Goal: Task Accomplishment & Management: Manage account settings

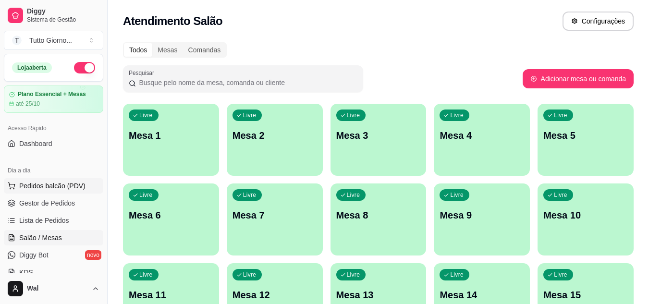
click at [64, 186] on span "Pedidos balcão (PDV)" at bounding box center [52, 186] width 66 height 10
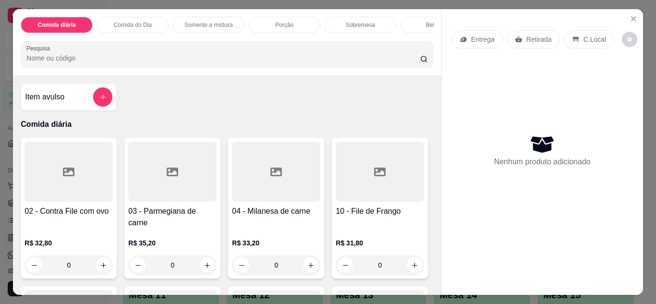
click at [477, 42] on div "Entrega" at bounding box center [477, 39] width 51 height 18
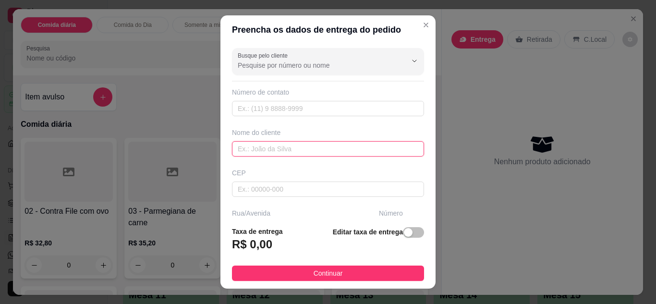
click at [306, 147] on input "text" at bounding box center [328, 148] width 192 height 15
type input "[PERSON_NAME]"
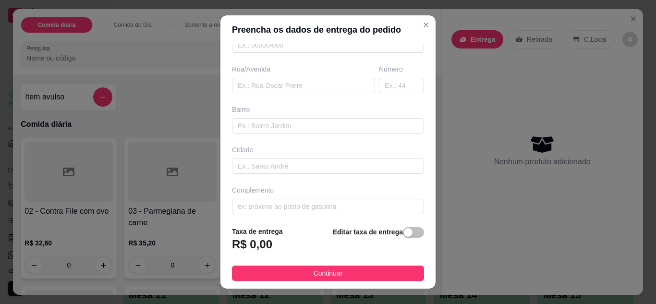
scroll to position [149, 0]
click at [271, 77] on input "text" at bounding box center [303, 80] width 143 height 15
type input "l"
type input "a"
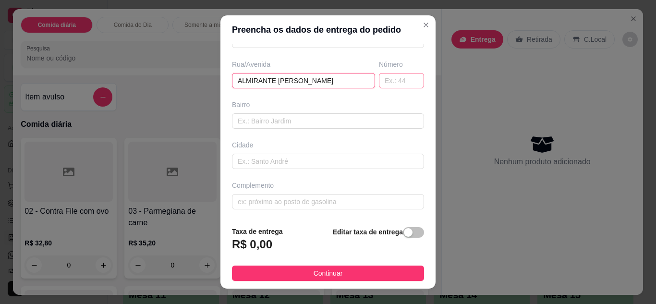
type input "ALMIRANTE [PERSON_NAME]"
click at [380, 81] on input "text" at bounding box center [401, 80] width 45 height 15
type input "339"
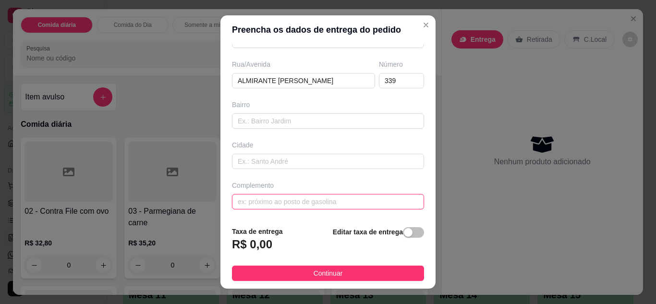
click at [342, 204] on input "text" at bounding box center [328, 201] width 192 height 15
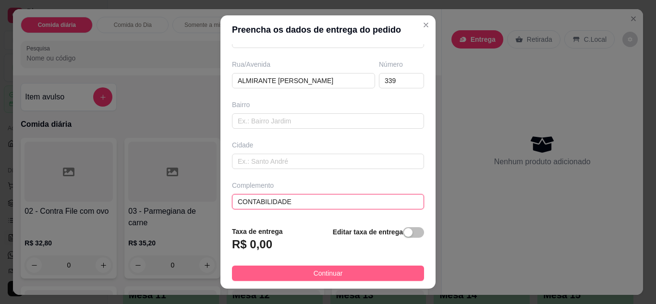
type input "CONTABILIDADE"
click at [329, 271] on span "Continuar" at bounding box center [328, 273] width 29 height 11
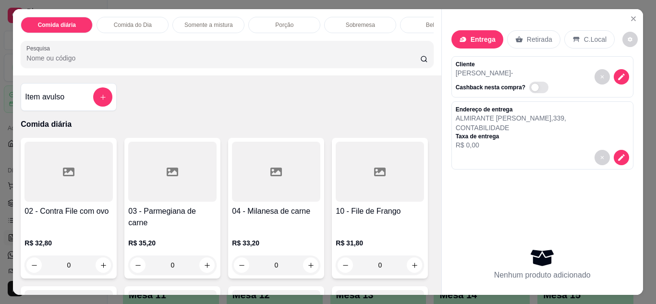
click at [131, 26] on div "Comida do Dia" at bounding box center [133, 25] width 72 height 16
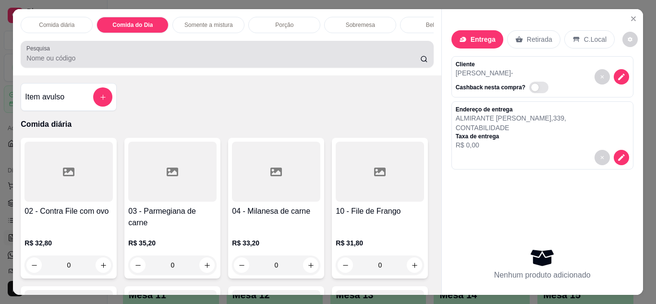
scroll to position [25, 0]
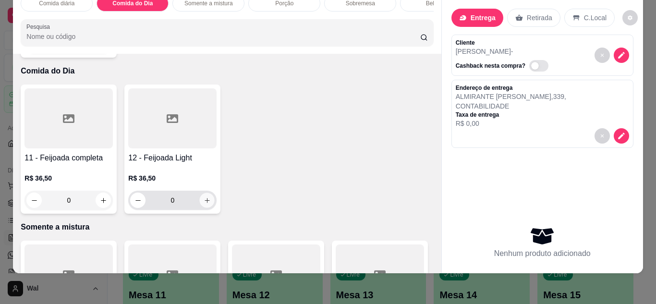
click at [207, 197] on icon "increase-product-quantity" at bounding box center [207, 200] width 7 height 7
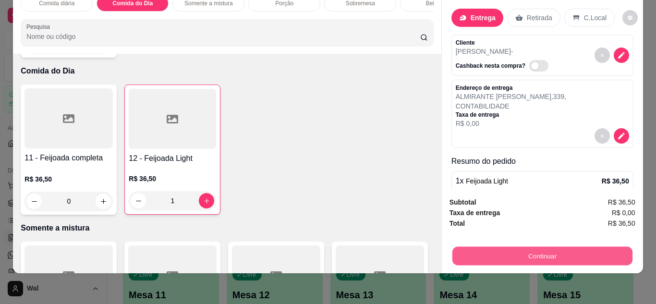
click at [573, 253] on button "Continuar" at bounding box center [542, 256] width 180 height 19
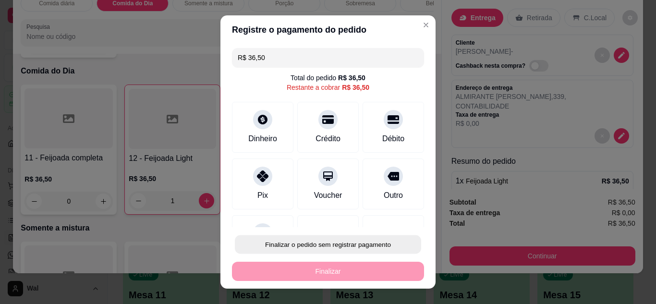
click at [387, 242] on button "Finalizar o pedido sem registrar pagamento" at bounding box center [328, 244] width 186 height 19
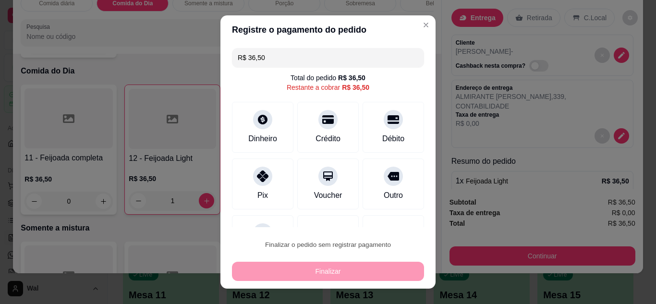
click at [392, 220] on button "Confirmar" at bounding box center [383, 217] width 34 height 14
type input "0"
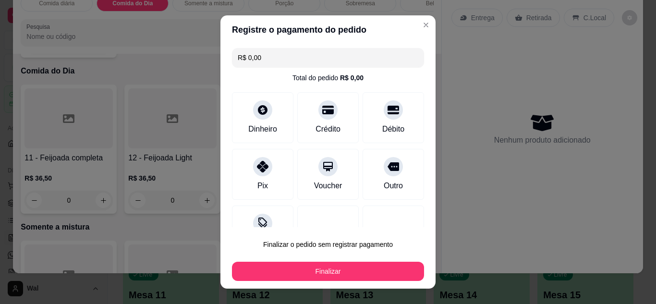
type input "R$ 0,00"
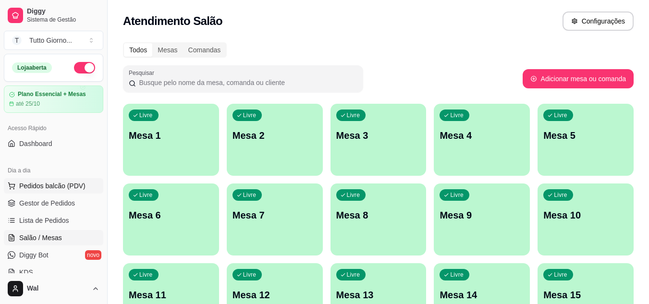
click at [43, 190] on span "Pedidos balcão (PDV)" at bounding box center [52, 186] width 66 height 10
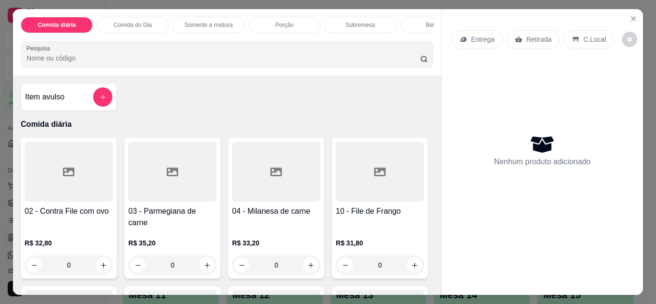
click at [477, 35] on p "Entrega" at bounding box center [483, 40] width 24 height 10
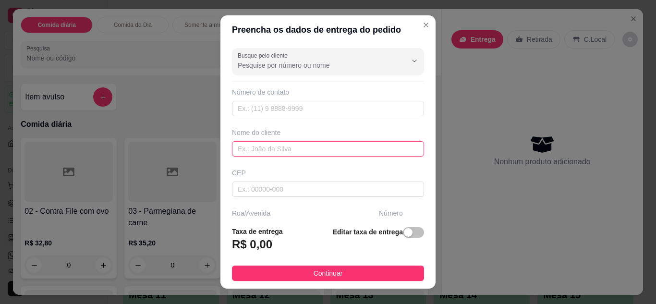
click at [320, 152] on input "text" at bounding box center [328, 148] width 192 height 15
type input "CLEIDE CONTABILIDADE"
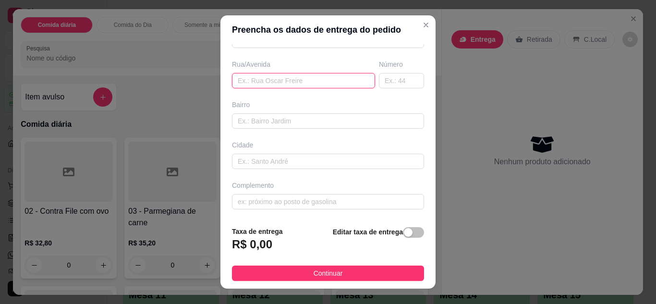
click at [322, 84] on input "text" at bounding box center [303, 80] width 143 height 15
type input "ALMIRANTE [PERSON_NAME]"
click at [384, 85] on input "text" at bounding box center [401, 80] width 45 height 15
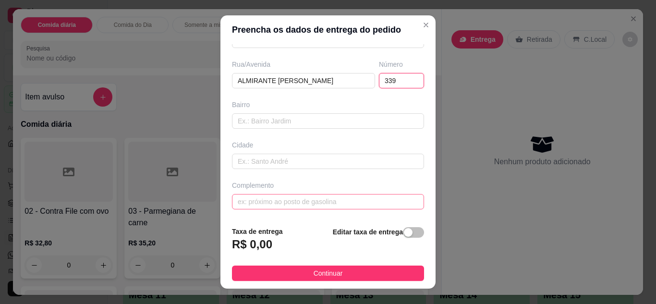
type input "339"
click at [307, 206] on input "text" at bounding box center [328, 201] width 192 height 15
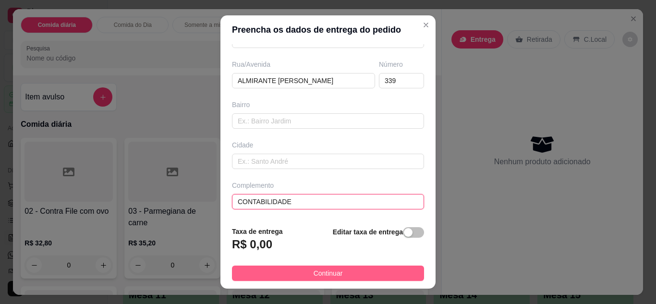
type input "CONTABILIDADE"
click at [317, 272] on span "Continuar" at bounding box center [328, 273] width 29 height 11
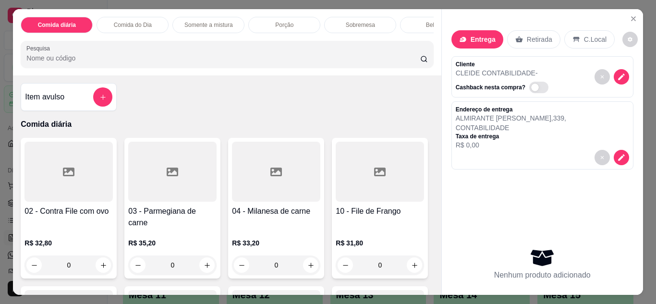
click at [138, 21] on p "Comida do Dia" at bounding box center [133, 25] width 38 height 8
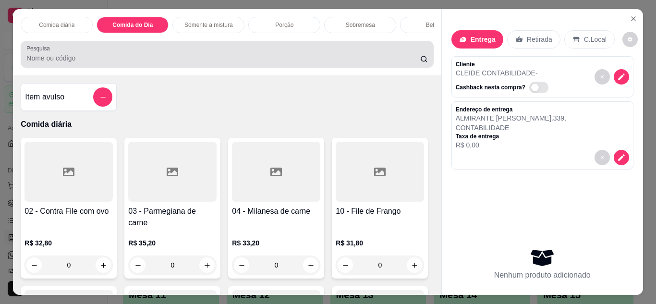
scroll to position [25, 0]
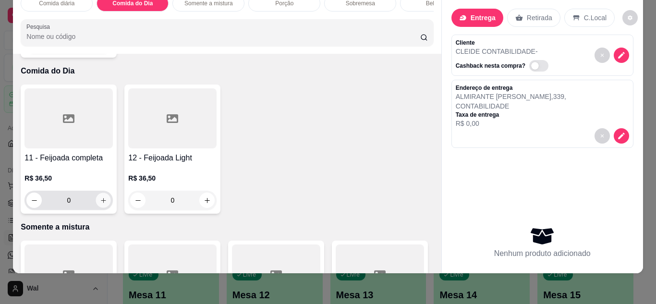
click at [102, 195] on button "increase-product-quantity" at bounding box center [103, 200] width 15 height 15
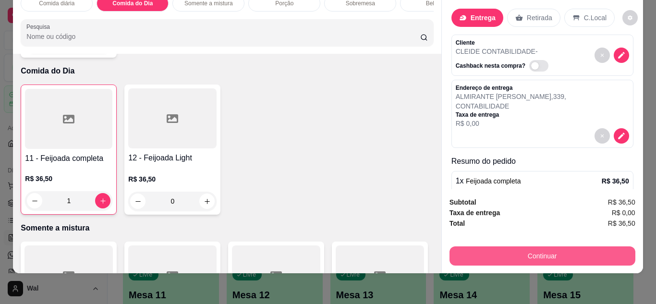
click at [587, 257] on button "Continuar" at bounding box center [543, 255] width 186 height 19
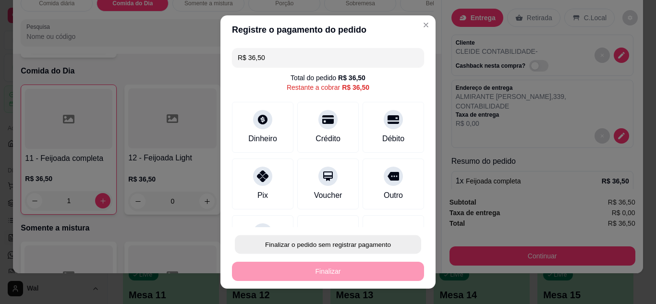
click at [376, 243] on button "Finalizar o pedido sem registrar pagamento" at bounding box center [328, 244] width 186 height 19
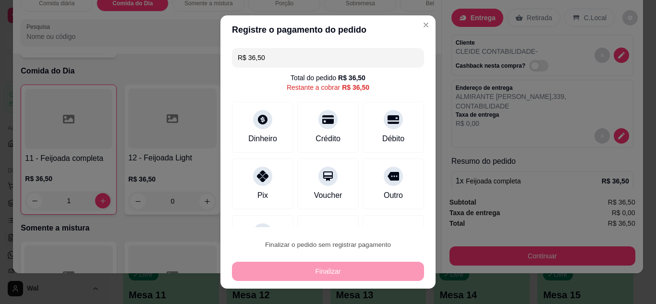
click at [386, 223] on button "Confirmar" at bounding box center [383, 217] width 34 height 14
type input "0"
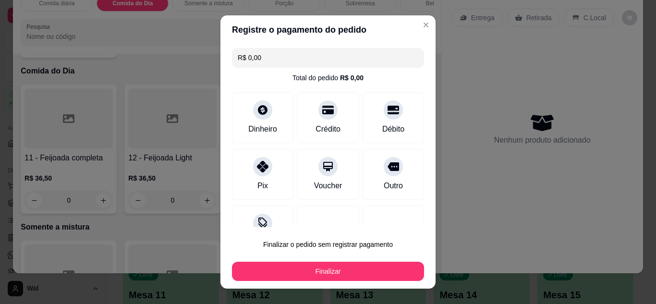
type input "R$ 0,00"
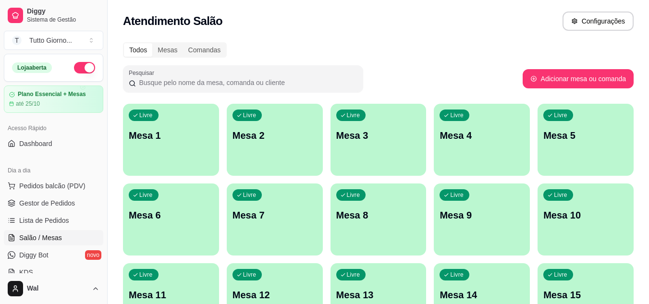
click at [386, 223] on div "Livre Mesa 8" at bounding box center [379, 214] width 96 height 61
click at [53, 190] on span "Pedidos balcão (PDV)" at bounding box center [52, 186] width 66 height 10
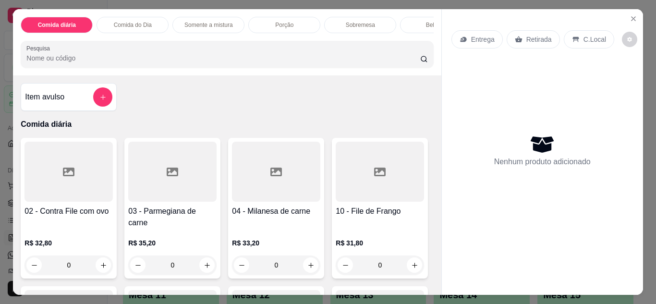
click at [475, 36] on p "Entrega" at bounding box center [483, 40] width 24 height 10
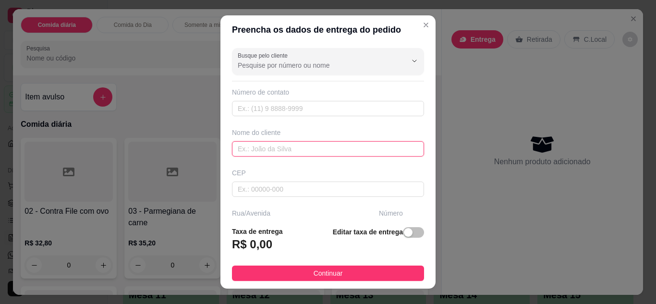
click at [282, 147] on input "text" at bounding box center [328, 148] width 192 height 15
type input "[PERSON_NAME]"
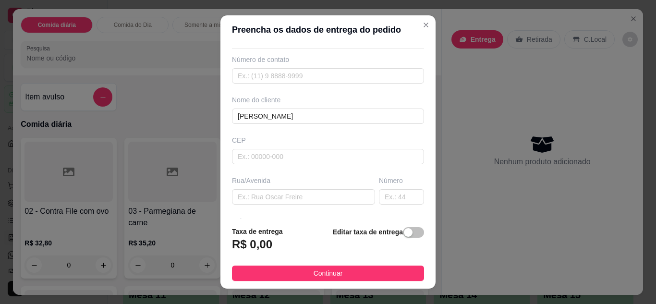
scroll to position [38, 0]
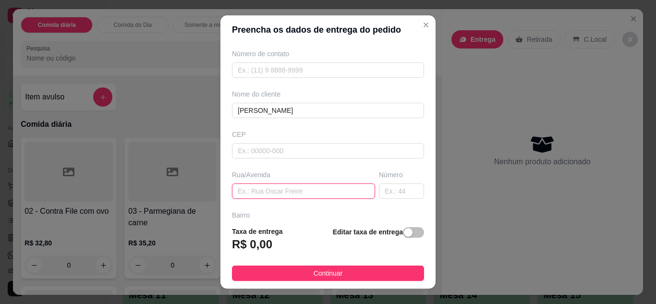
click at [291, 193] on input "text" at bounding box center [303, 191] width 143 height 15
type input "ALMIRANTE [PERSON_NAME]"
click at [396, 193] on input "text" at bounding box center [401, 191] width 45 height 15
type input "294"
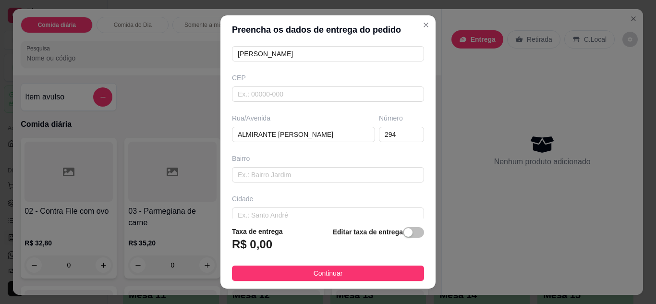
scroll to position [96, 0]
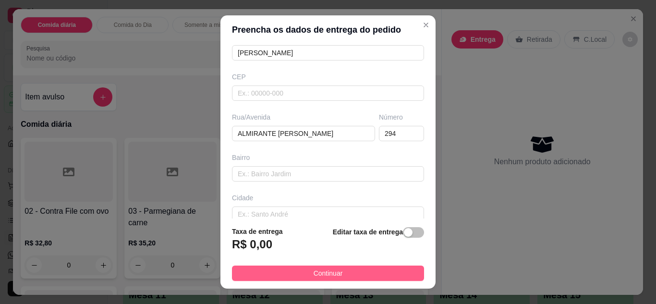
click at [342, 273] on button "Continuar" at bounding box center [328, 273] width 192 height 15
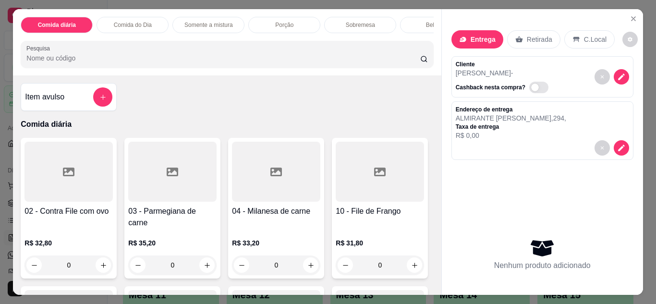
click at [203, 259] on div "0" at bounding box center [172, 265] width 88 height 19
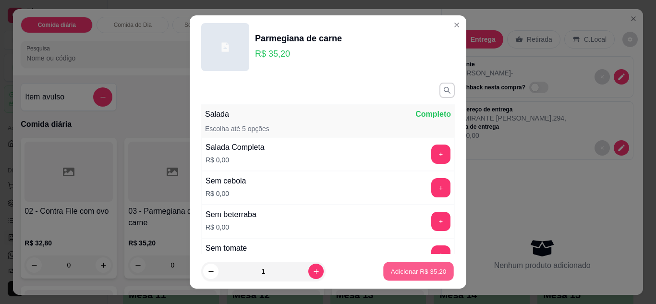
click at [408, 267] on p "Adicionar R$ 35,20" at bounding box center [419, 271] width 56 height 9
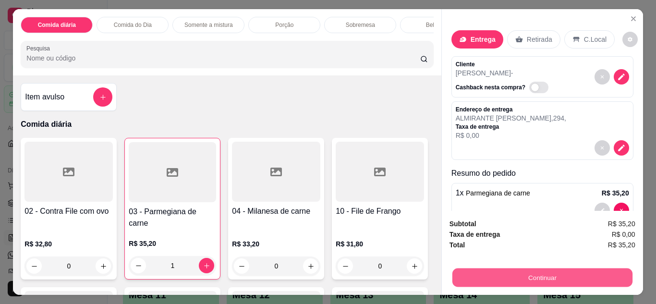
click at [519, 272] on button "Continuar" at bounding box center [542, 278] width 180 height 19
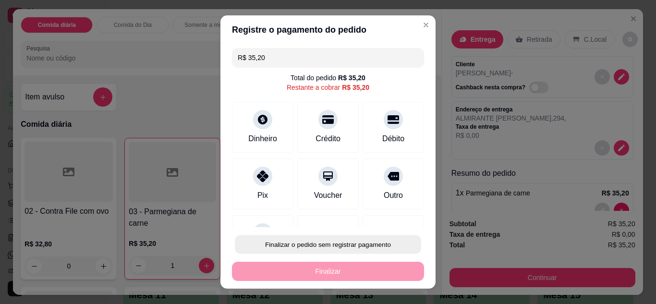
click at [375, 246] on button "Finalizar o pedido sem registrar pagamento" at bounding box center [328, 244] width 186 height 19
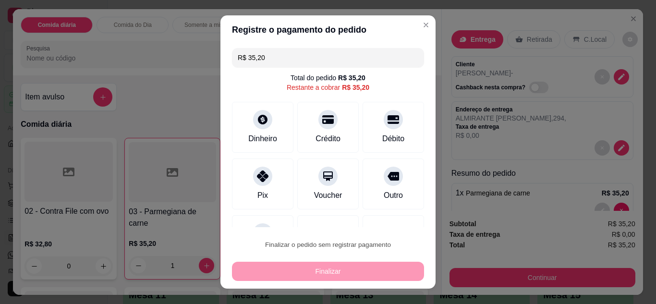
click at [386, 218] on button "Confirmar" at bounding box center [383, 217] width 34 height 14
type input "0"
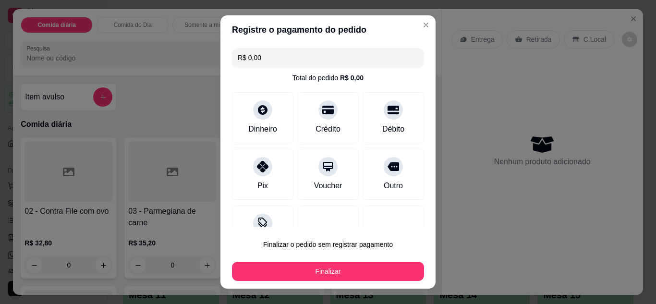
type input "R$ 0,00"
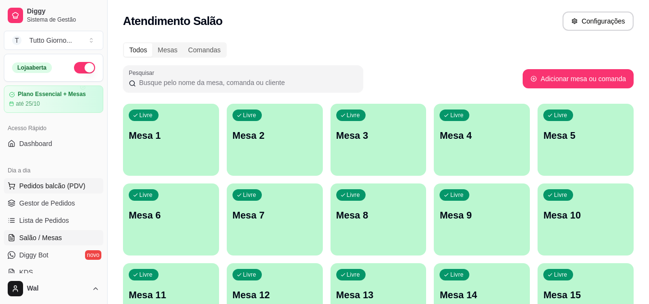
click at [50, 181] on span "Pedidos balcão (PDV)" at bounding box center [52, 186] width 66 height 10
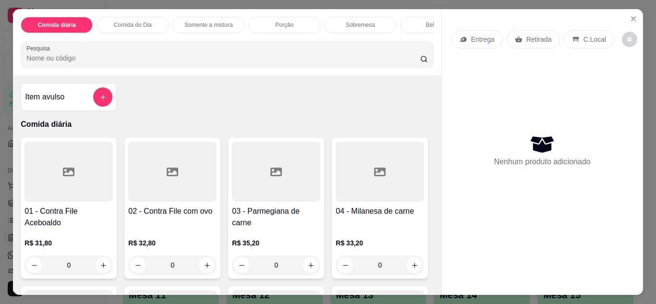
click at [485, 39] on p "Entrega" at bounding box center [483, 40] width 24 height 10
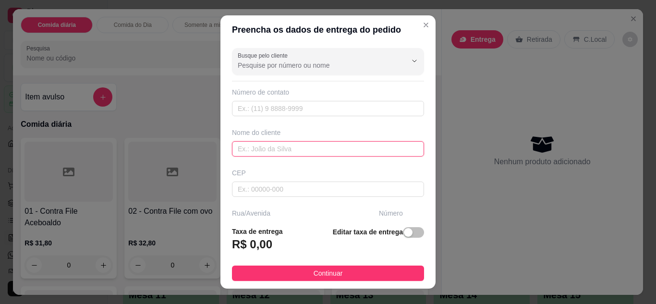
click at [268, 148] on input "text" at bounding box center [328, 148] width 192 height 15
type input "ANDREIA CONTABILIDADE"
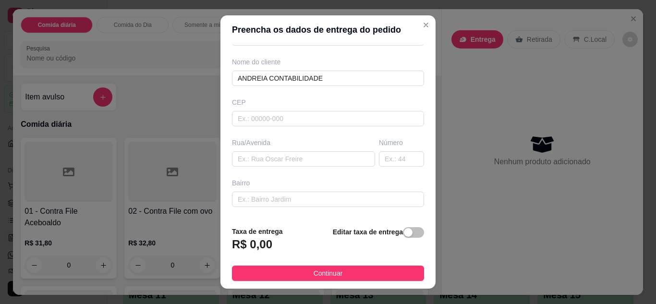
scroll to position [77, 0]
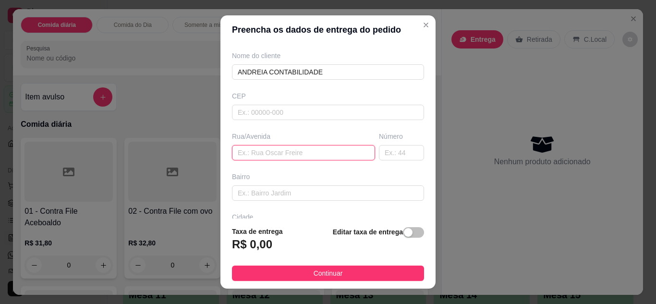
click at [302, 157] on input "text" at bounding box center [303, 152] width 143 height 15
type input "ALMIRNTE TAMANDARE"
click at [384, 149] on input "text" at bounding box center [401, 152] width 45 height 15
type input "339"
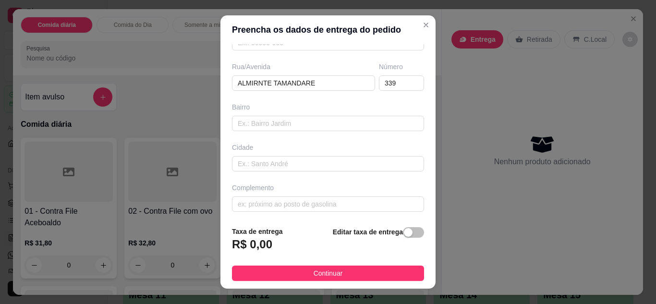
scroll to position [149, 0]
click at [351, 203] on input "text" at bounding box center [328, 201] width 192 height 15
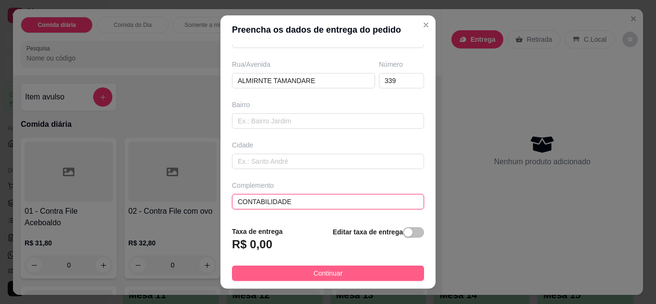
type input "CONTABILIDADE"
click at [359, 269] on button "Continuar" at bounding box center [328, 273] width 192 height 15
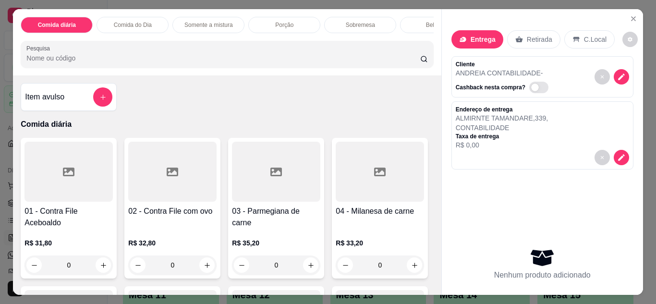
click at [145, 22] on p "Comida do Dia" at bounding box center [133, 25] width 38 height 8
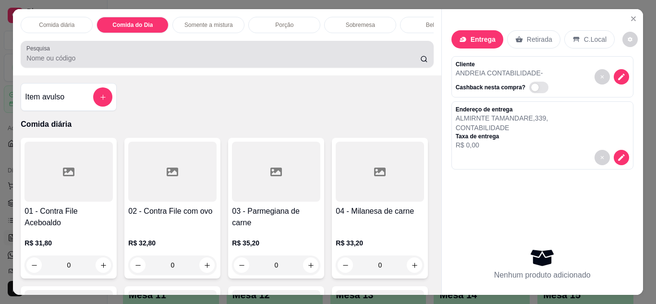
scroll to position [25, 0]
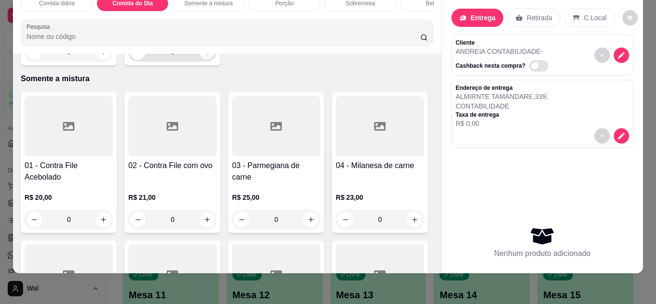
click at [208, 59] on button "increase-product-quantity" at bounding box center [207, 51] width 15 height 15
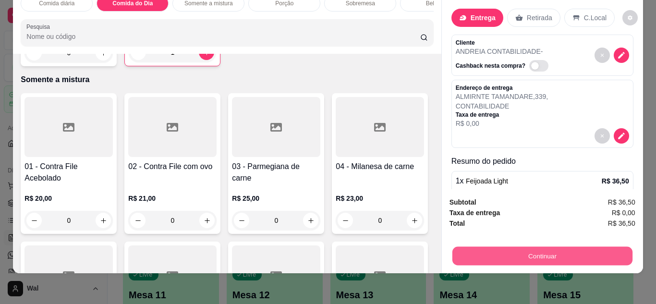
click at [583, 247] on button "Continuar" at bounding box center [542, 256] width 180 height 19
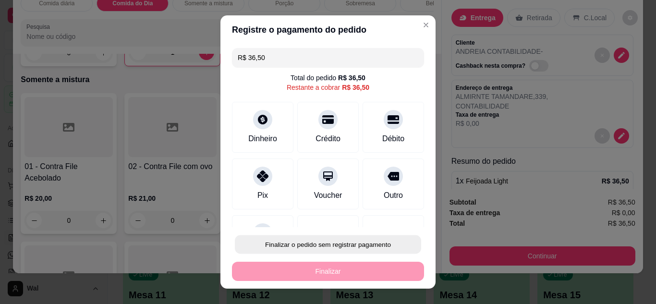
click at [367, 245] on button "Finalizar o pedido sem registrar pagamento" at bounding box center [328, 244] width 186 height 19
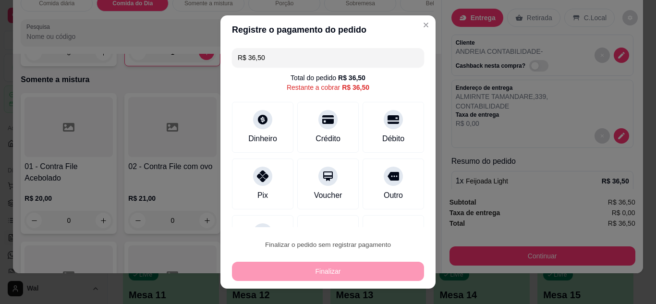
click at [387, 214] on button "Confirmar" at bounding box center [383, 217] width 34 height 14
type input "0"
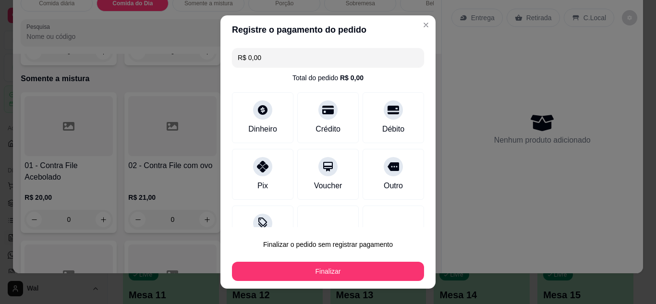
type input "R$ 0,00"
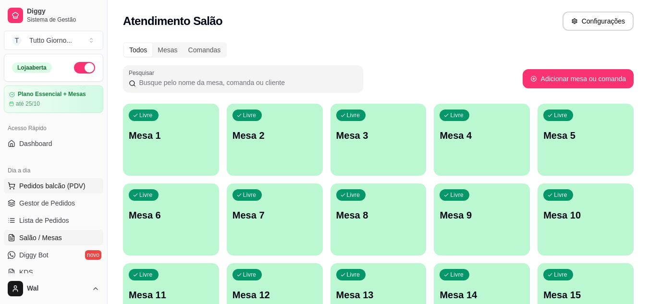
click at [42, 185] on span "Pedidos balcão (PDV)" at bounding box center [52, 186] width 66 height 10
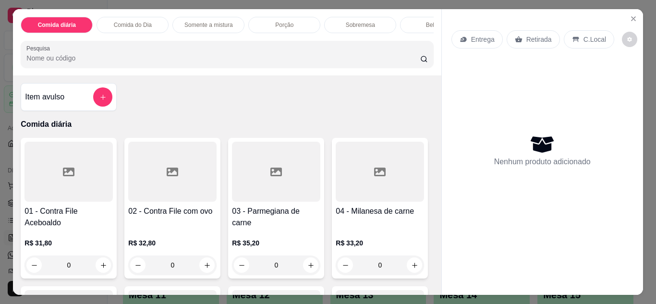
click at [471, 38] on p "Entrega" at bounding box center [483, 40] width 24 height 10
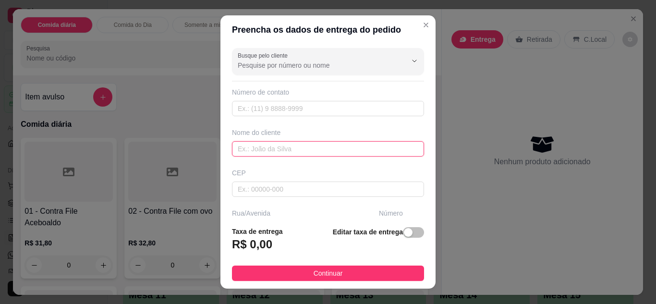
click at [280, 150] on input "text" at bounding box center [328, 148] width 192 height 15
type input "VIVI"
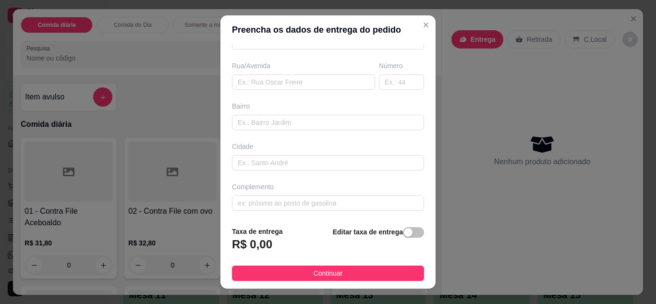
scroll to position [149, 0]
click at [302, 126] on input "text" at bounding box center [328, 120] width 192 height 15
type input "D"
click at [331, 83] on input "text" at bounding box center [303, 80] width 143 height 15
type input "DAS PELOTAS"
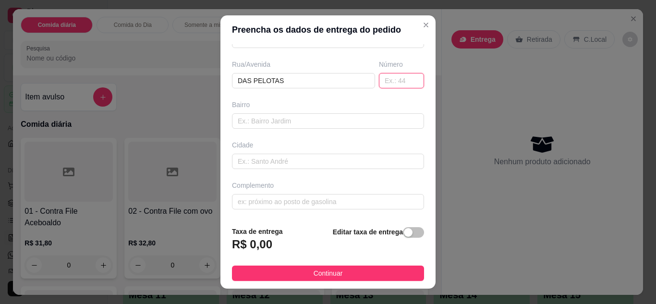
click at [380, 83] on input "text" at bounding box center [401, 80] width 45 height 15
type input "89"
click at [369, 206] on input "text" at bounding box center [328, 201] width 192 height 15
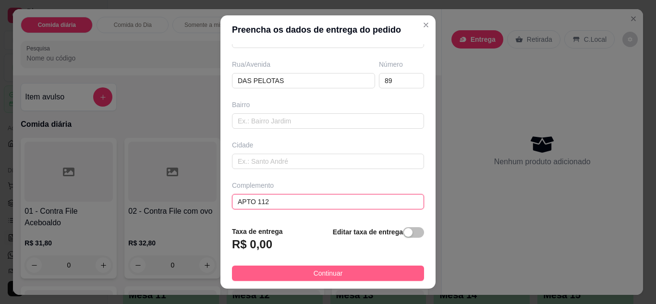
type input "APTO 112"
click at [351, 275] on button "Continuar" at bounding box center [328, 273] width 192 height 15
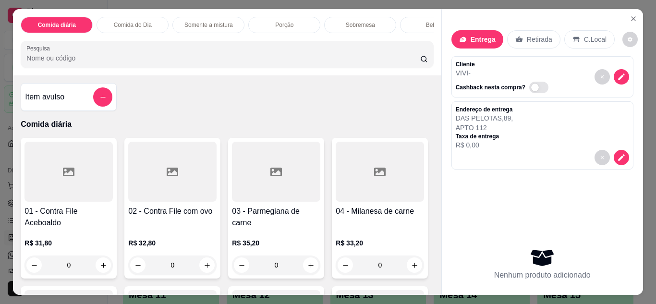
scroll to position [186, 0]
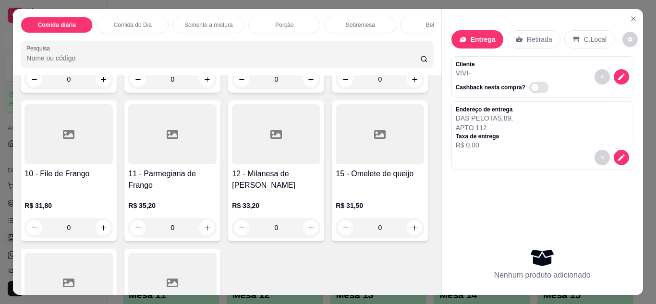
click at [113, 236] on div "0" at bounding box center [68, 227] width 88 height 19
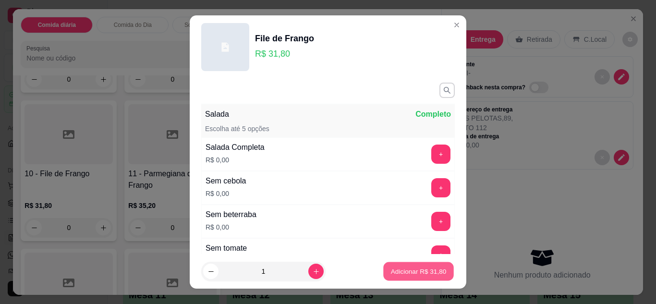
click at [392, 271] on p "Adicionar R$ 31,80" at bounding box center [419, 271] width 56 height 9
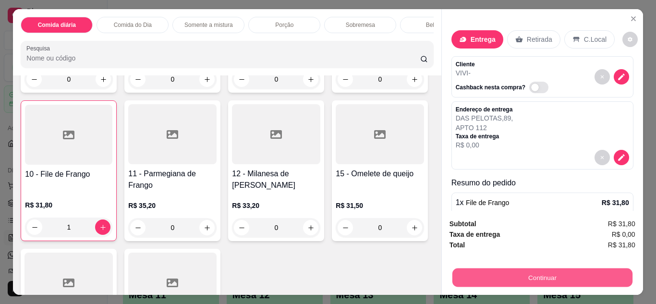
click at [553, 271] on button "Continuar" at bounding box center [542, 278] width 180 height 19
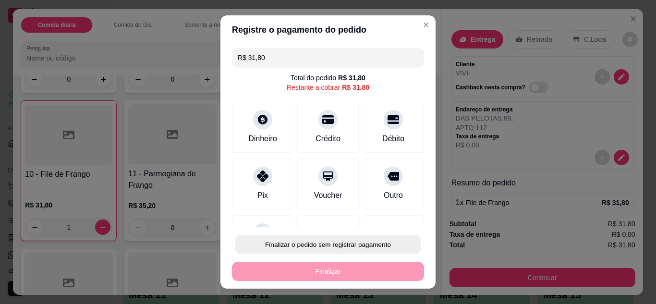
click at [327, 247] on button "Finalizar o pedido sem registrar pagamento" at bounding box center [328, 244] width 186 height 19
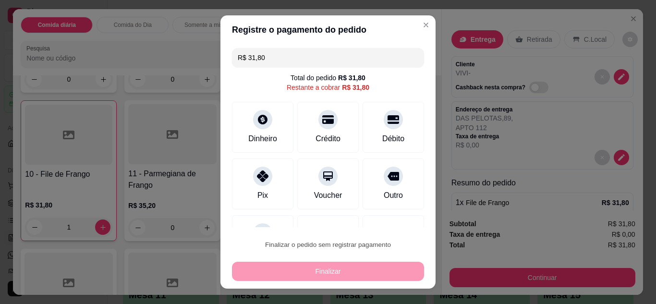
click at [382, 218] on button "Confirmar" at bounding box center [383, 217] width 34 height 14
type input "0"
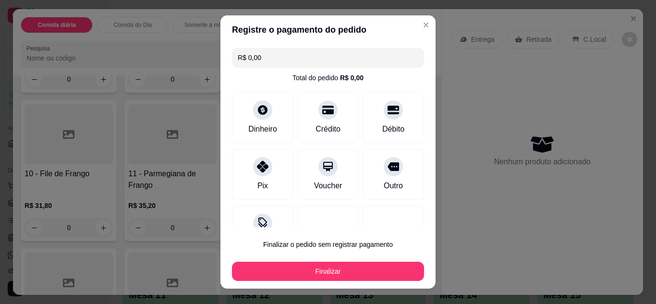
type input "R$ 0,00"
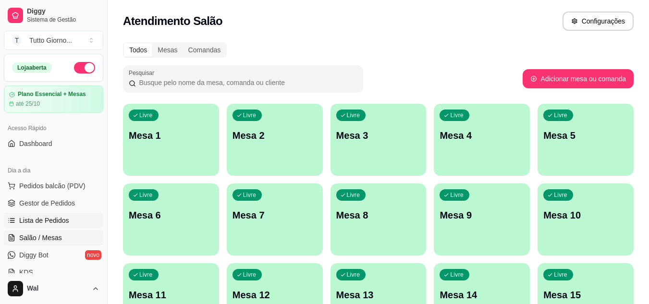
click at [36, 225] on link "Lista de Pedidos" at bounding box center [53, 220] width 99 height 15
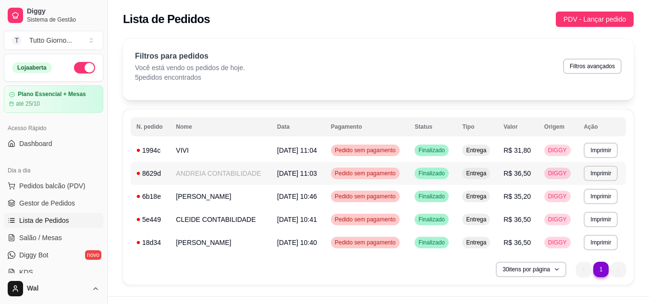
click at [376, 172] on span "Pedido sem pagamento" at bounding box center [365, 174] width 65 height 8
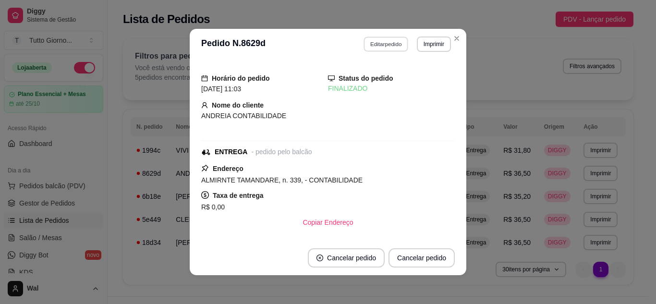
click at [379, 48] on button "Editar pedido" at bounding box center [386, 44] width 45 height 15
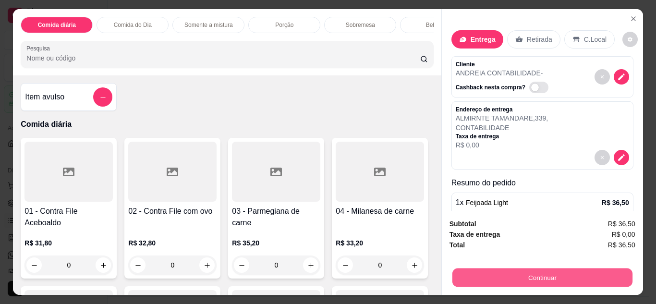
click at [535, 279] on button "Continuar" at bounding box center [542, 278] width 180 height 19
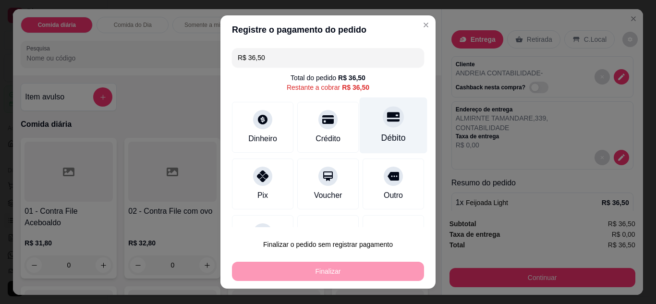
click at [373, 128] on div "Débito" at bounding box center [394, 125] width 68 height 56
type input "R$ 0,00"
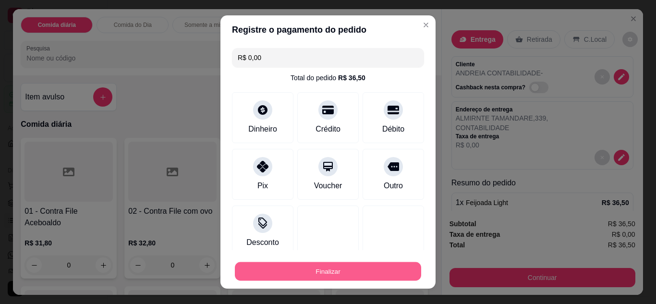
click at [344, 279] on button "Finalizar" at bounding box center [328, 271] width 186 height 19
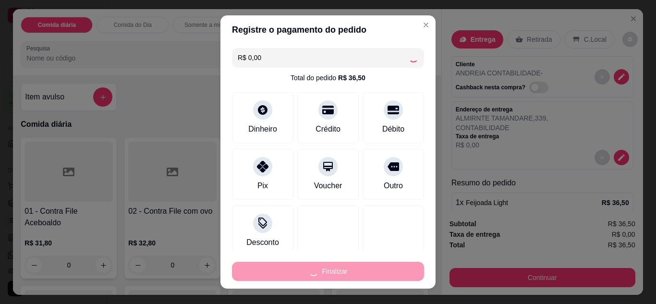
type input "0"
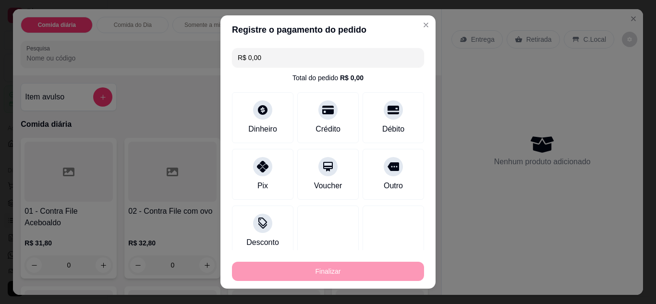
type input "-R$ 36,50"
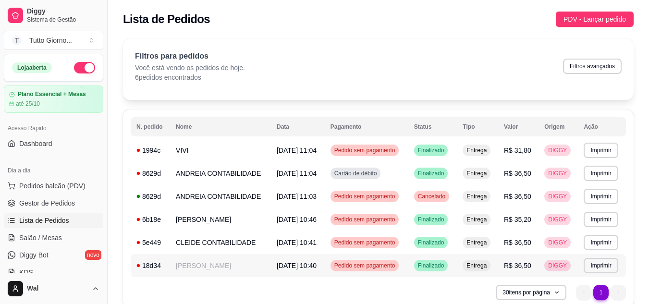
click at [378, 265] on span "Pedido sem pagamento" at bounding box center [364, 266] width 65 height 8
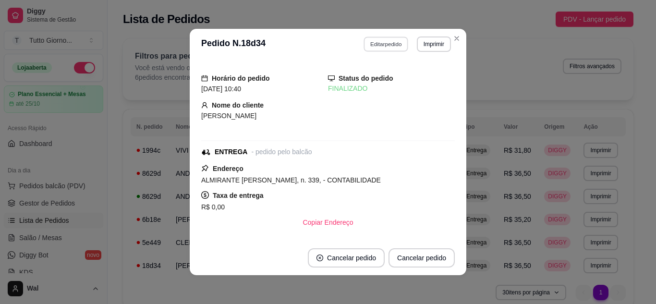
click at [375, 46] on button "Editar pedido" at bounding box center [386, 44] width 45 height 15
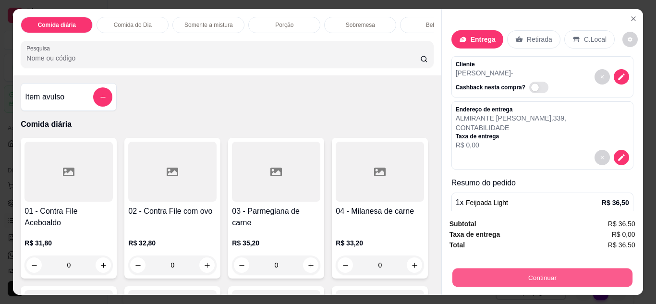
click at [530, 271] on button "Continuar" at bounding box center [542, 278] width 180 height 19
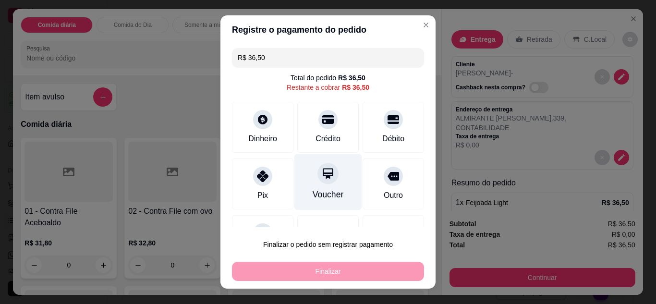
click at [321, 184] on div "Voucher" at bounding box center [328, 182] width 68 height 56
type input "R$ 0,00"
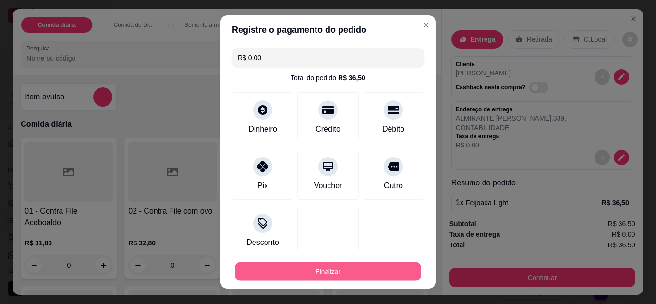
click at [340, 267] on button "Finalizar" at bounding box center [328, 271] width 186 height 19
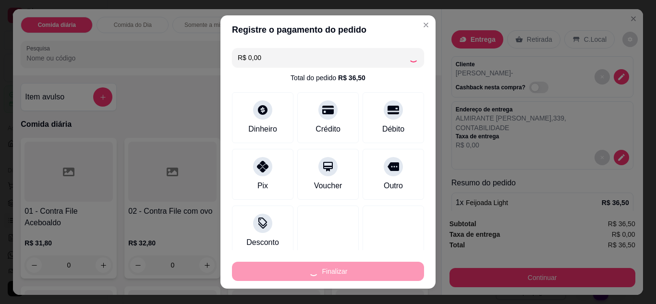
type input "0"
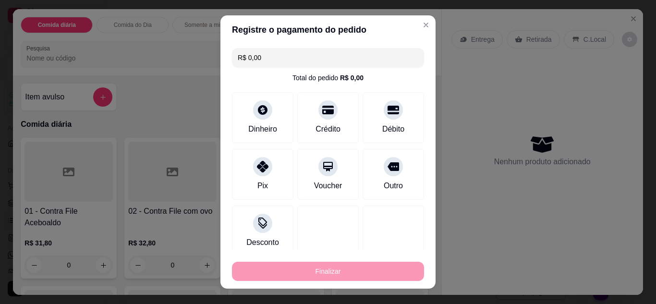
type input "-R$ 36,50"
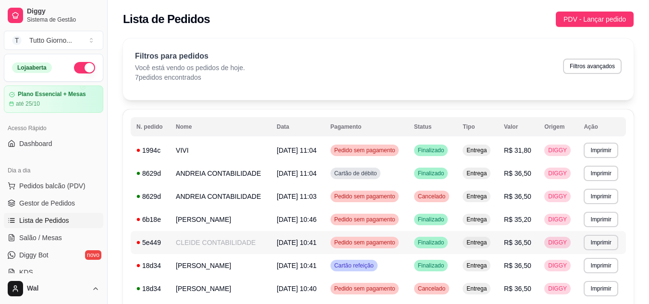
click at [367, 245] on span "Pedido sem pagamento" at bounding box center [364, 243] width 65 height 8
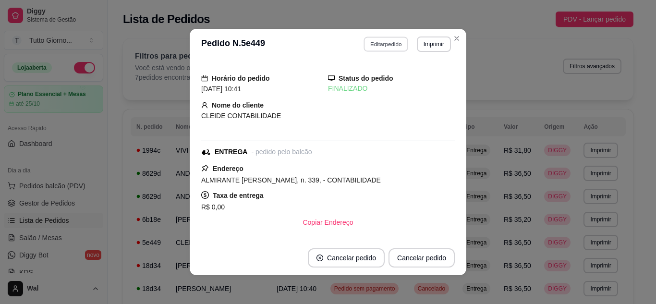
click at [384, 46] on button "Editar pedido" at bounding box center [386, 44] width 45 height 15
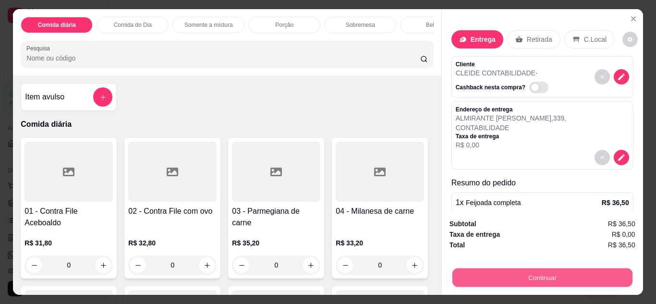
click at [550, 277] on button "Continuar" at bounding box center [542, 278] width 180 height 19
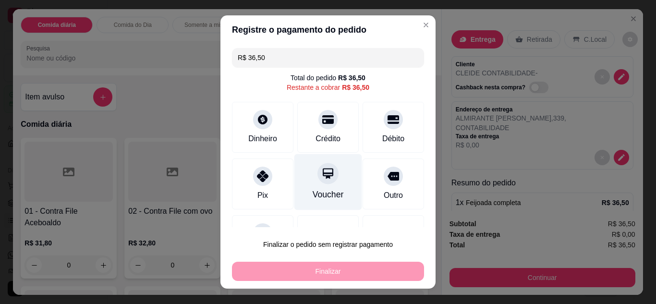
click at [316, 192] on div "Voucher" at bounding box center [328, 194] width 31 height 12
type input "R$ 0,00"
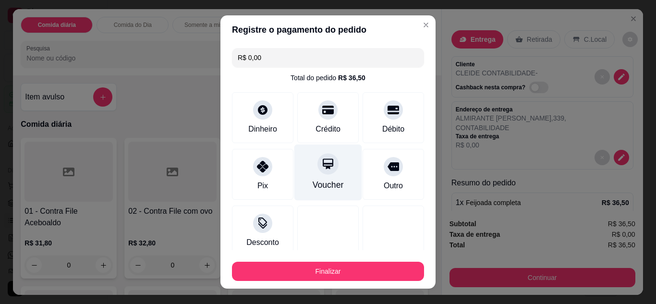
click at [316, 192] on div "Voucher" at bounding box center [328, 172] width 68 height 56
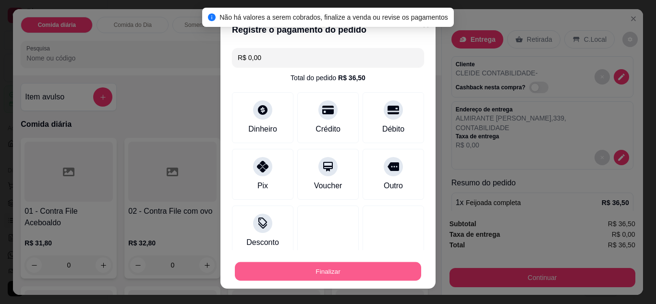
click at [329, 269] on button "Finalizar" at bounding box center [328, 271] width 186 height 19
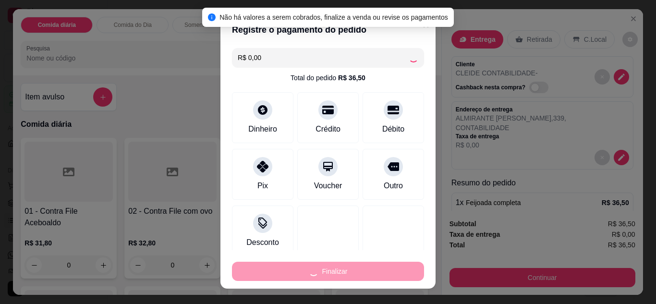
type input "0"
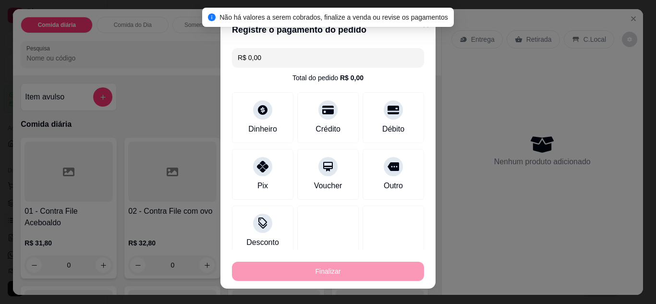
type input "-R$ 36,50"
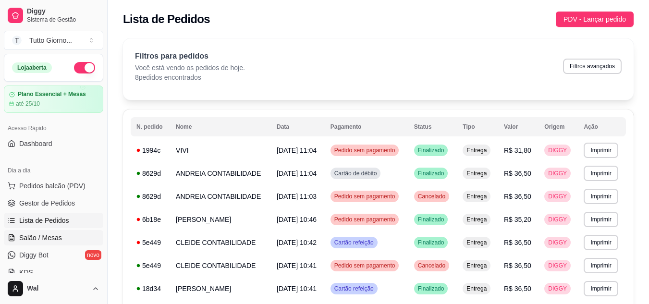
click at [49, 238] on span "Salão / Mesas" at bounding box center [40, 238] width 43 height 10
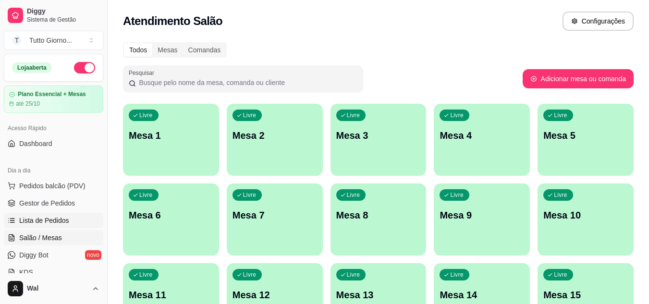
click at [61, 220] on span "Lista de Pedidos" at bounding box center [44, 221] width 50 height 10
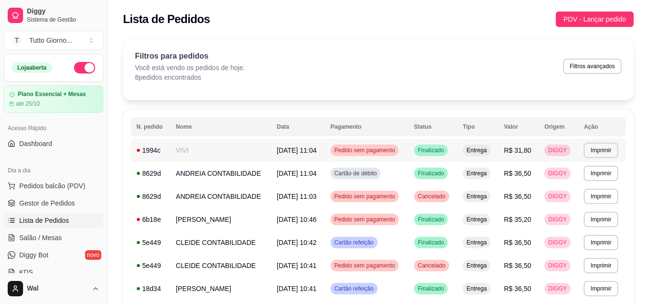
click at [371, 146] on div "Pedido sem pagamento" at bounding box center [365, 151] width 69 height 12
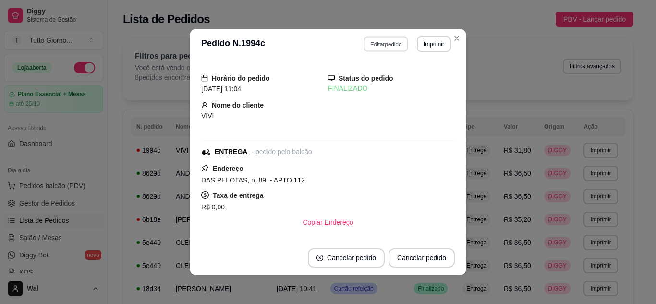
click at [392, 44] on button "Editar pedido" at bounding box center [386, 44] width 45 height 15
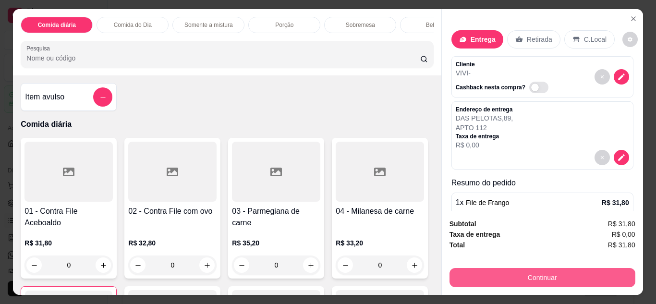
click at [519, 270] on button "Continuar" at bounding box center [543, 277] width 186 height 19
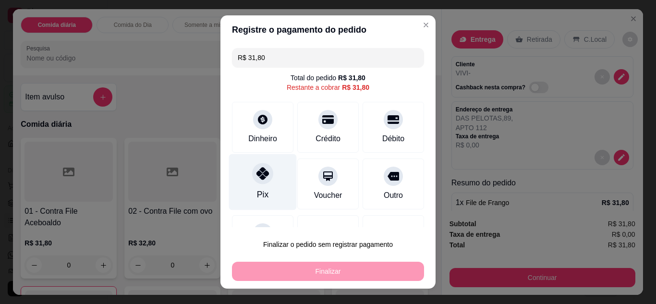
click at [263, 183] on div "Pix" at bounding box center [263, 182] width 68 height 56
type input "R$ 0,00"
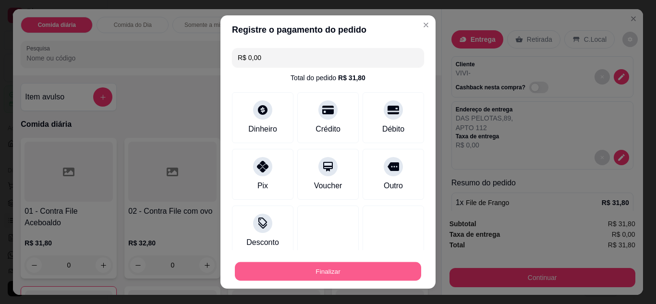
click at [337, 275] on button "Finalizar" at bounding box center [328, 271] width 186 height 19
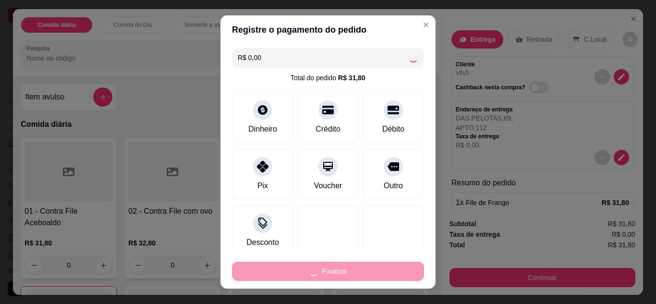
type input "0"
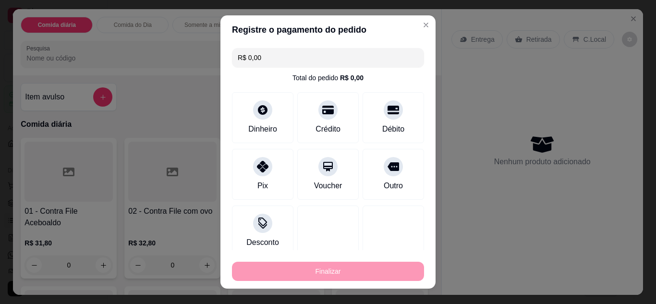
type input "-R$ 31,80"
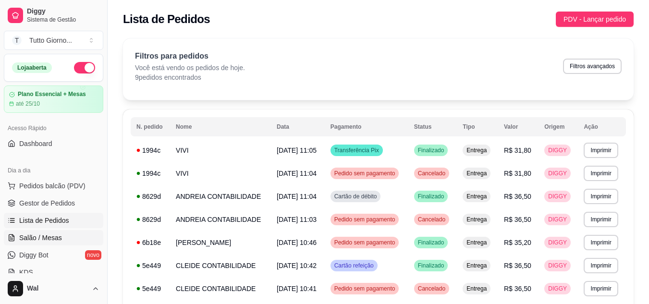
click at [46, 236] on span "Salão / Mesas" at bounding box center [40, 238] width 43 height 10
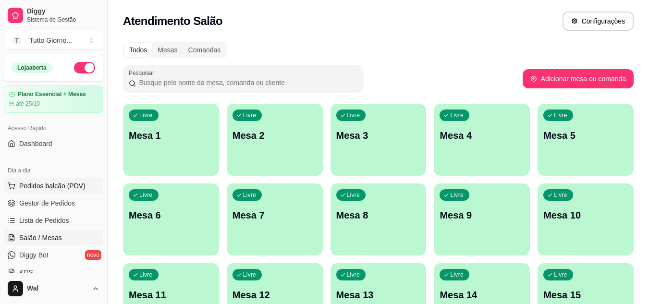
click at [67, 191] on button "Pedidos balcão (PDV)" at bounding box center [53, 185] width 99 height 15
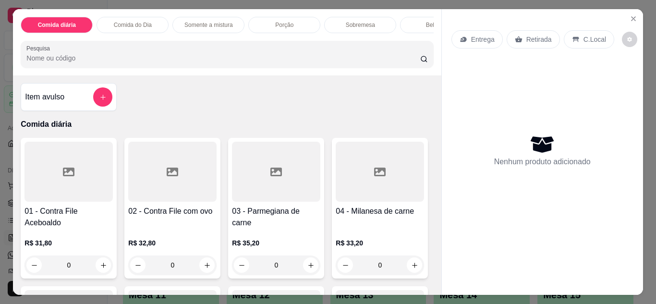
click at [488, 40] on p "Entrega" at bounding box center [483, 40] width 24 height 10
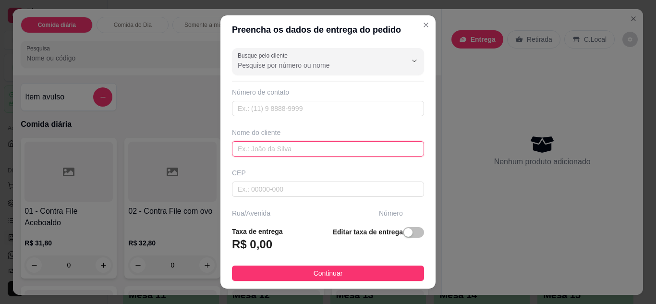
click at [306, 153] on input "text" at bounding box center [328, 148] width 192 height 15
type input "[PERSON_NAME]"
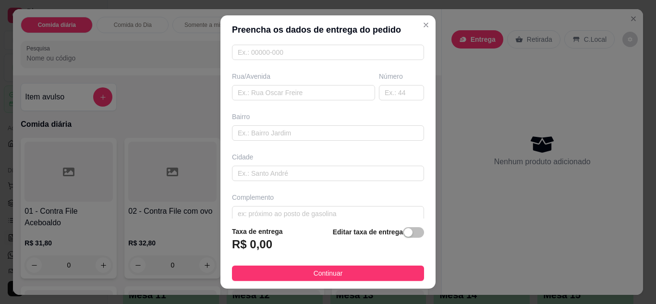
scroll to position [149, 0]
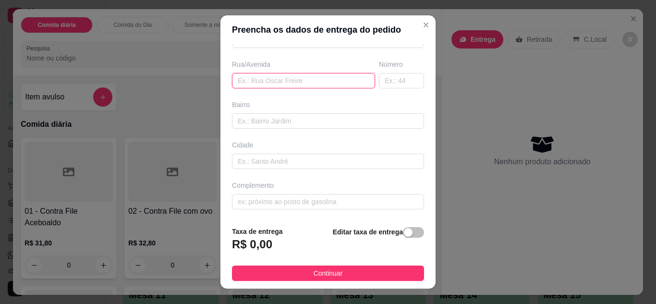
click at [288, 82] on input "text" at bounding box center [303, 80] width 143 height 15
type input "JUQUIA"
click at [391, 75] on input "text" at bounding box center [401, 80] width 45 height 15
type input "585"
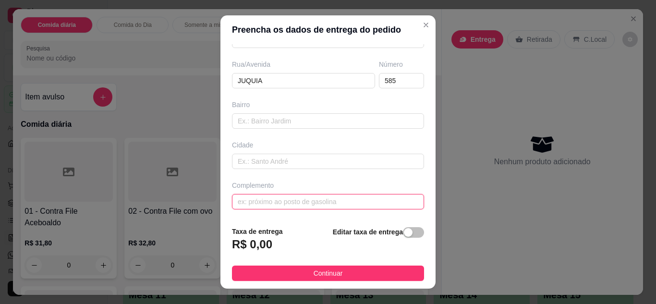
click at [310, 199] on input "text" at bounding box center [328, 201] width 192 height 15
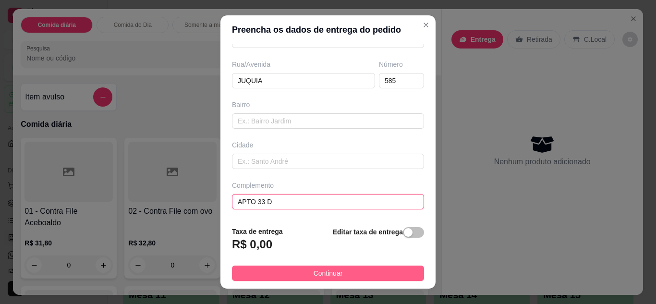
type input "APTO 33 D"
click at [323, 279] on span "Continuar" at bounding box center [328, 273] width 29 height 11
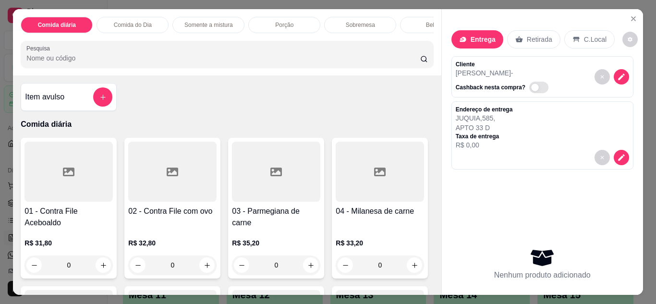
click at [144, 23] on p "Comida do Dia" at bounding box center [133, 25] width 38 height 8
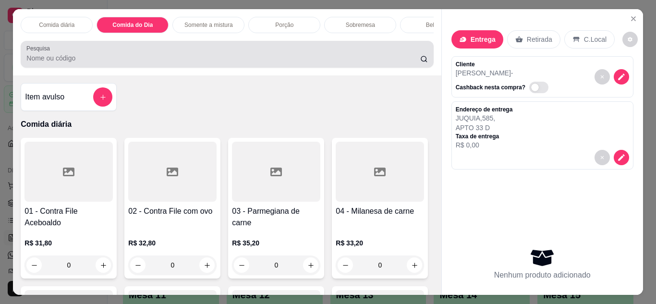
scroll to position [25, 0]
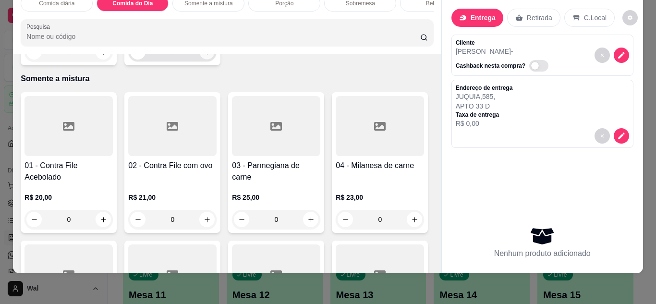
click at [207, 59] on button "increase-product-quantity" at bounding box center [207, 51] width 15 height 15
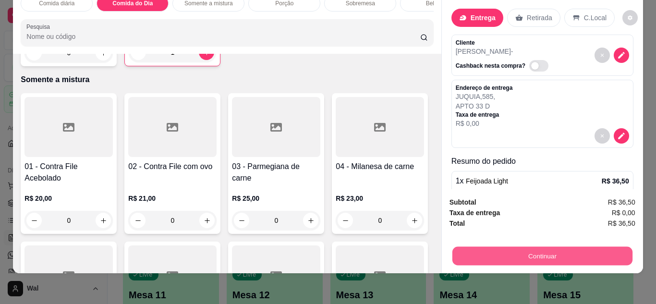
click at [519, 248] on button "Continuar" at bounding box center [542, 256] width 180 height 19
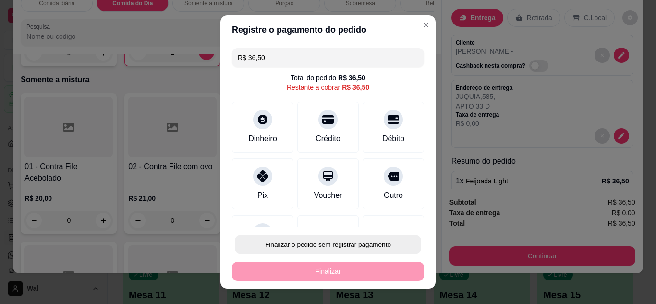
click at [331, 245] on button "Finalizar o pedido sem registrar pagamento" at bounding box center [328, 244] width 186 height 19
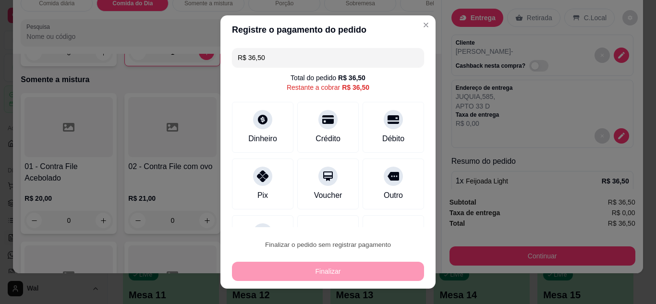
click at [385, 218] on button "Confirmar" at bounding box center [383, 217] width 34 height 14
type input "0"
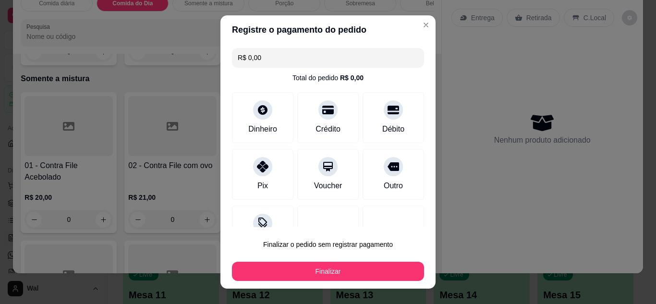
type input "R$ 0,00"
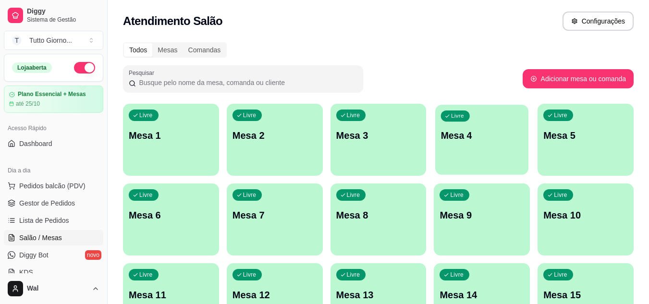
click at [473, 160] on div "Livre Mesa 4" at bounding box center [481, 134] width 93 height 59
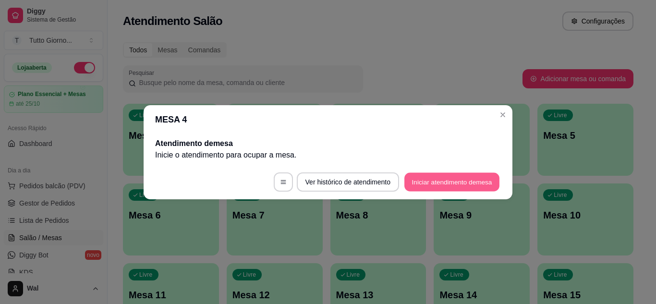
click at [462, 181] on button "Iniciar atendimento de mesa" at bounding box center [451, 181] width 95 height 19
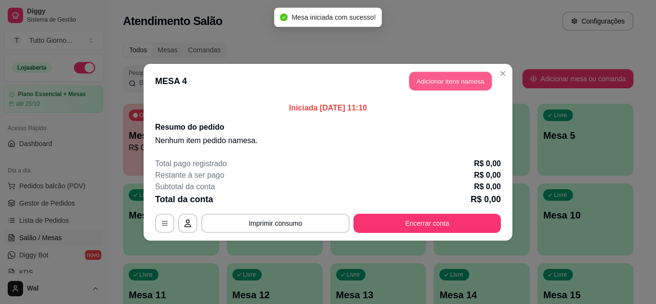
click at [448, 77] on button "Adicionar itens na mesa" at bounding box center [450, 81] width 83 height 19
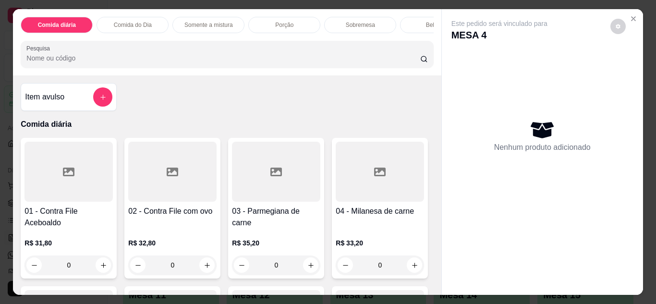
click at [300, 268] on div "0" at bounding box center [276, 265] width 88 height 19
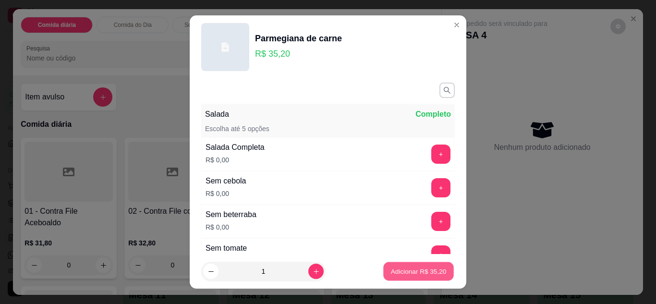
click at [421, 267] on p "Adicionar R$ 35,20" at bounding box center [419, 271] width 56 height 9
type input "1"
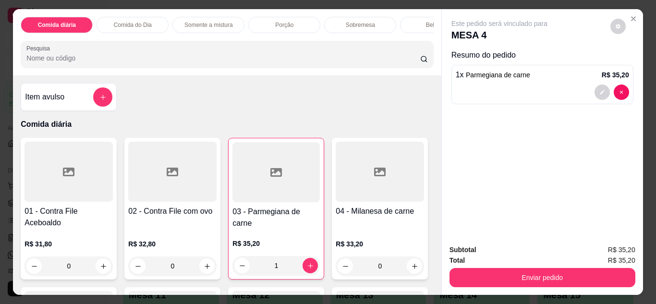
click at [201, 272] on div "0" at bounding box center [172, 266] width 88 height 19
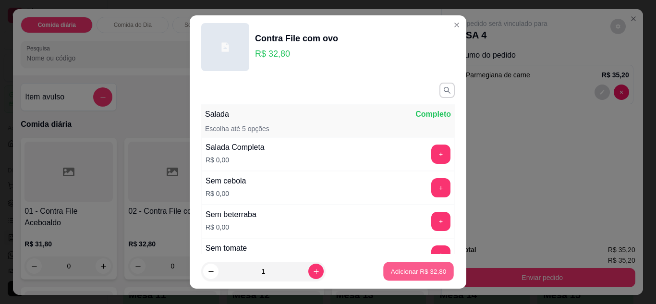
click at [408, 271] on p "Adicionar R$ 32,80" at bounding box center [419, 271] width 56 height 9
type input "1"
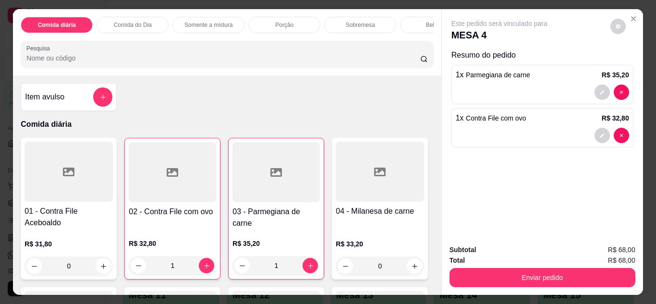
click at [413, 18] on div "Bebidas" at bounding box center [436, 25] width 72 height 16
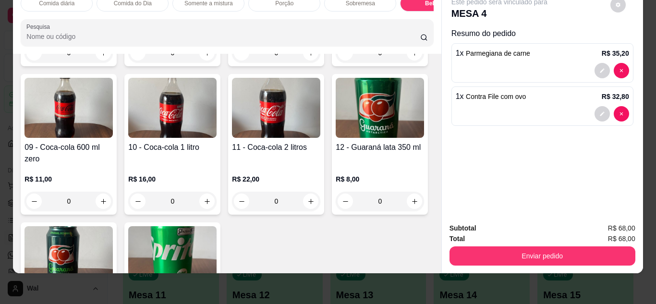
click at [430, 251] on div "Item avulso Comida diária 01 - Contra File Aceboaldo R$ 31,80 0 02 - Contra Fil…" at bounding box center [227, 164] width 428 height 220
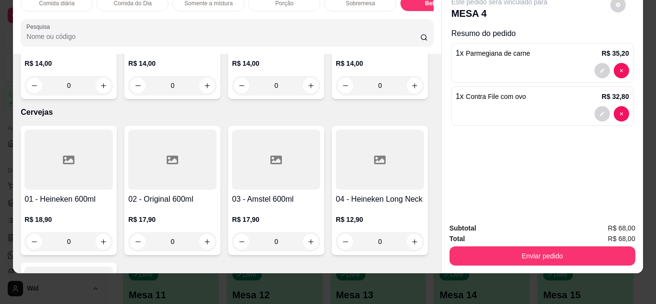
scroll to position [2098, 0]
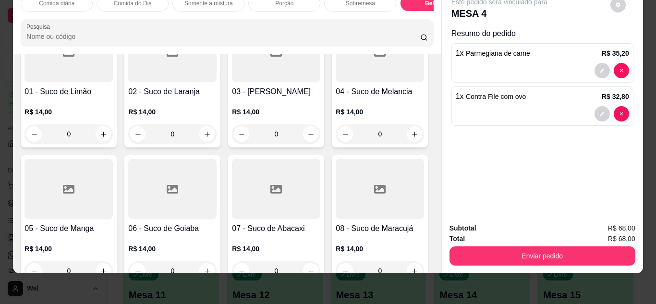
type input "1"
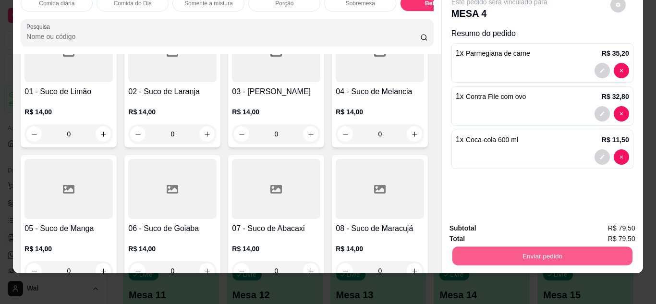
click at [506, 247] on button "Enviar pedido" at bounding box center [542, 256] width 180 height 19
click at [597, 224] on button "Enviar pedido" at bounding box center [610, 225] width 53 height 18
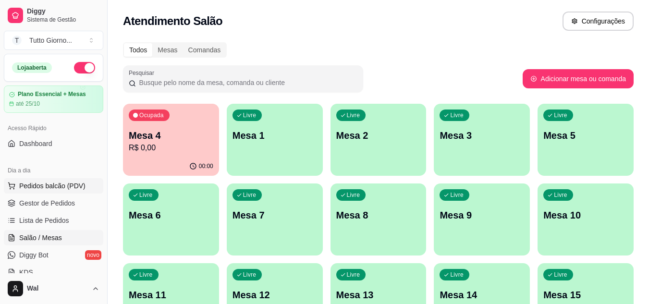
click at [56, 190] on span "Pedidos balcão (PDV)" at bounding box center [52, 186] width 66 height 10
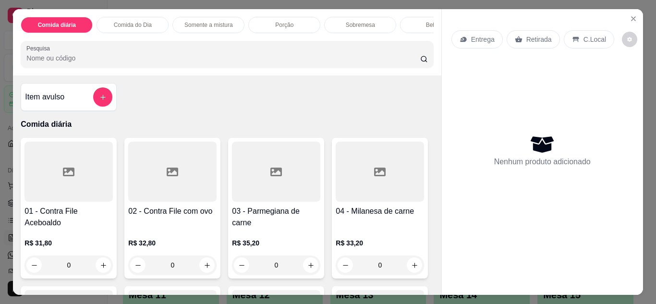
click at [476, 36] on p "Entrega" at bounding box center [483, 40] width 24 height 10
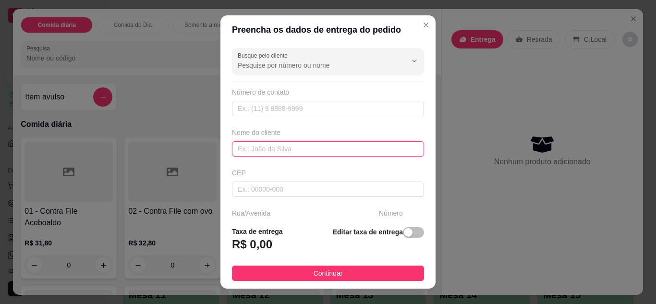
click at [293, 147] on input "text" at bounding box center [328, 148] width 192 height 15
type input "[PERSON_NAME]"
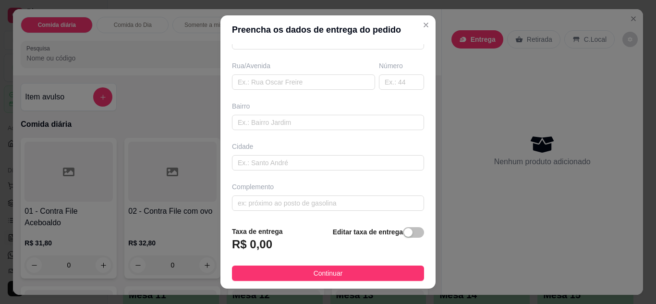
scroll to position [149, 0]
click at [283, 85] on input "text" at bounding box center [303, 80] width 143 height 15
type input "AV. INDUSTRIAL"
click at [395, 78] on input "text" at bounding box center [401, 80] width 45 height 15
type input "780"
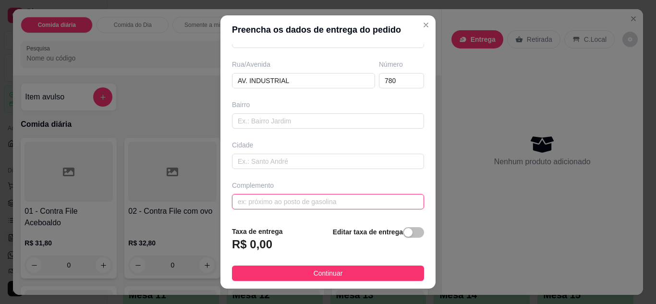
click at [325, 200] on input "text" at bounding box center [328, 201] width 192 height 15
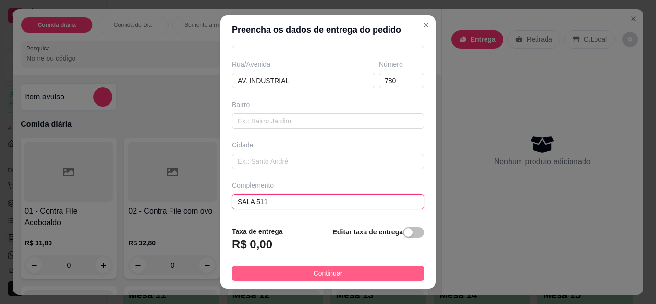
type input "SALA 511"
click at [335, 276] on span "Continuar" at bounding box center [328, 273] width 29 height 11
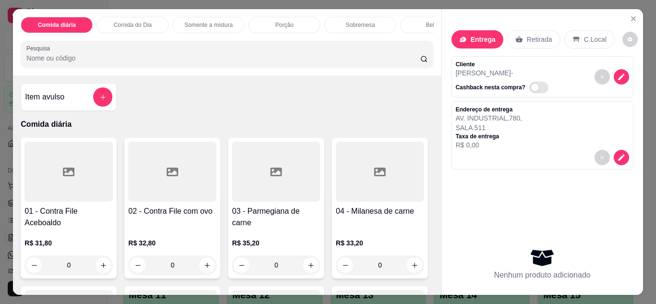
click at [144, 22] on p "Comida do Dia" at bounding box center [133, 25] width 38 height 8
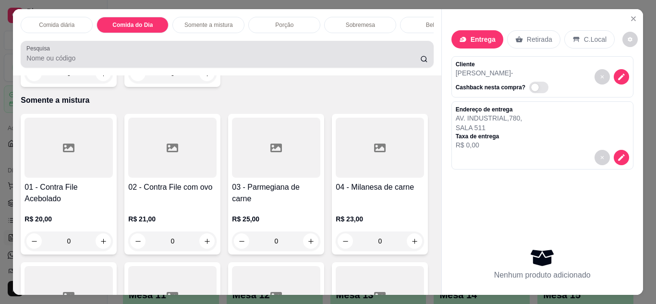
scroll to position [25, 0]
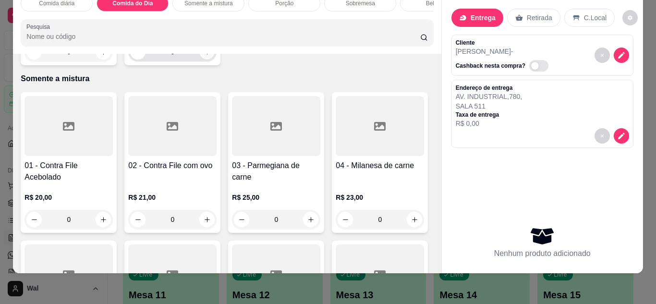
click at [200, 59] on button "increase-product-quantity" at bounding box center [207, 51] width 15 height 15
type input "1"
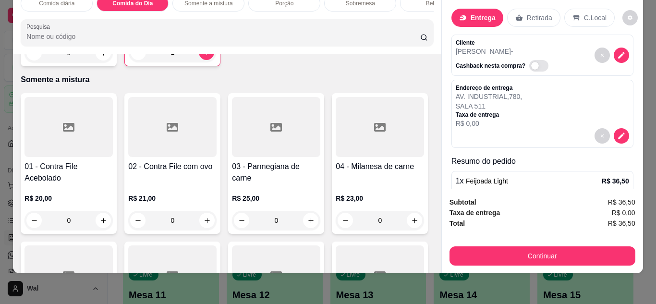
click at [349, 2] on div "Sobremesa" at bounding box center [360, 3] width 72 height 16
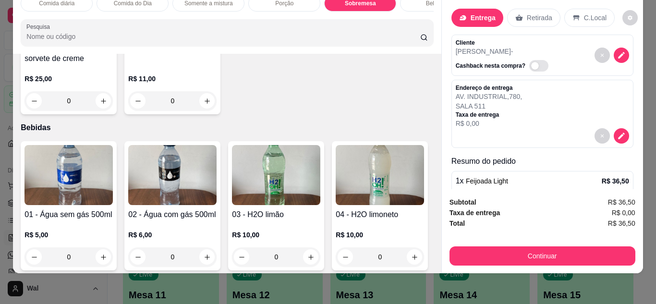
scroll to position [1188, 0]
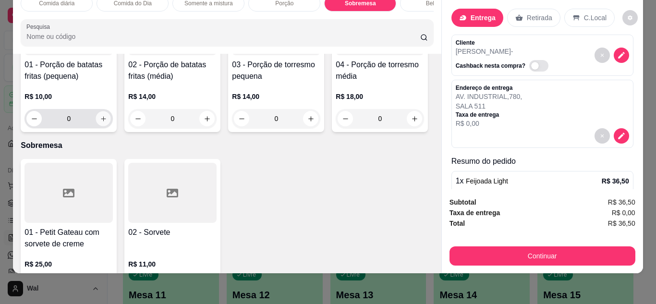
click at [101, 126] on button "increase-product-quantity" at bounding box center [103, 118] width 15 height 15
type input "1"
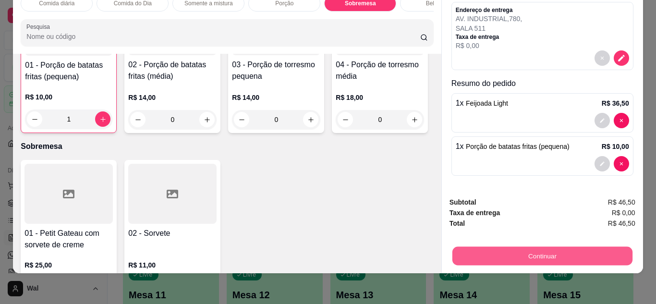
click at [550, 250] on button "Continuar" at bounding box center [542, 256] width 180 height 19
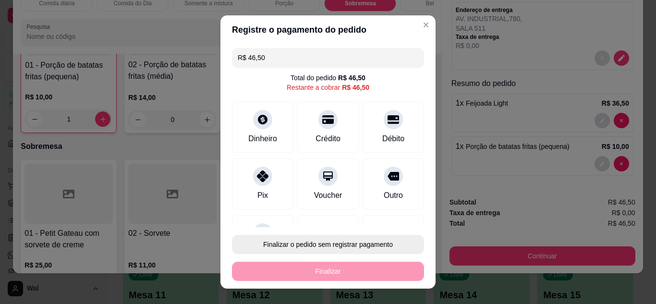
click at [366, 248] on button "Finalizar o pedido sem registrar pagamento" at bounding box center [328, 244] width 192 height 19
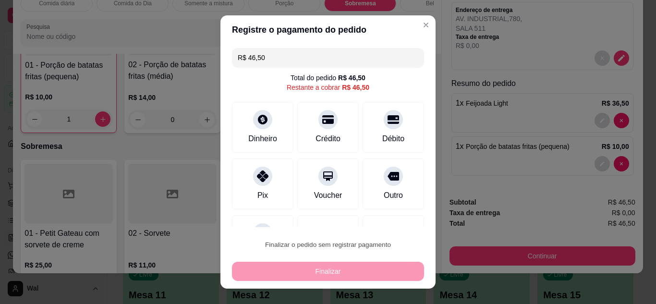
click at [392, 220] on button "Confirmar" at bounding box center [383, 217] width 34 height 14
type input "0"
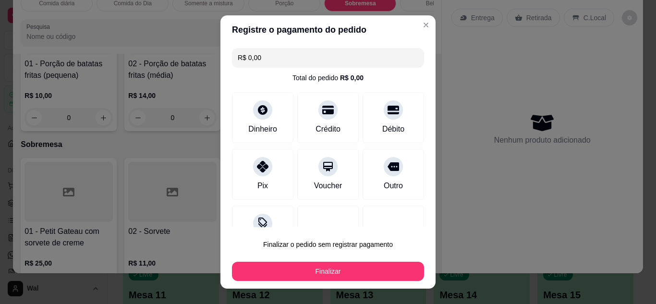
type input "R$ 0,00"
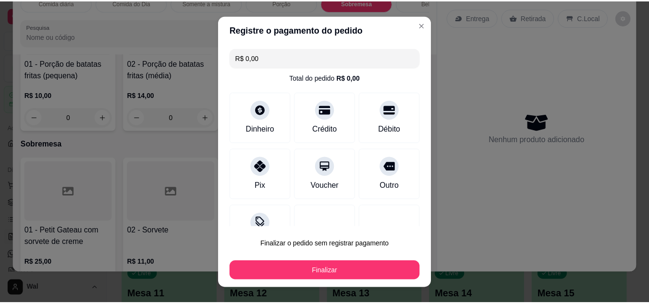
scroll to position [1187, 0]
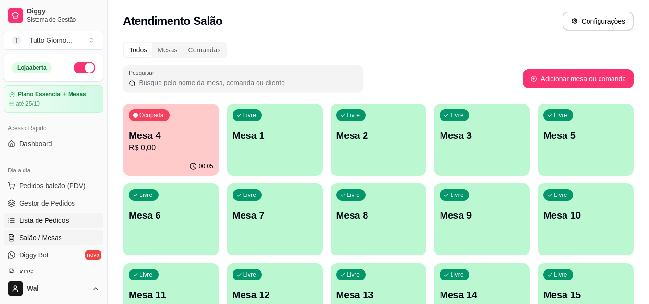
click at [62, 215] on link "Lista de Pedidos" at bounding box center [53, 220] width 99 height 15
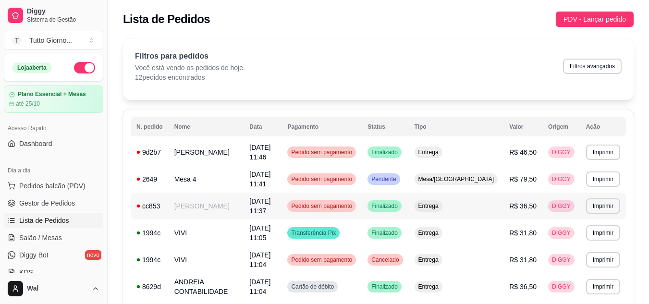
click at [354, 203] on span "Pedido sem pagamento" at bounding box center [321, 206] width 65 height 8
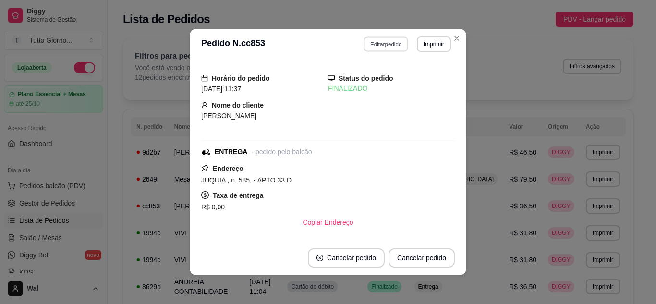
click at [381, 41] on button "Editar pedido" at bounding box center [386, 44] width 45 height 15
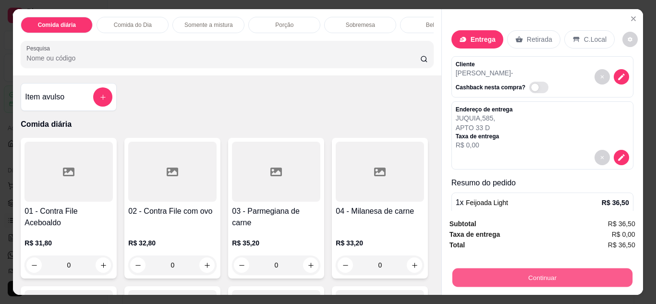
click at [530, 274] on button "Continuar" at bounding box center [542, 278] width 180 height 19
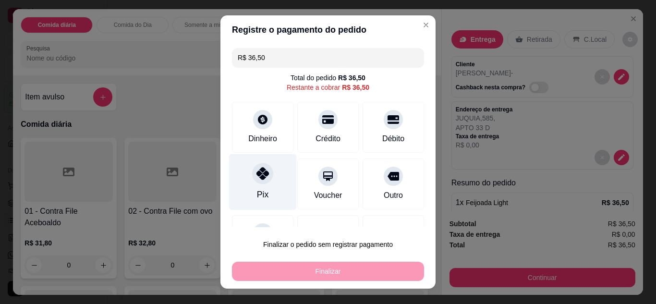
click at [263, 183] on div "Pix" at bounding box center [263, 182] width 68 height 56
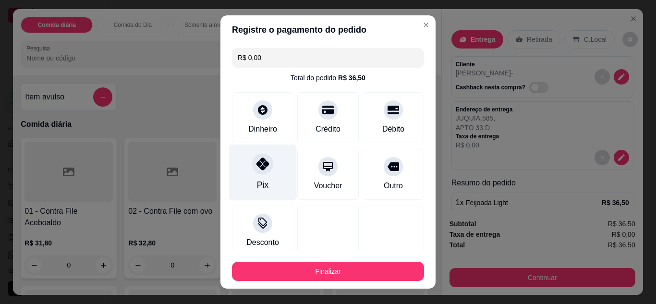
type input "R$ 0,00"
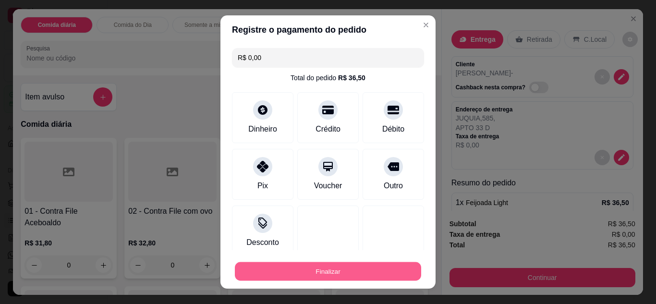
click at [312, 274] on button "Finalizar" at bounding box center [328, 271] width 186 height 19
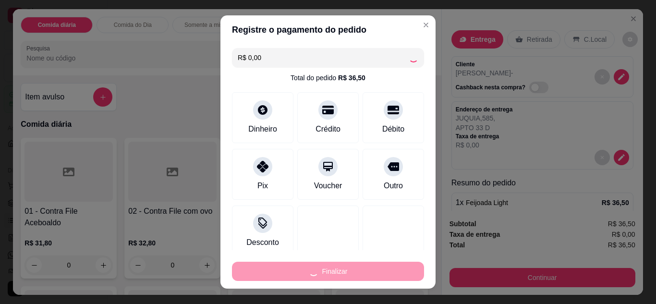
type input "0"
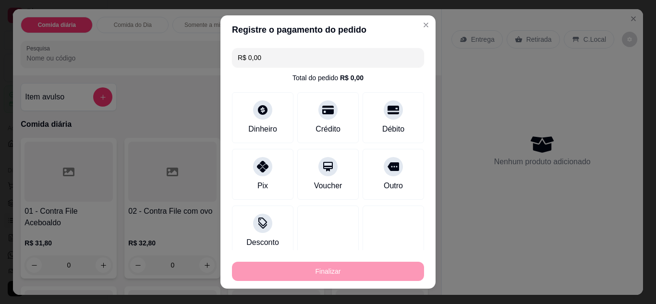
type input "-R$ 36,50"
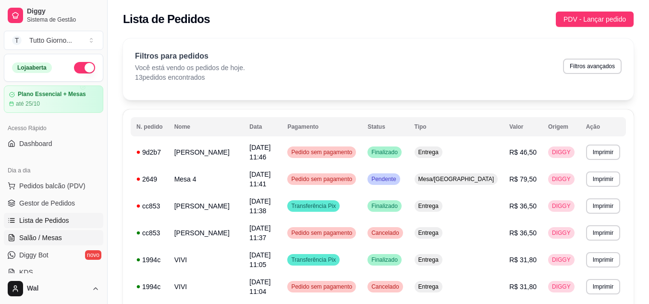
click at [48, 240] on span "Salão / Mesas" at bounding box center [40, 238] width 43 height 10
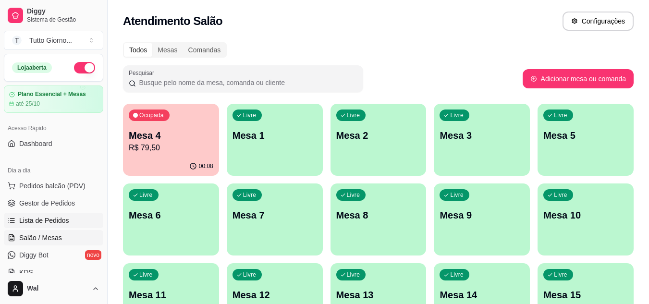
click at [51, 227] on link "Lista de Pedidos" at bounding box center [53, 220] width 99 height 15
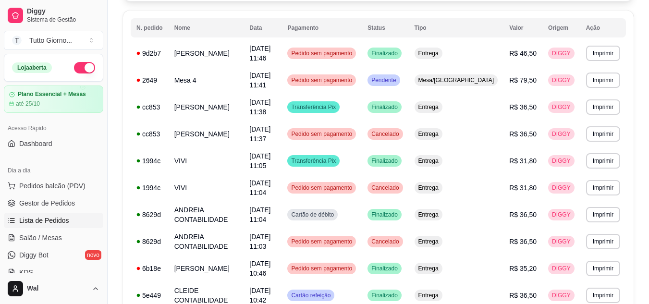
scroll to position [115, 0]
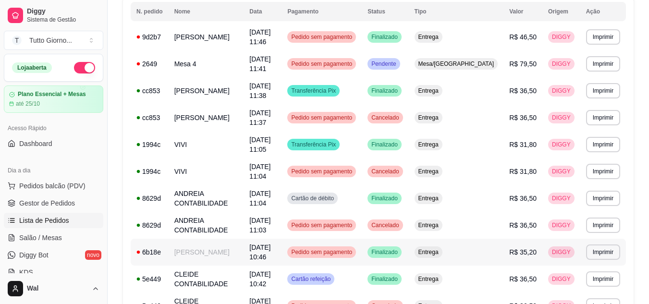
click at [354, 249] on span "Pedido sem pagamento" at bounding box center [321, 252] width 65 height 8
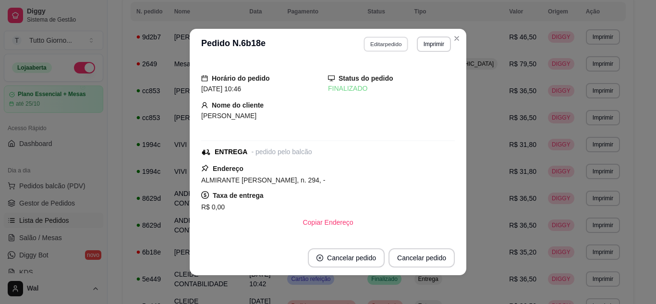
click at [382, 44] on button "Editar pedido" at bounding box center [386, 44] width 45 height 15
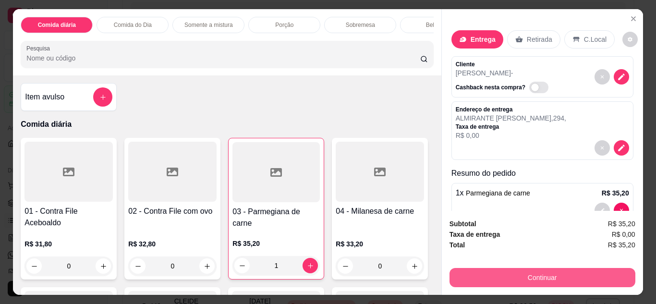
click at [538, 269] on button "Continuar" at bounding box center [543, 277] width 186 height 19
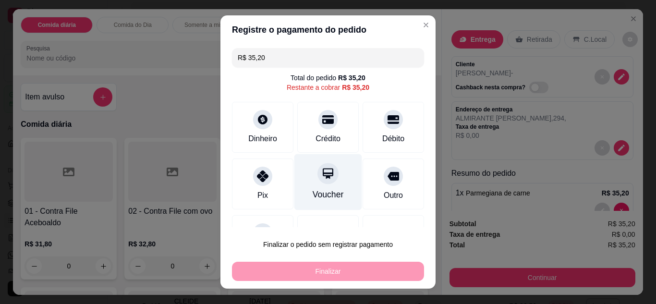
click at [307, 184] on div "Voucher" at bounding box center [328, 182] width 68 height 56
type input "R$ 0,00"
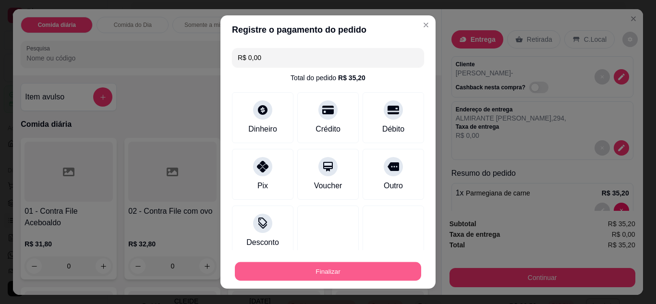
click at [321, 274] on button "Finalizar" at bounding box center [328, 271] width 186 height 19
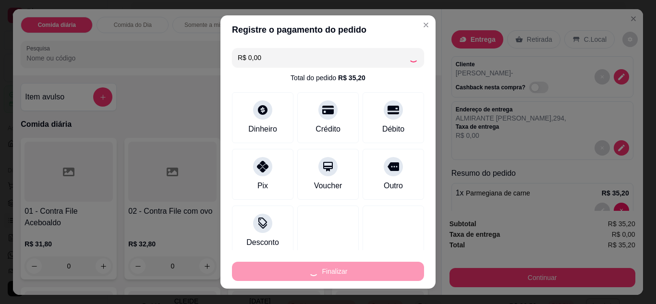
type input "0"
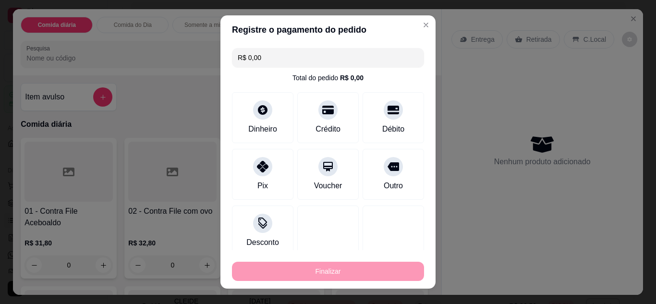
type input "-R$ 35,20"
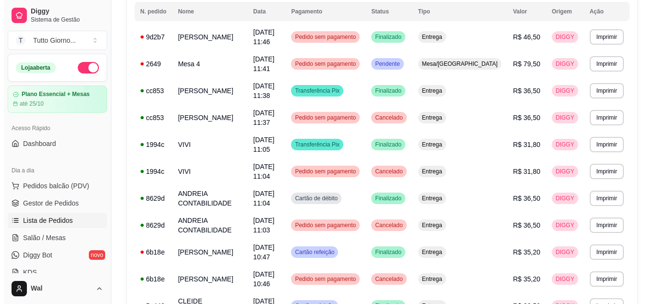
scroll to position [0, 0]
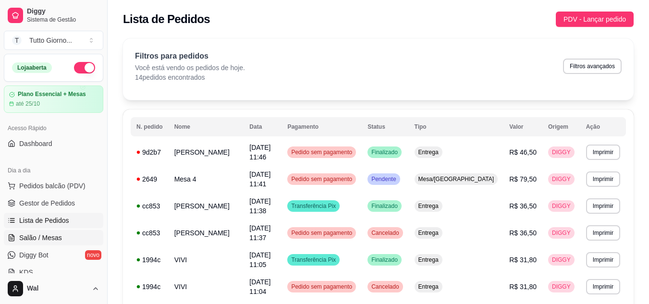
click at [52, 240] on span "Salão / Mesas" at bounding box center [40, 238] width 43 height 10
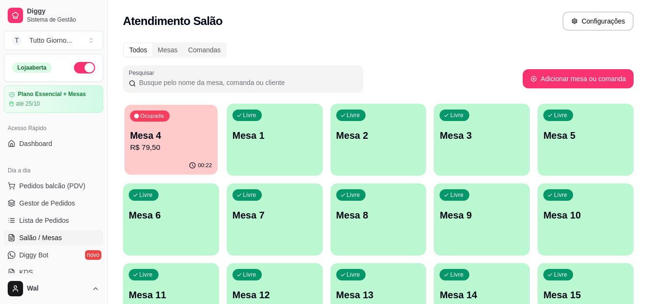
click at [201, 158] on div "00:22" at bounding box center [170, 166] width 93 height 18
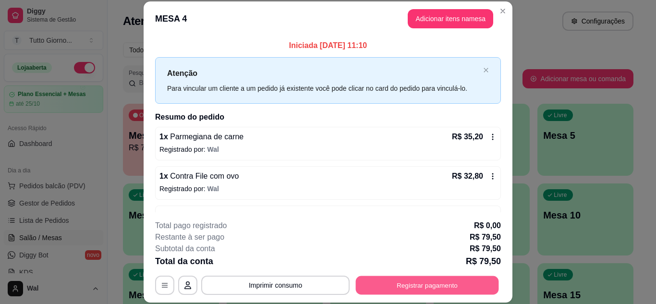
click at [436, 288] on button "Registrar pagamento" at bounding box center [427, 285] width 143 height 19
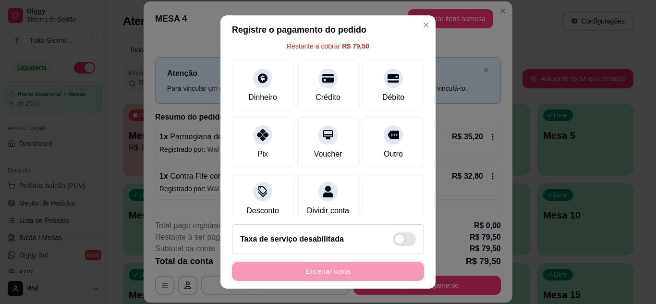
scroll to position [58, 0]
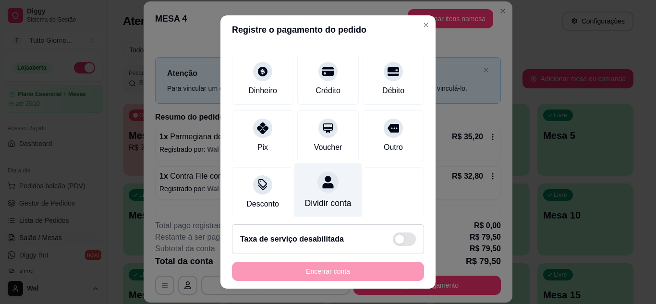
click at [313, 197] on div "Dividir conta" at bounding box center [328, 203] width 47 height 12
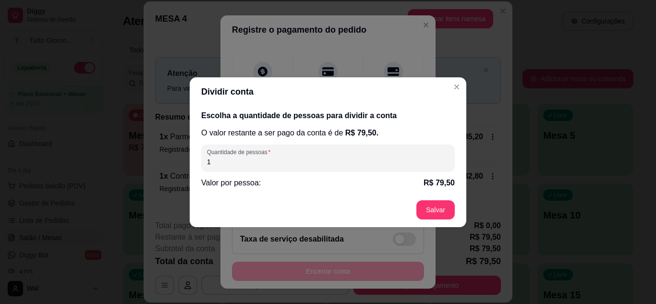
click at [241, 160] on input "1" at bounding box center [328, 162] width 242 height 10
type input "2"
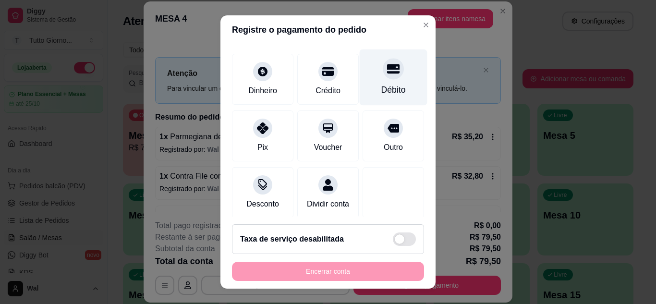
click at [371, 82] on div "Débito" at bounding box center [394, 77] width 68 height 56
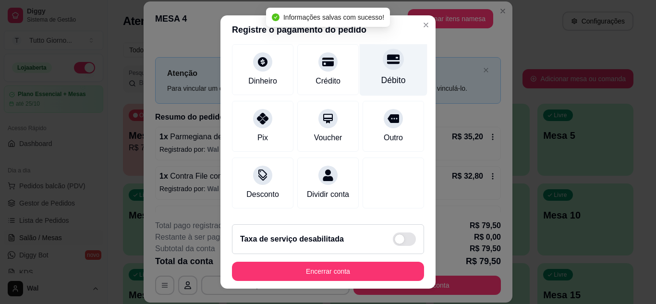
type input "R$ 0,00"
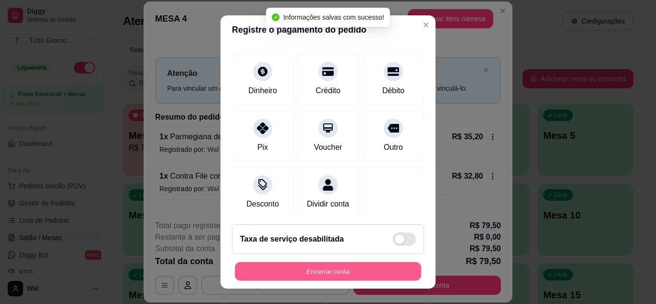
click at [334, 269] on button "Encerrar conta" at bounding box center [328, 271] width 186 height 19
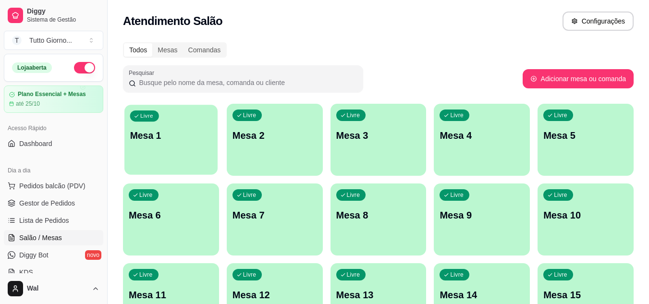
click at [179, 159] on div "Livre Mesa 1" at bounding box center [170, 134] width 93 height 59
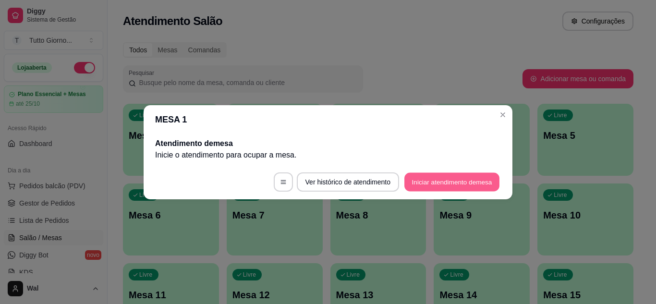
click at [462, 187] on button "Iniciar atendimento de mesa" at bounding box center [451, 181] width 95 height 19
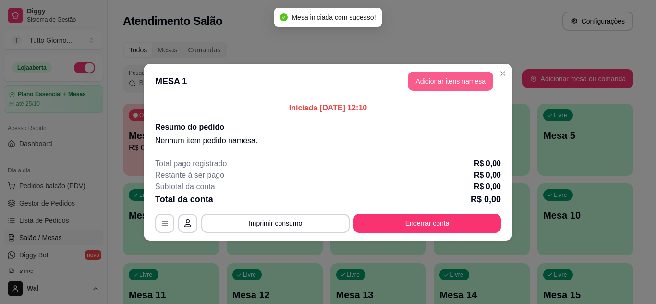
click at [443, 74] on button "Adicionar itens na mesa" at bounding box center [451, 81] width 86 height 19
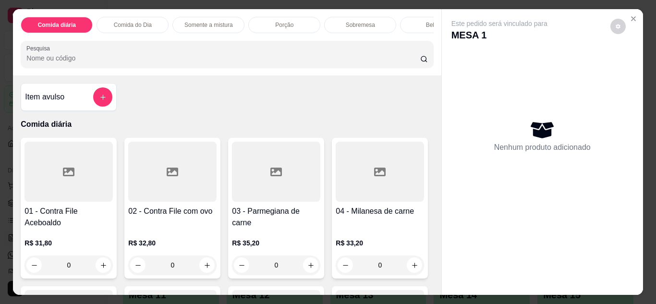
click at [204, 263] on div "0" at bounding box center [172, 265] width 88 height 19
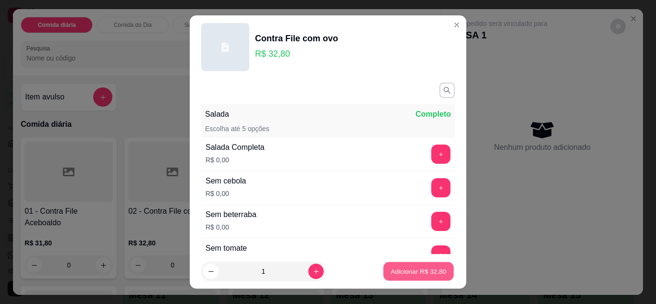
click at [405, 279] on button "Adicionar R$ 32,80" at bounding box center [418, 271] width 71 height 19
type input "1"
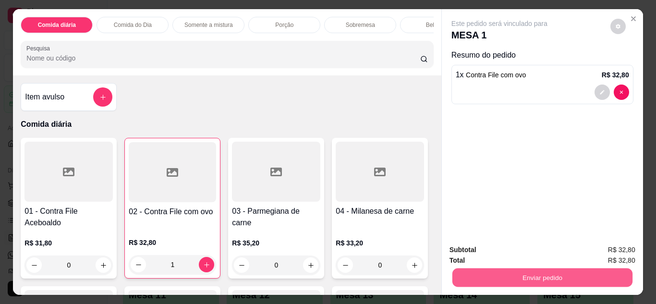
click at [486, 275] on button "Enviar pedido" at bounding box center [542, 278] width 180 height 19
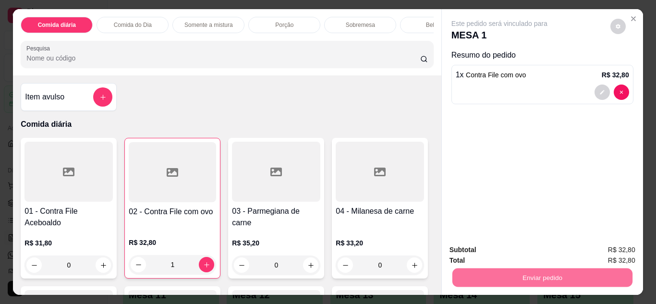
click at [608, 249] on button "Enviar pedido" at bounding box center [610, 251] width 53 height 18
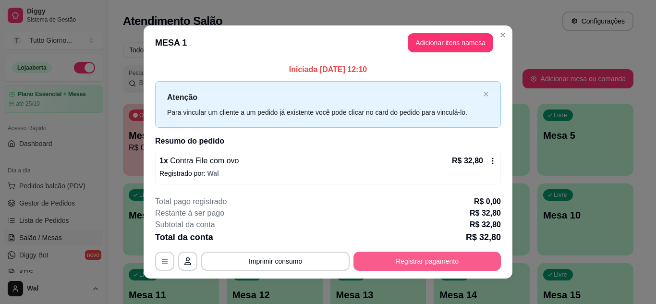
click at [439, 263] on button "Registrar pagamento" at bounding box center [427, 261] width 147 height 19
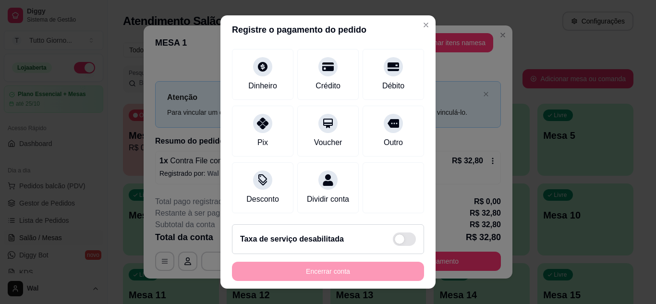
scroll to position [74, 0]
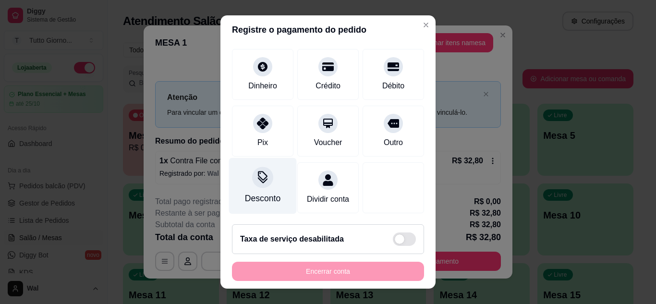
click at [257, 171] on icon at bounding box center [263, 177] width 12 height 12
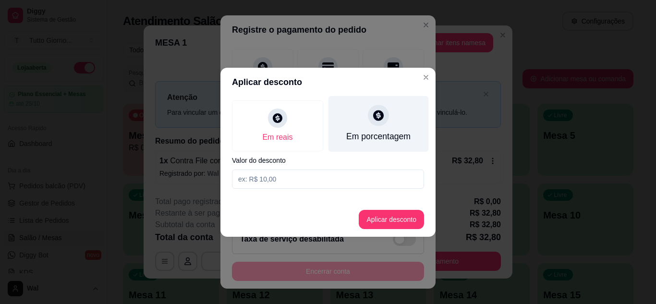
click at [374, 132] on div "Em porcentagem" at bounding box center [378, 136] width 64 height 12
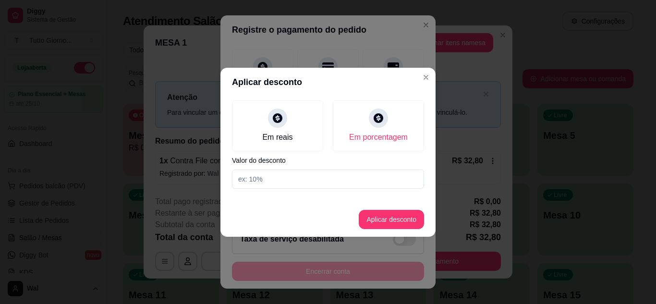
click at [266, 174] on input at bounding box center [328, 179] width 192 height 19
type input "5"
click at [388, 217] on button "Aplicar desconto" at bounding box center [391, 219] width 63 height 19
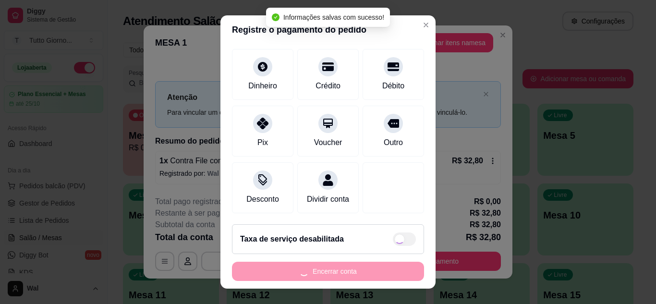
type input "R$ 31,16"
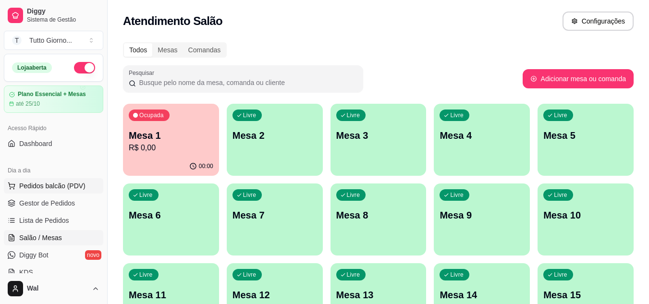
click at [68, 184] on span "Pedidos balcão (PDV)" at bounding box center [52, 186] width 66 height 10
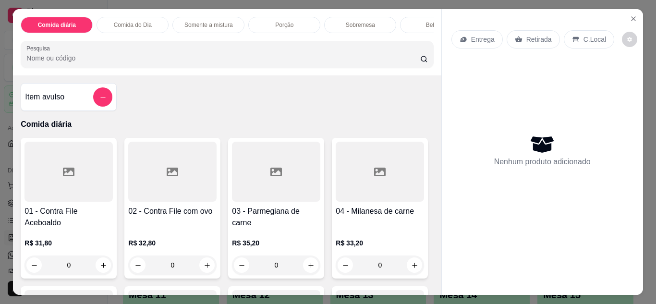
click at [527, 36] on p "Retirada" at bounding box center [539, 40] width 25 height 10
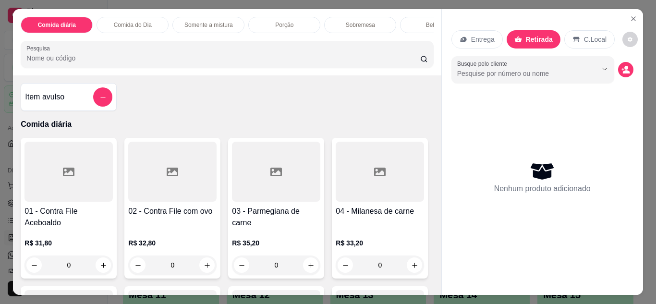
click at [134, 21] on p "Comida do Dia" at bounding box center [133, 25] width 38 height 8
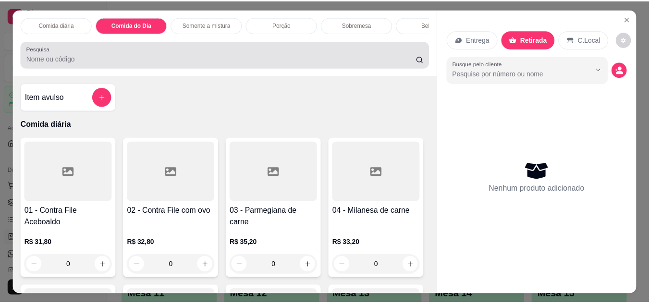
scroll to position [25, 0]
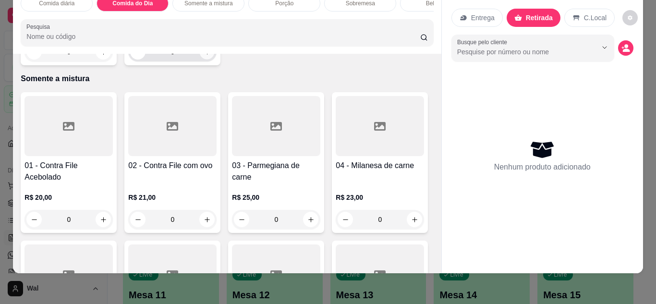
click at [206, 56] on icon "increase-product-quantity" at bounding box center [207, 52] width 7 height 7
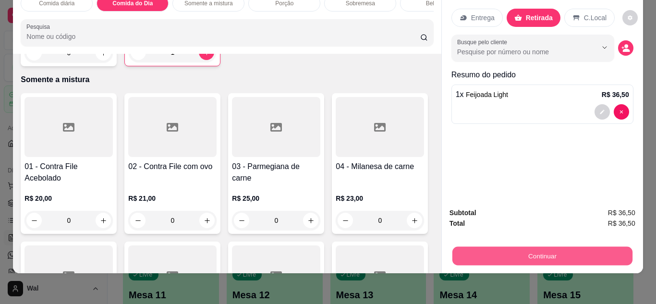
click at [554, 254] on button "Continuar" at bounding box center [542, 256] width 180 height 19
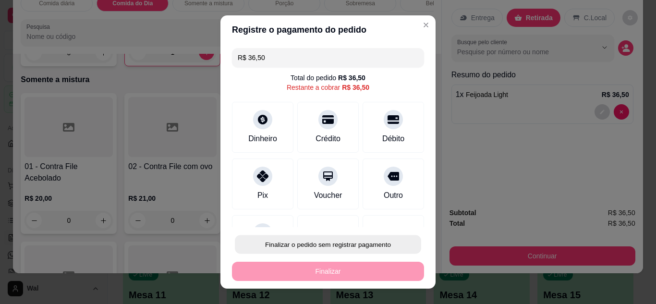
click at [330, 247] on button "Finalizar o pedido sem registrar pagamento" at bounding box center [328, 244] width 186 height 19
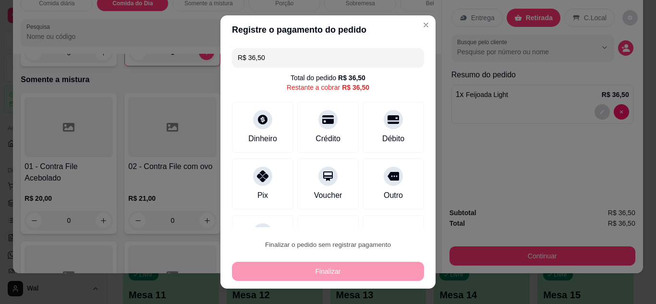
click at [382, 220] on button "Confirmar" at bounding box center [383, 217] width 34 height 14
type input "0"
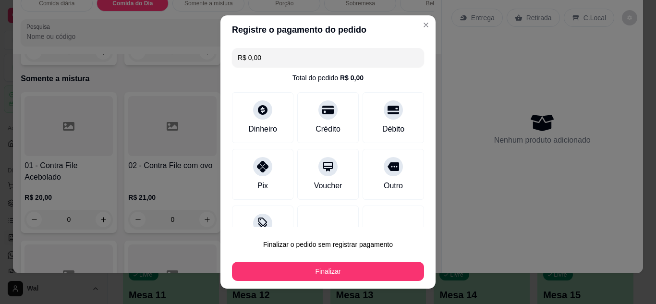
type input "R$ 0,00"
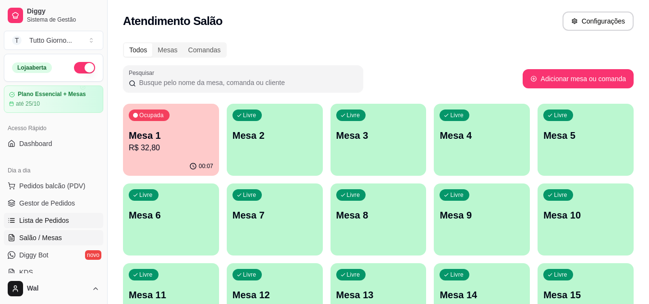
click at [65, 218] on span "Lista de Pedidos" at bounding box center [44, 221] width 50 height 10
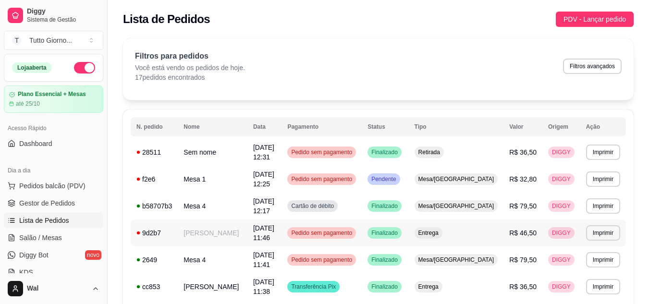
click at [354, 231] on span "Pedido sem pagamento" at bounding box center [321, 233] width 65 height 8
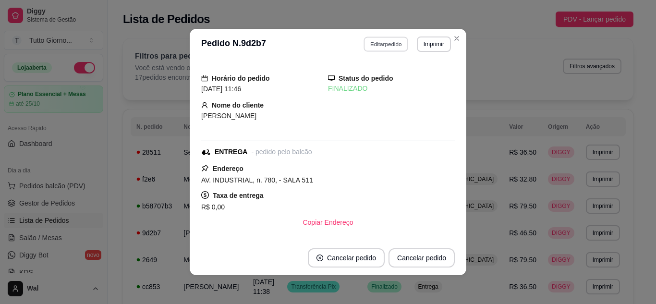
click at [394, 42] on button "Editar pedido" at bounding box center [386, 44] width 45 height 15
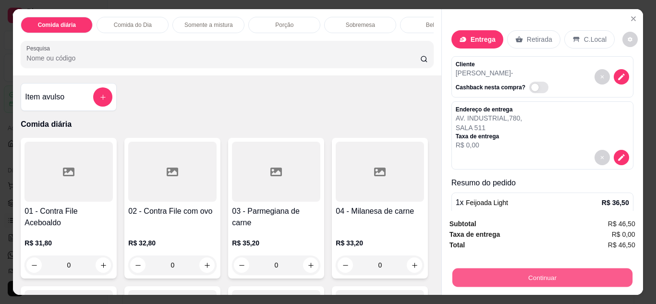
click at [550, 271] on button "Continuar" at bounding box center [542, 278] width 180 height 19
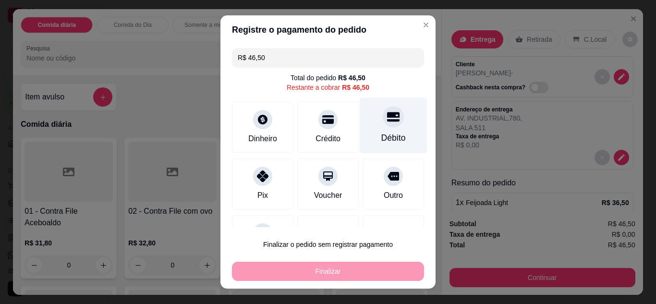
click at [381, 138] on div "Débito" at bounding box center [393, 138] width 24 height 12
type input "R$ 0,00"
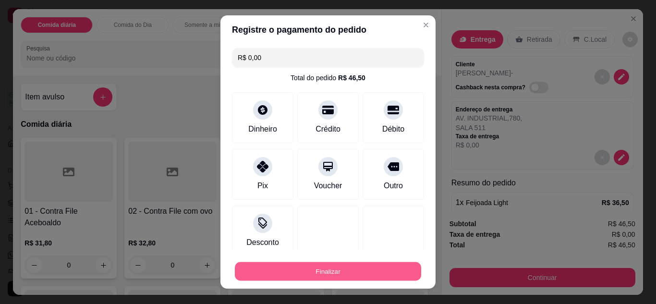
click at [318, 263] on button "Finalizar" at bounding box center [328, 271] width 186 height 19
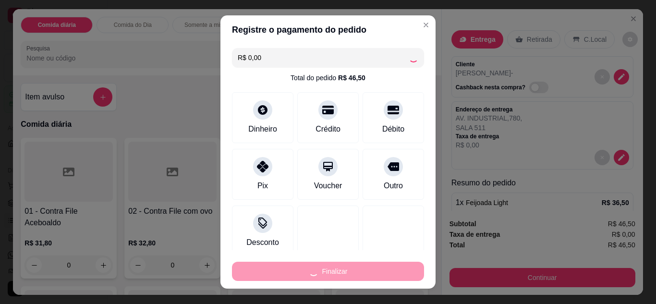
type input "0"
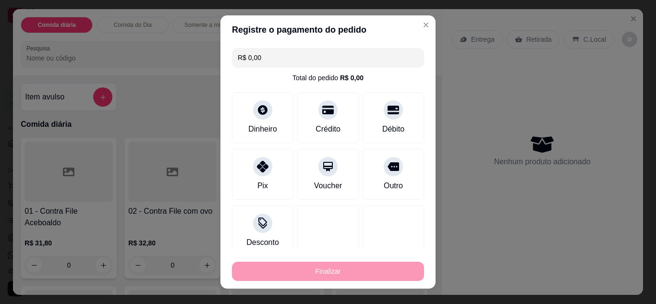
type input "-R$ 46,50"
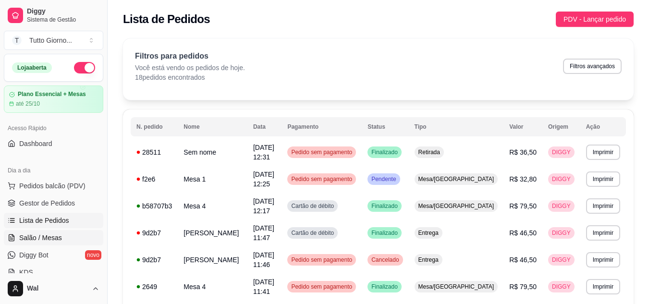
click at [25, 238] on span "Salão / Mesas" at bounding box center [40, 238] width 43 height 10
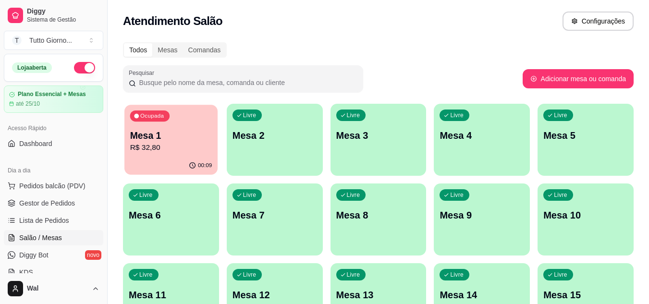
click at [212, 137] on div "Ocupada Mesa 1 R$ 32,80" at bounding box center [170, 131] width 93 height 52
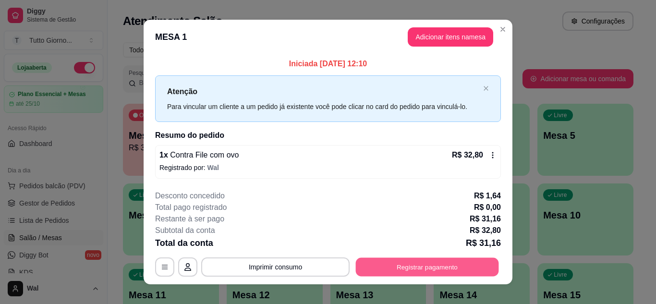
click at [447, 263] on button "Registrar pagamento" at bounding box center [427, 267] width 143 height 19
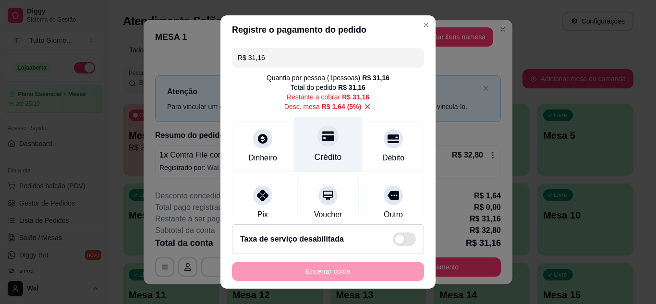
click at [318, 148] on div "Crédito" at bounding box center [328, 144] width 68 height 56
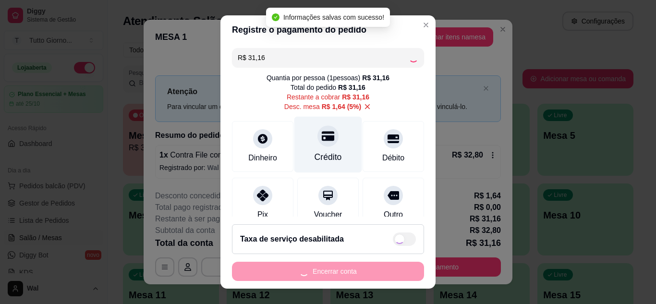
type input "R$ 0,00"
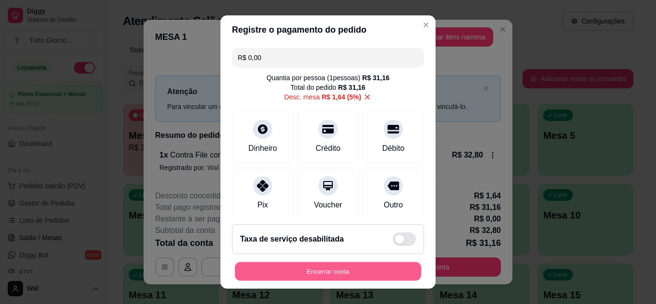
click at [335, 277] on button "Encerrar conta" at bounding box center [328, 271] width 186 height 19
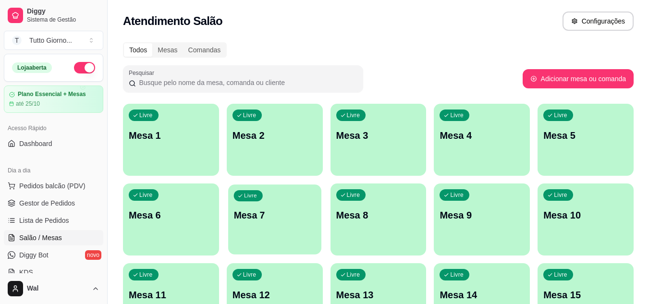
click at [302, 234] on div "Livre Mesa 7" at bounding box center [274, 213] width 93 height 59
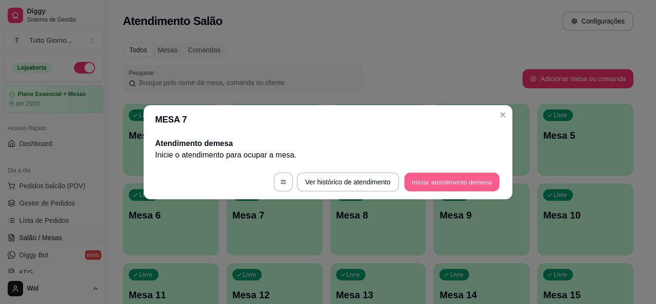
click at [484, 183] on button "Iniciar atendimento de mesa" at bounding box center [451, 181] width 95 height 19
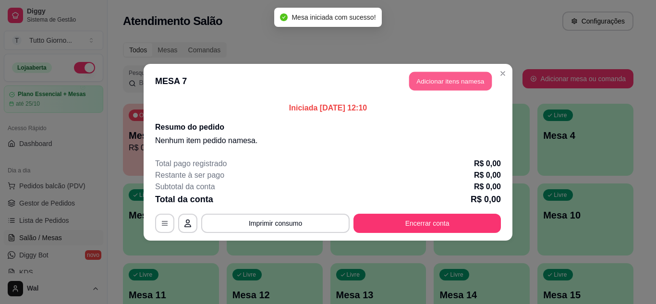
click at [452, 85] on button "Adicionar itens na mesa" at bounding box center [450, 81] width 83 height 19
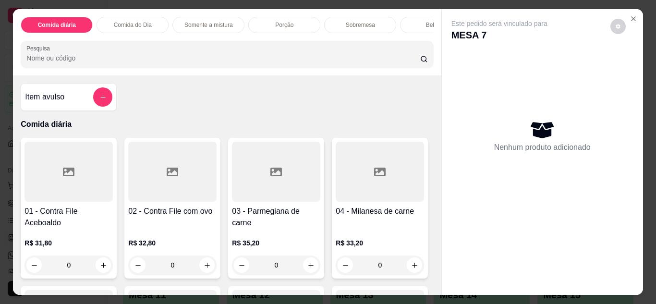
click at [122, 23] on p "Comida do Dia" at bounding box center [133, 25] width 38 height 8
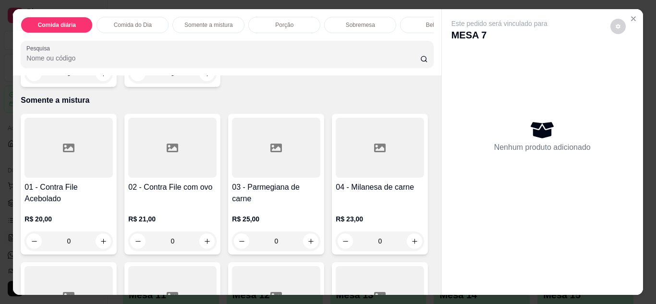
scroll to position [25, 0]
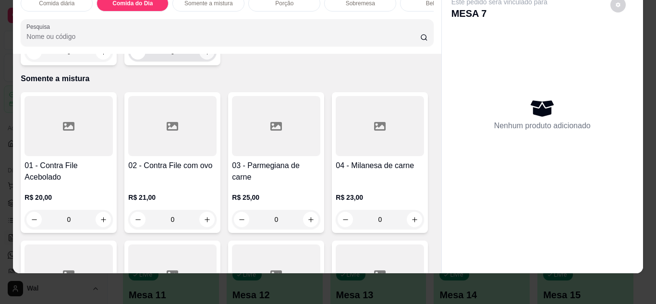
click at [200, 60] on button "increase-product-quantity" at bounding box center [206, 51] width 15 height 15
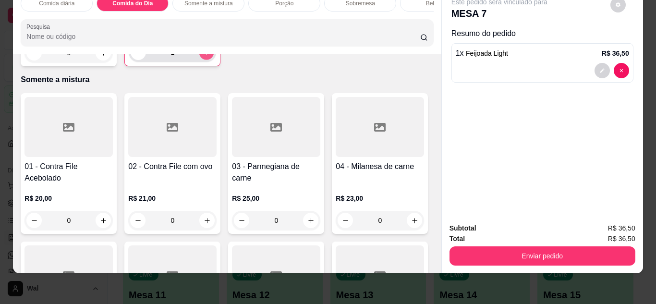
click at [200, 60] on button "increase-product-quantity" at bounding box center [206, 52] width 15 height 15
type input "2"
click at [100, 57] on icon "increase-product-quantity" at bounding box center [103, 52] width 7 height 7
type input "1"
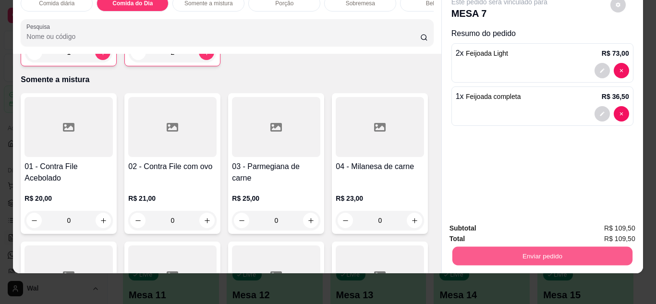
click at [521, 252] on button "Enviar pedido" at bounding box center [542, 256] width 180 height 19
click at [610, 227] on button "Enviar pedido" at bounding box center [610, 225] width 53 height 18
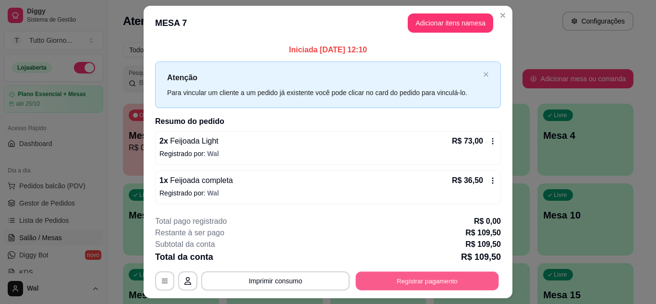
click at [470, 281] on button "Registrar pagamento" at bounding box center [427, 281] width 143 height 19
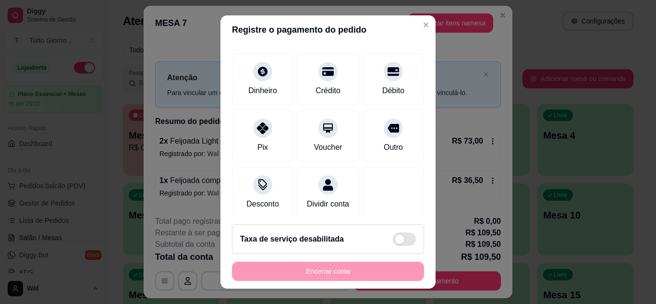
scroll to position [74, 0]
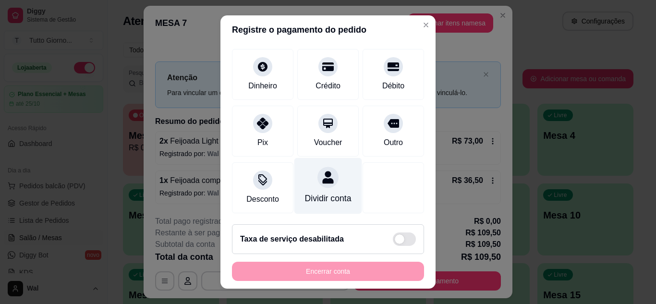
click at [311, 174] on div "Dividir conta" at bounding box center [328, 186] width 68 height 56
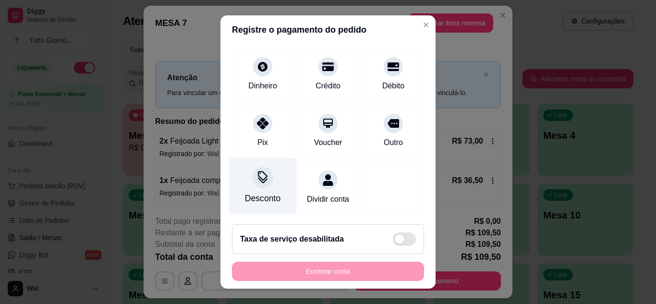
click at [260, 176] on div "Desconto" at bounding box center [263, 186] width 68 height 56
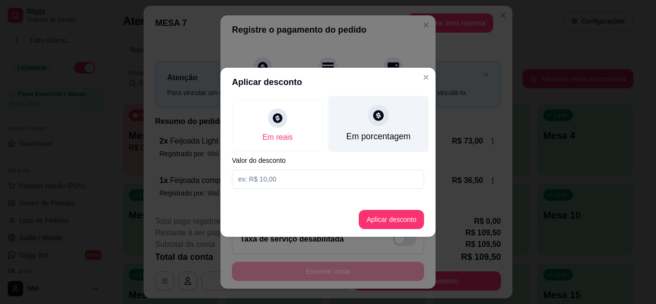
click at [358, 139] on div "Em porcentagem" at bounding box center [378, 136] width 64 height 12
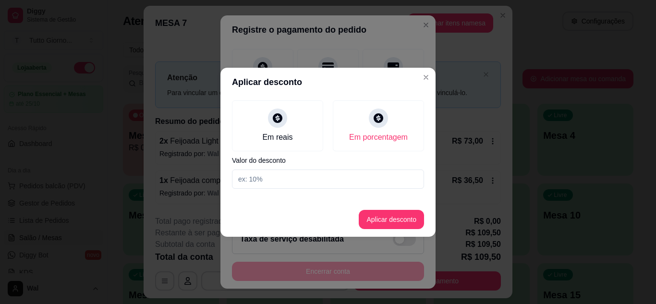
click at [283, 187] on input at bounding box center [328, 179] width 192 height 19
type input "10"
click at [401, 220] on button "Aplicar desconto" at bounding box center [391, 219] width 63 height 19
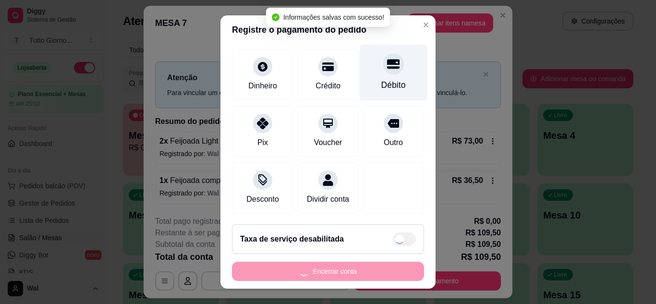
type input "R$ 98,55"
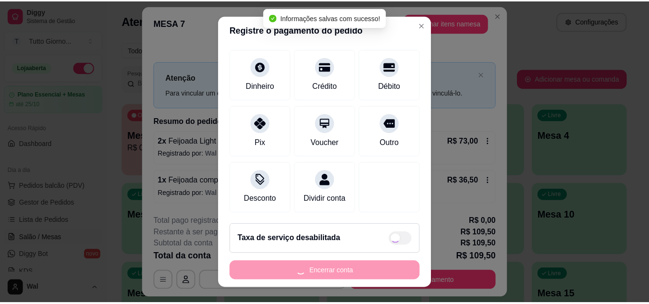
scroll to position [84, 0]
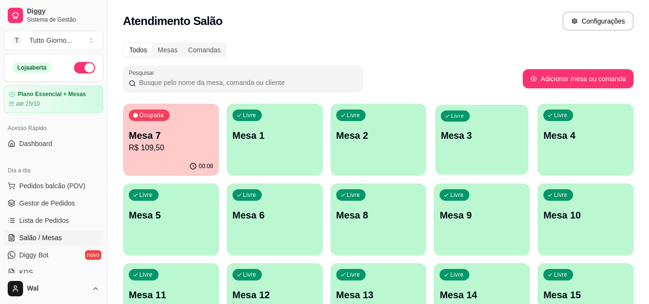
click at [477, 133] on p "Mesa 3" at bounding box center [482, 135] width 82 height 13
click at [477, 133] on body "Diggy Sistema de Gestão T Tutto Giorno ... Loja aberta Plano Essencial + Mesas …" at bounding box center [324, 152] width 649 height 304
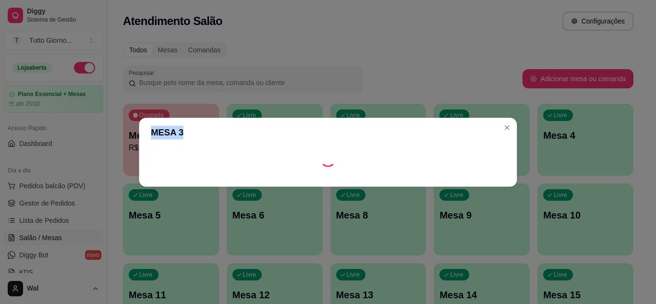
click at [477, 133] on header "MESA 3" at bounding box center [328, 132] width 378 height 29
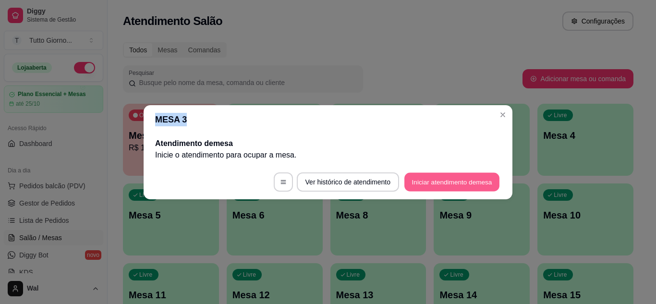
click at [446, 186] on button "Iniciar atendimento de mesa" at bounding box center [451, 181] width 95 height 19
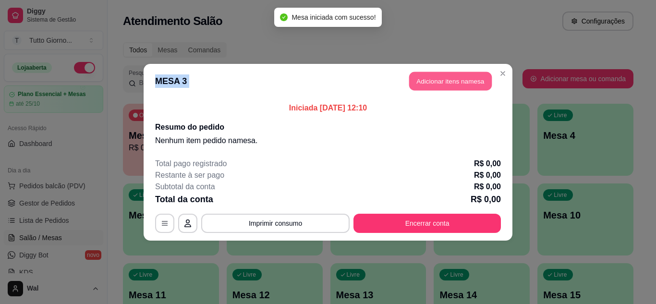
click at [450, 85] on button "Adicionar itens na mesa" at bounding box center [450, 81] width 83 height 19
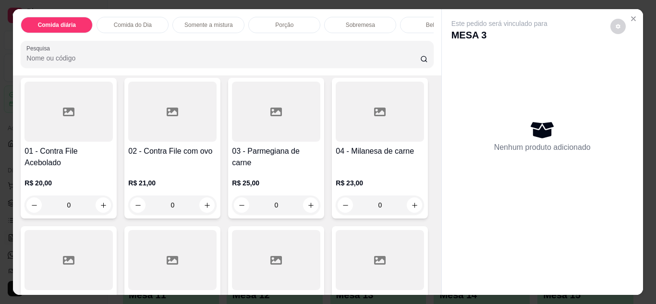
scroll to position [673, 0]
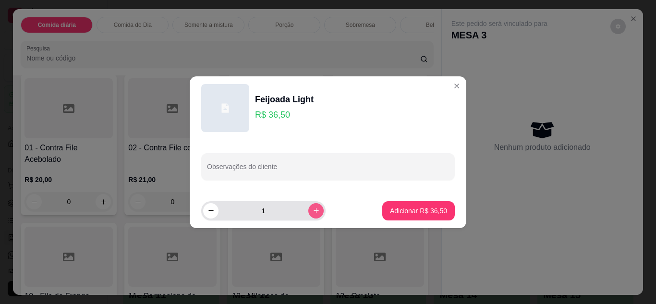
click at [314, 210] on icon "increase-product-quantity" at bounding box center [316, 210] width 5 height 5
type input "2"
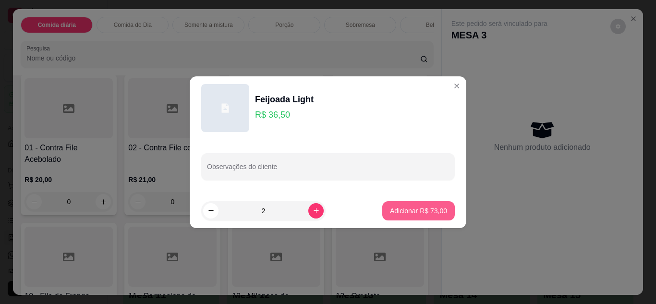
click at [413, 209] on p "Adicionar R$ 73,00" at bounding box center [418, 211] width 57 height 10
type input "2"
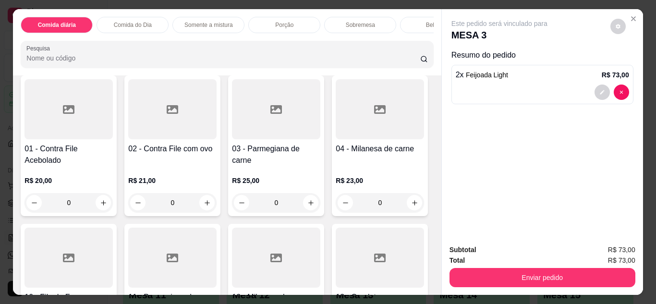
click at [426, 21] on p "Bebidas" at bounding box center [436, 25] width 21 height 8
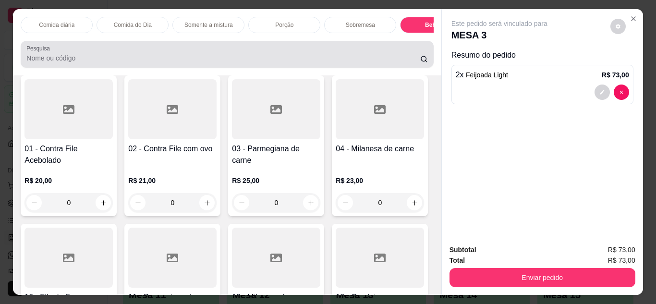
scroll to position [25, 0]
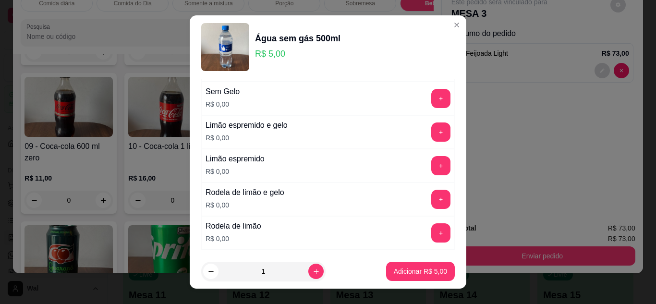
scroll to position [192, 0]
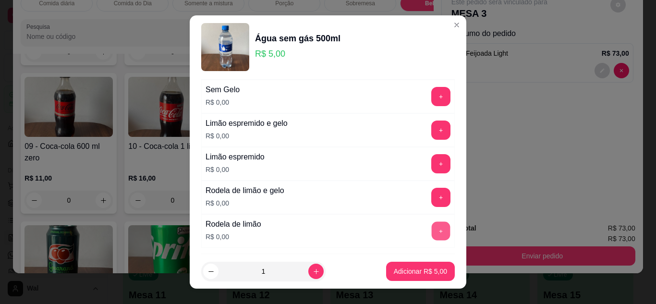
click at [432, 232] on button "+" at bounding box center [441, 230] width 19 height 19
click at [409, 271] on p "Adicionar R$ 5,00" at bounding box center [420, 271] width 52 height 9
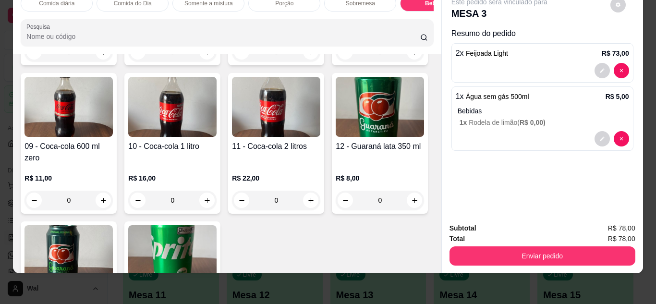
drag, startPoint x: 168, startPoint y: 149, endPoint x: 149, endPoint y: 153, distance: 19.2
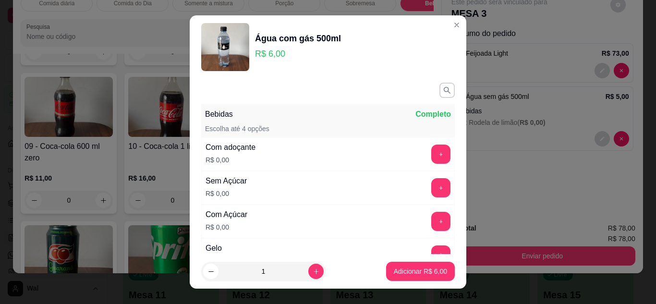
drag, startPoint x: 192, startPoint y: 145, endPoint x: 471, endPoint y: 227, distance: 291.5
click at [185, 151] on div "Água com gás 500ml R$ 6,00 Bebidas Completo Escolha até 4 opções Com adoçante R…" at bounding box center [328, 152] width 656 height 304
click at [415, 269] on p "Adicionar R$ 6,00" at bounding box center [420, 272] width 53 height 10
type input "1"
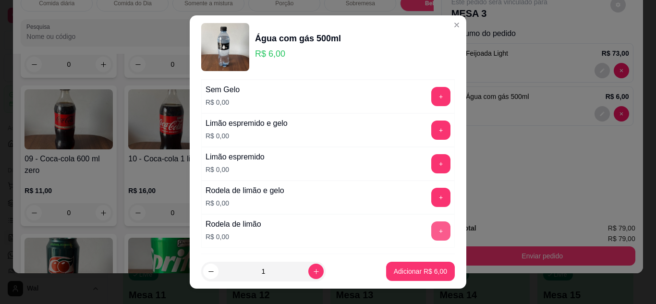
click at [431, 233] on button "+" at bounding box center [440, 230] width 19 height 19
click at [415, 273] on p "Adicionar R$ 6,00" at bounding box center [420, 272] width 53 height 10
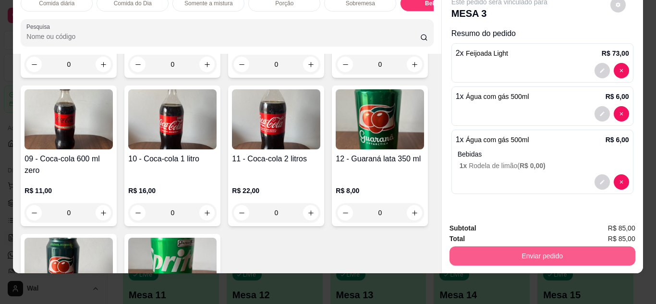
click at [547, 251] on button "Enviar pedido" at bounding box center [543, 255] width 186 height 19
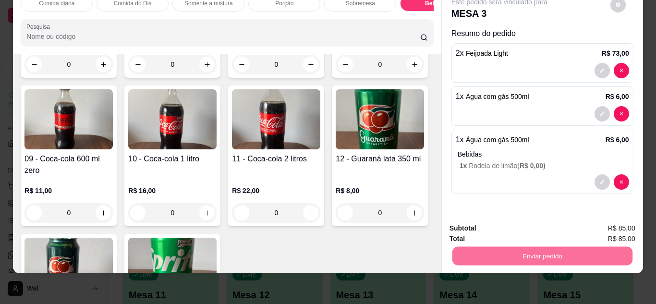
click at [615, 223] on button "Enviar pedido" at bounding box center [610, 225] width 53 height 18
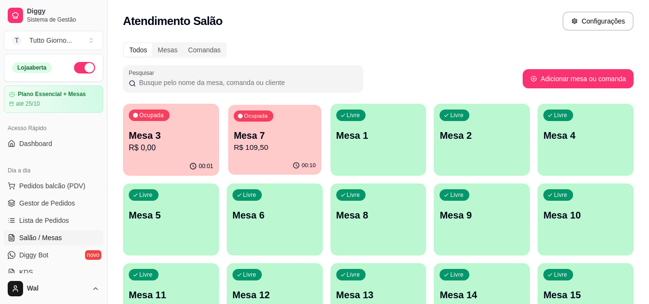
click at [253, 159] on div "00:10" at bounding box center [274, 166] width 93 height 18
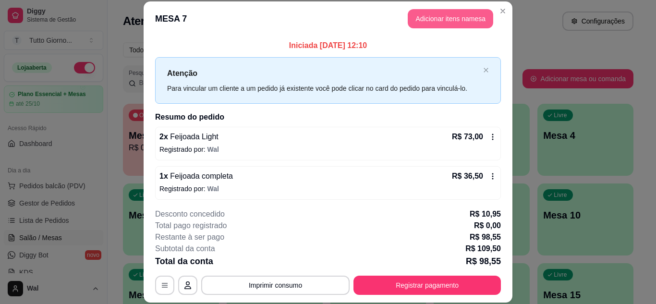
click at [445, 20] on button "Adicionar itens na mesa" at bounding box center [451, 18] width 86 height 19
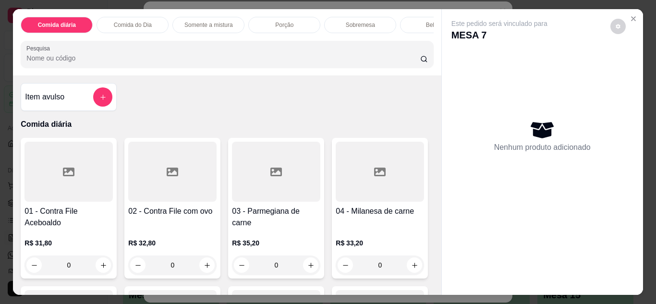
click at [426, 21] on p "Bebidas" at bounding box center [436, 25] width 21 height 8
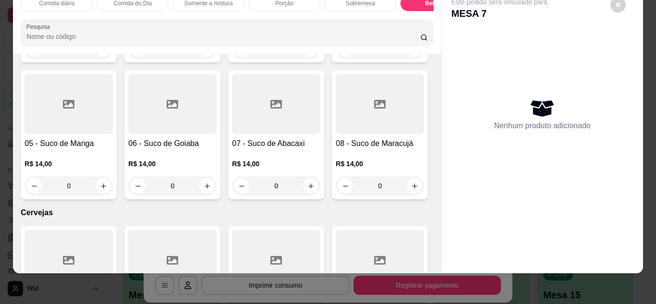
scroll to position [2110, 0]
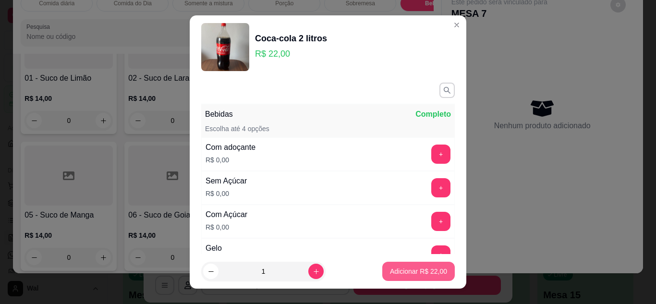
click at [419, 275] on p "Adicionar R$ 22,00" at bounding box center [418, 272] width 57 height 10
type input "1"
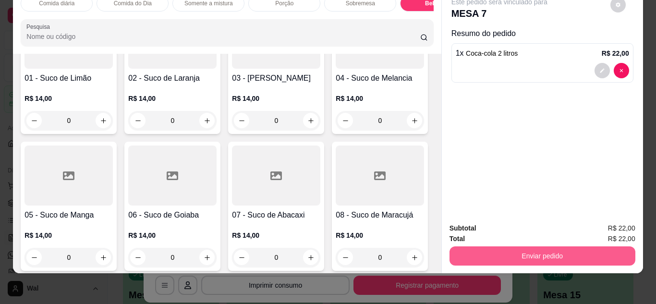
click at [536, 252] on button "Enviar pedido" at bounding box center [543, 255] width 186 height 19
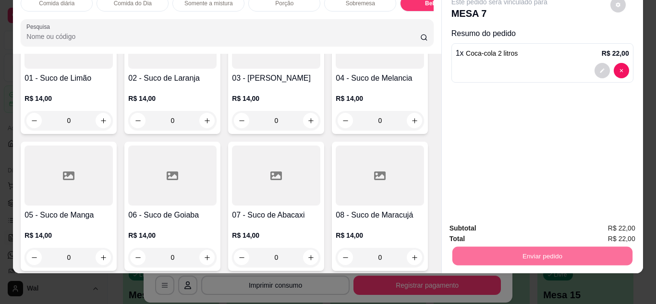
click at [616, 224] on button "Enviar pedido" at bounding box center [610, 225] width 54 height 18
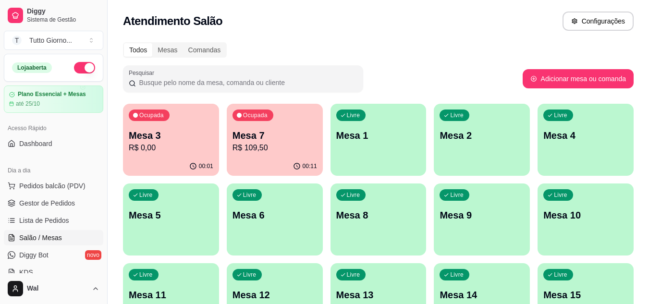
click at [568, 154] on div "Livre Mesa 4" at bounding box center [586, 134] width 96 height 61
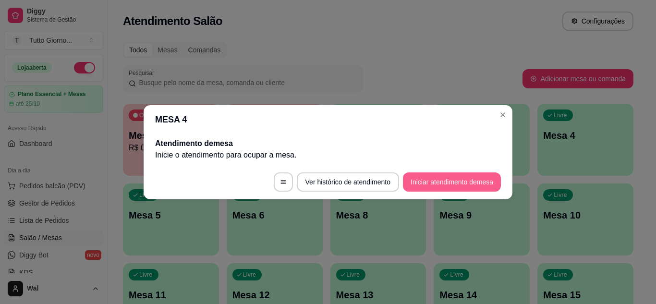
click at [431, 186] on button "Iniciar atendimento de mesa" at bounding box center [452, 181] width 98 height 19
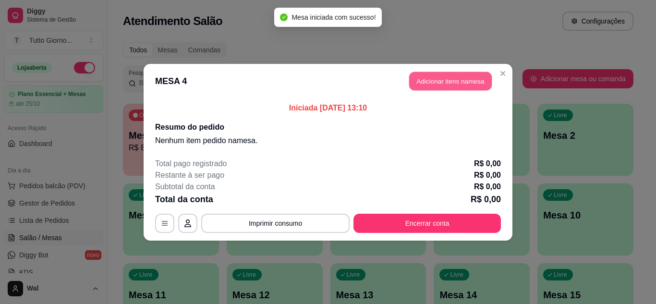
click at [432, 74] on button "Adicionar itens na mesa" at bounding box center [450, 81] width 83 height 19
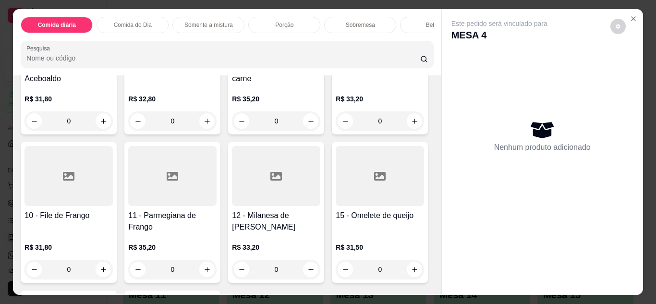
click at [124, 28] on div "Comida do Dia" at bounding box center [133, 25] width 72 height 16
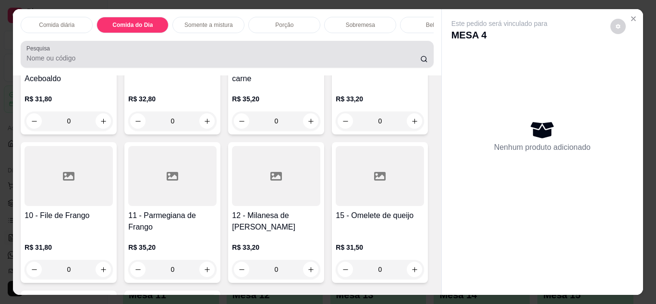
scroll to position [25, 0]
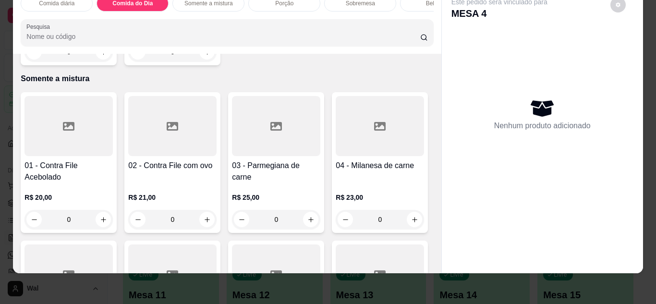
click at [158, 61] on div "R$ 36,50 0" at bounding box center [172, 38] width 88 height 46
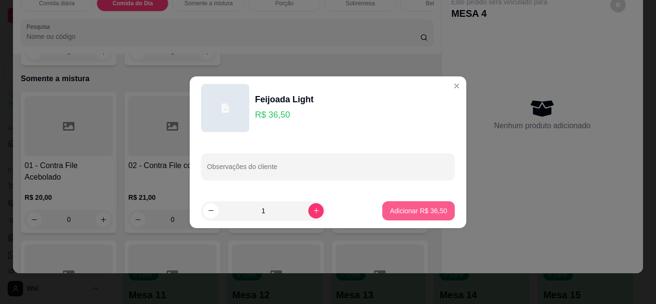
click at [405, 209] on p "Adicionar R$ 36,50" at bounding box center [418, 211] width 57 height 10
type input "1"
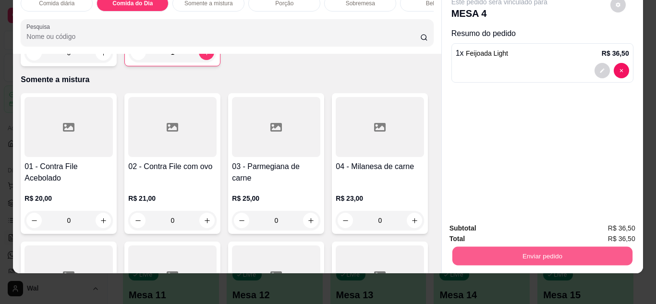
click at [518, 252] on button "Enviar pedido" at bounding box center [542, 256] width 180 height 19
click at [605, 224] on button "Enviar pedido" at bounding box center [610, 225] width 53 height 18
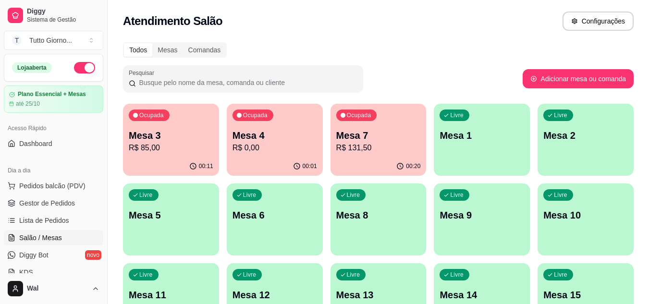
click at [256, 233] on div "Livre Mesa 6" at bounding box center [275, 214] width 96 height 61
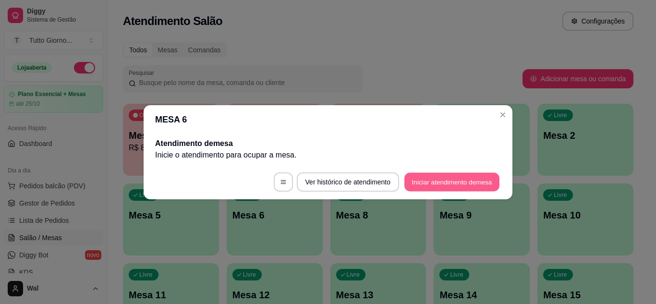
click at [434, 182] on button "Iniciar atendimento de mesa" at bounding box center [451, 181] width 95 height 19
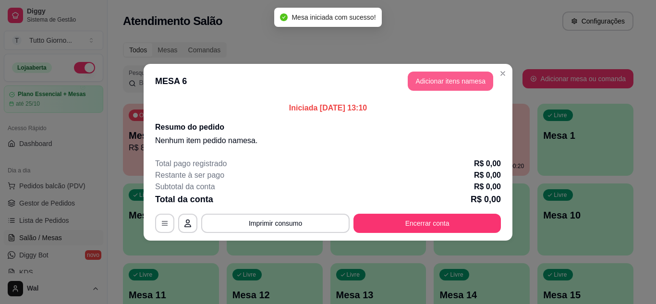
click at [439, 84] on button "Adicionar itens na mesa" at bounding box center [451, 81] width 86 height 19
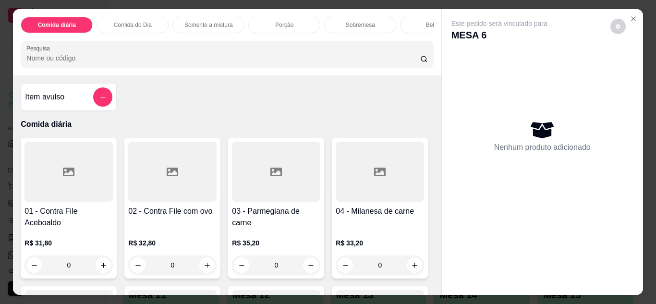
click at [147, 21] on p "Comida do Dia" at bounding box center [133, 25] width 38 height 8
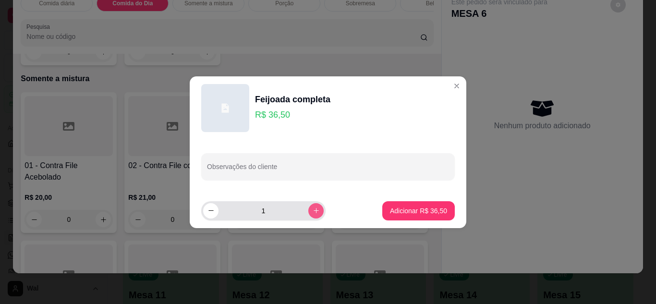
click at [308, 210] on button "increase-product-quantity" at bounding box center [315, 210] width 15 height 15
click at [313, 213] on icon "increase-product-quantity" at bounding box center [316, 210] width 7 height 7
click at [211, 212] on icon "decrease-product-quantity" at bounding box center [211, 210] width 7 height 7
type input "2"
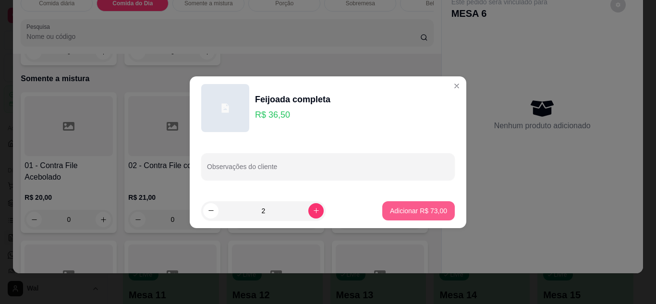
click at [415, 203] on button "Adicionar R$ 73,00" at bounding box center [418, 210] width 73 height 19
type input "2"
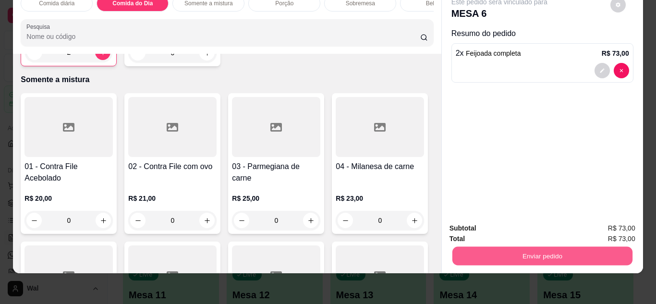
click at [533, 247] on button "Enviar pedido" at bounding box center [542, 256] width 180 height 19
click at [604, 220] on button "Enviar pedido" at bounding box center [610, 225] width 54 height 18
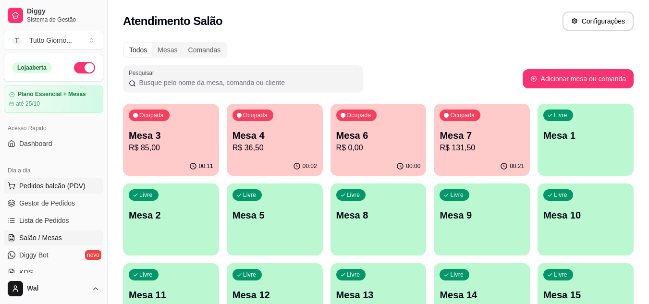
click at [52, 189] on span "Pedidos balcão (PDV)" at bounding box center [52, 186] width 66 height 10
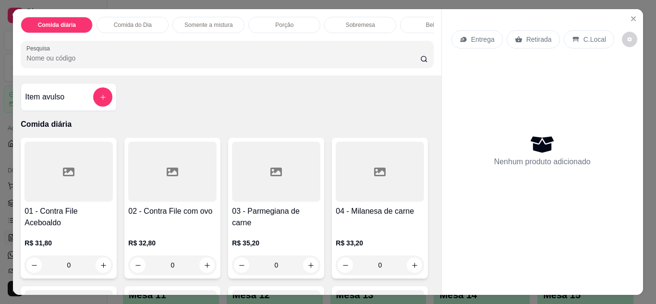
click at [481, 38] on p "Entrega" at bounding box center [483, 40] width 24 height 10
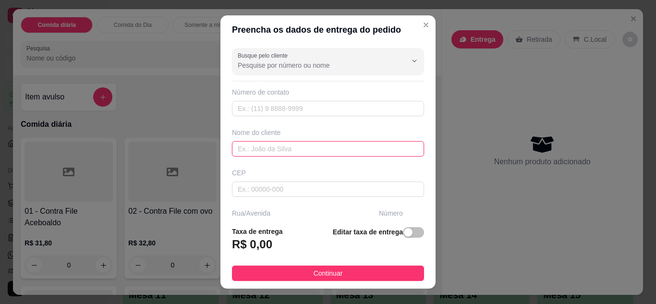
click at [252, 152] on input "text" at bounding box center [328, 148] width 192 height 15
type input "j"
type input "K"
type input "j"
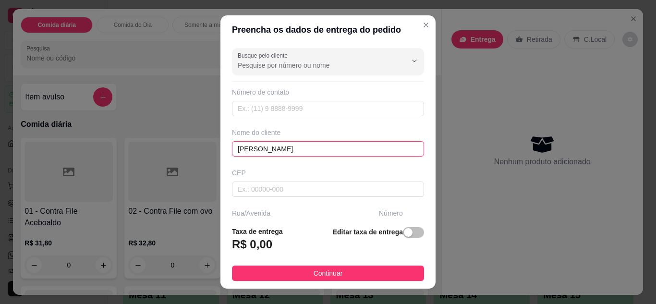
scroll to position [48, 0]
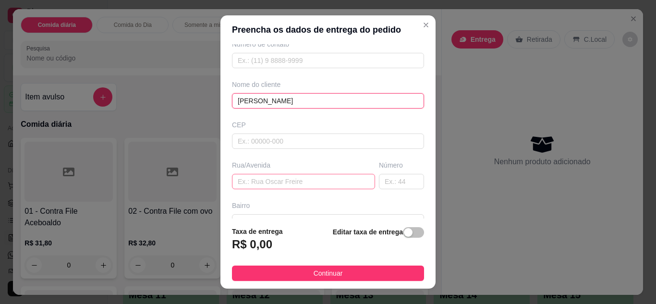
type input "Jo Lacerda"
click at [245, 180] on input "text" at bounding box center [303, 181] width 143 height 15
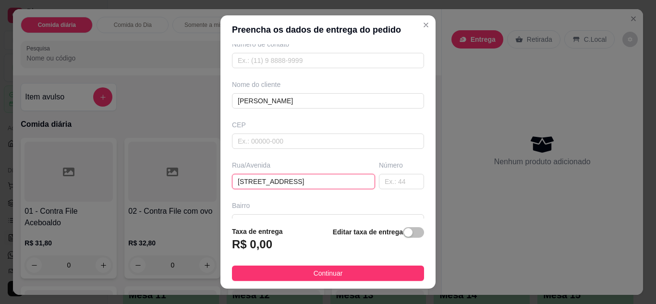
click at [289, 182] on input "Rua Santo Andr~e 399" at bounding box center [303, 181] width 143 height 15
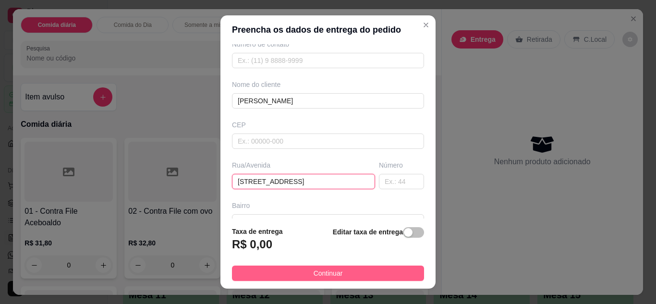
type input "Rua Santo André 399"
click at [330, 276] on span "Continuar" at bounding box center [328, 273] width 29 height 11
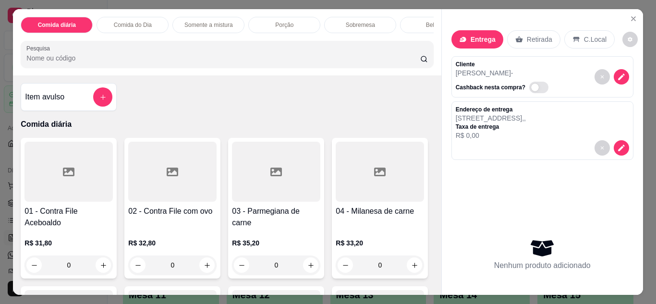
click at [147, 30] on div "Comida diária Comida do Dia Somente a mistura Porção Sobremesa Bebidas Sucos Ce…" at bounding box center [227, 25] width 413 height 16
click at [127, 17] on div "Comida do Dia" at bounding box center [133, 25] width 72 height 16
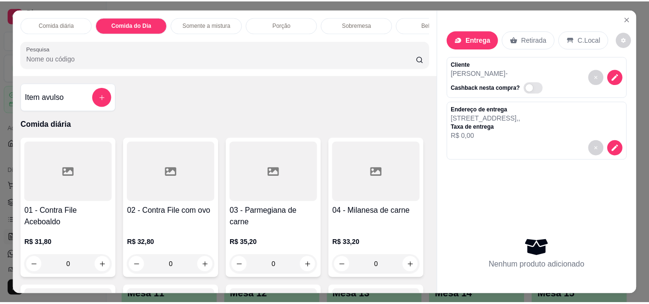
scroll to position [25, 0]
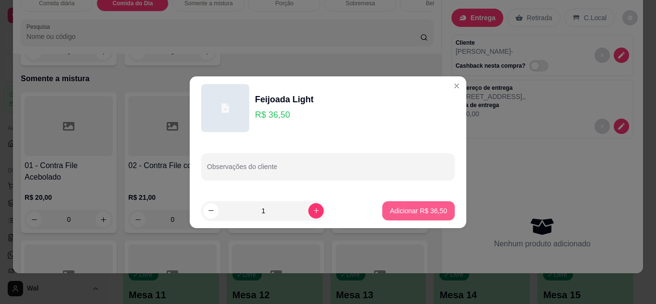
click at [394, 211] on p "Adicionar R$ 36,50" at bounding box center [418, 211] width 57 height 10
type input "1"
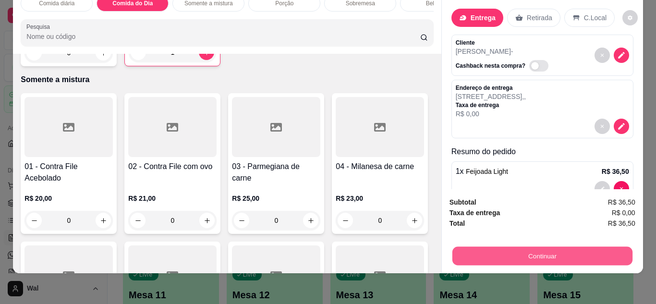
click at [530, 255] on button "Continuar" at bounding box center [542, 256] width 180 height 19
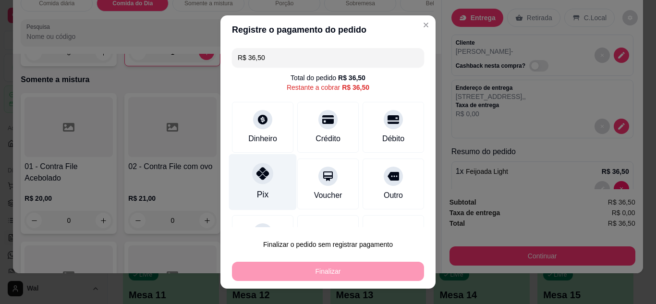
click at [257, 182] on div at bounding box center [262, 173] width 21 height 21
type input "R$ 0,00"
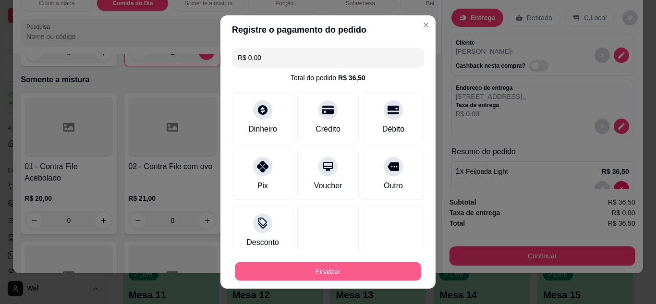
click at [314, 277] on button "Finalizar" at bounding box center [328, 271] width 186 height 19
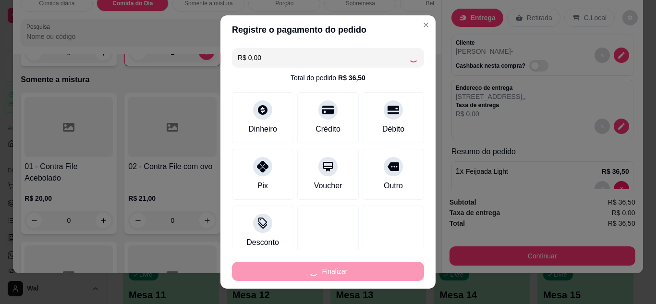
type input "0"
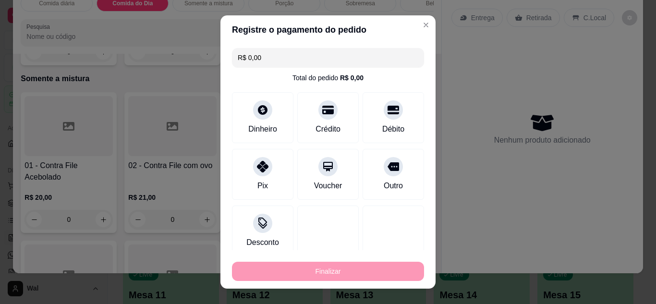
type input "-R$ 36,50"
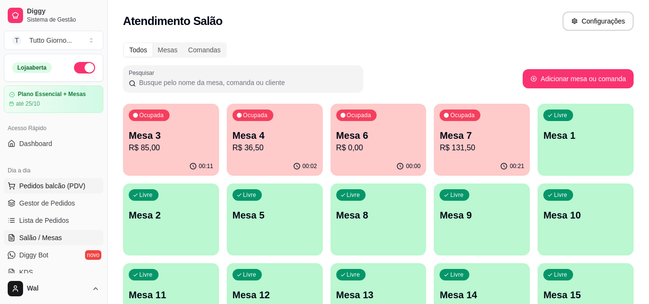
click at [42, 187] on span "Pedidos balcão (PDV)" at bounding box center [52, 186] width 66 height 10
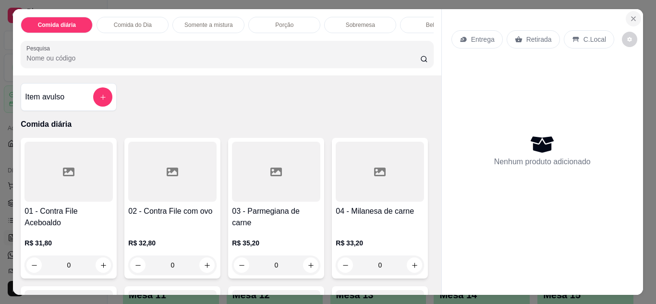
click at [632, 17] on icon "Close" at bounding box center [634, 19] width 4 height 4
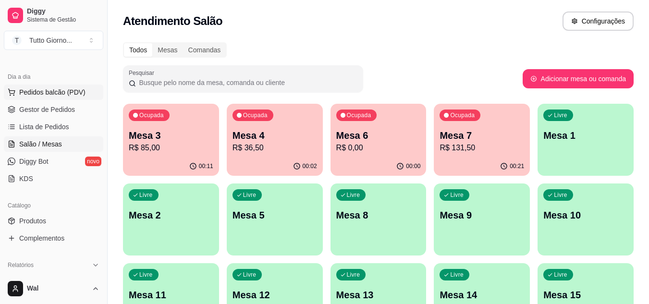
scroll to position [144, 0]
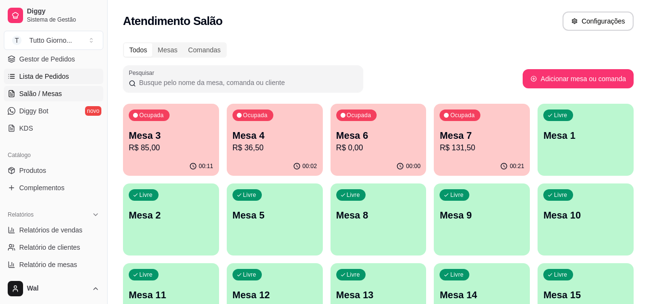
click at [48, 80] on span "Lista de Pedidos" at bounding box center [44, 77] width 50 height 10
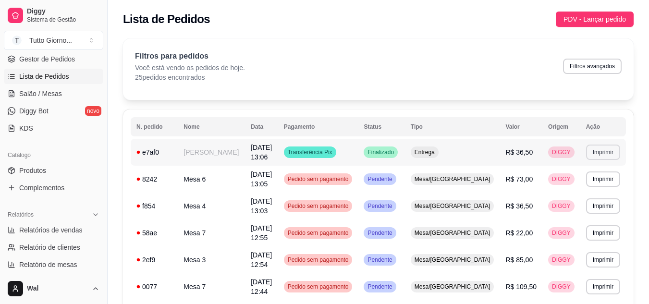
click at [609, 144] on td "**********" at bounding box center [603, 152] width 46 height 27
click at [600, 151] on button "Imprimir" at bounding box center [603, 152] width 34 height 15
click at [578, 184] on button "IMPRESSORA CAIXA" at bounding box center [585, 185] width 68 height 15
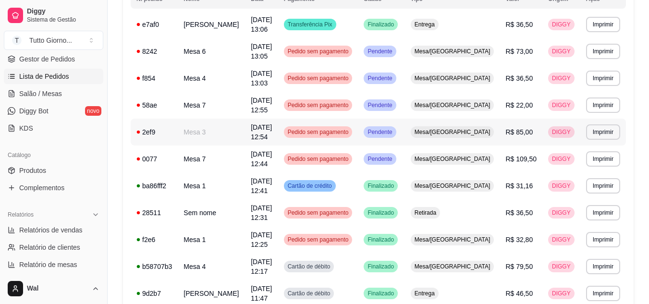
scroll to position [144, 0]
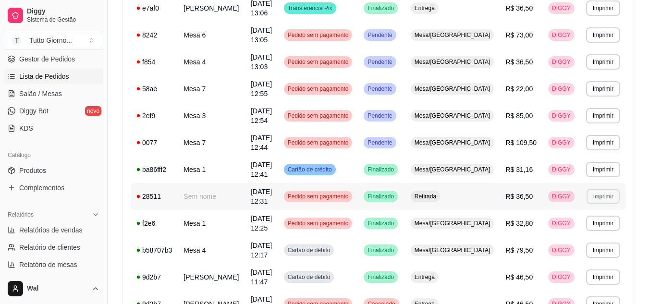
click at [603, 196] on button "Imprimir" at bounding box center [603, 196] width 33 height 15
click at [580, 229] on button "IMPRESSORA CAIXA" at bounding box center [585, 229] width 68 height 15
click at [347, 194] on span "Pedido sem pagamento" at bounding box center [318, 197] width 65 height 8
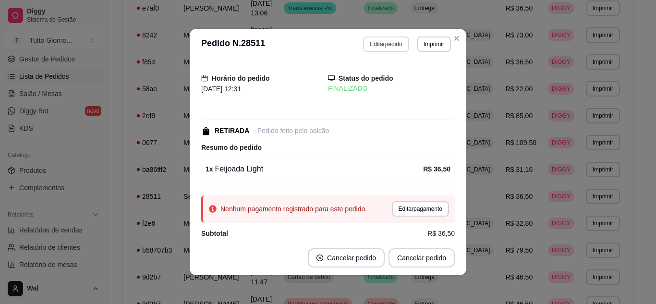
click at [386, 42] on button "Editar pedido" at bounding box center [386, 44] width 46 height 15
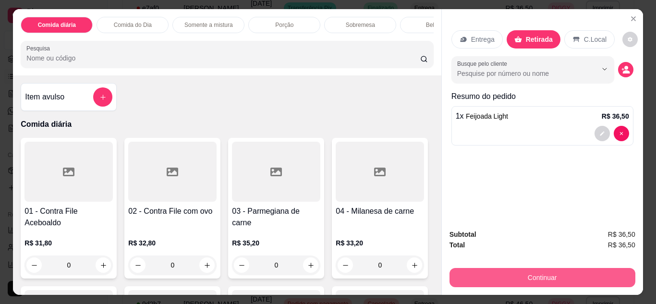
click at [529, 280] on button "Continuar" at bounding box center [543, 277] width 186 height 19
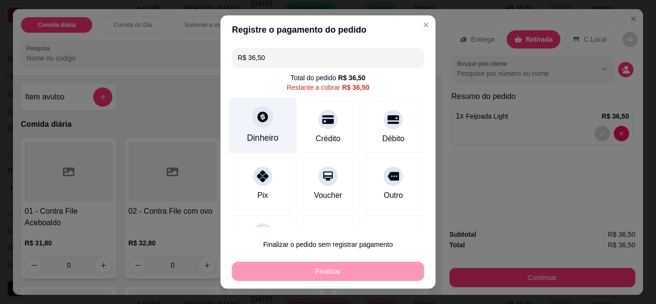
click at [262, 119] on icon at bounding box center [262, 116] width 11 height 11
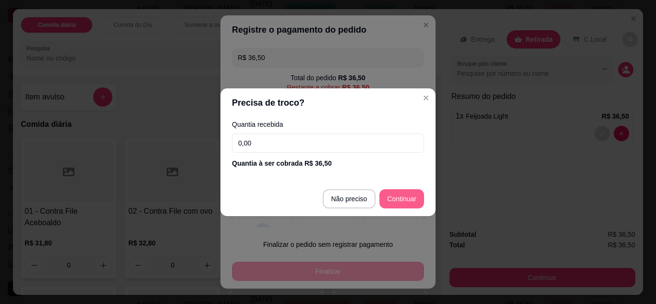
type input "R$ 0,00"
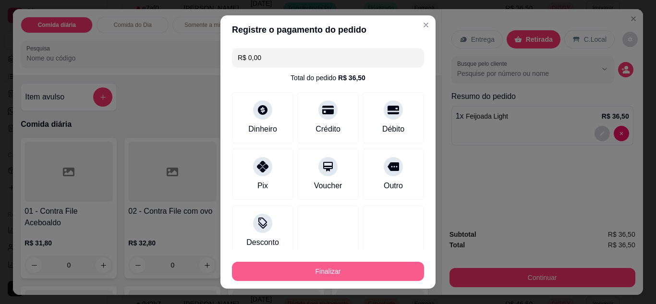
click at [318, 273] on button "Finalizar" at bounding box center [328, 271] width 192 height 19
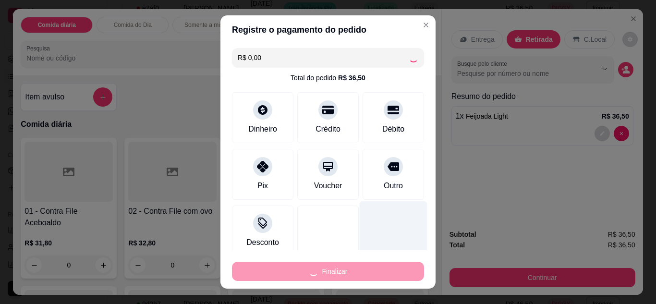
type input "0"
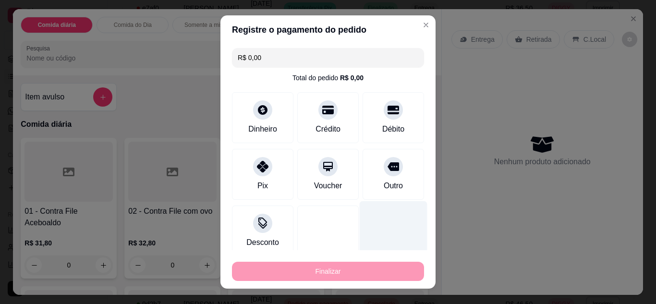
type input "-R$ 36,50"
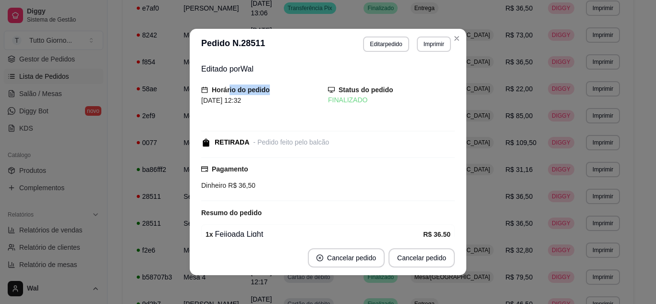
drag, startPoint x: 190, startPoint y: 103, endPoint x: 340, endPoint y: 75, distance: 152.5
click at [272, 75] on div "Editado por Wal Horário do pedido 08/10/2025 12:32 Status do pedido FINALIZADO …" at bounding box center [328, 150] width 277 height 181
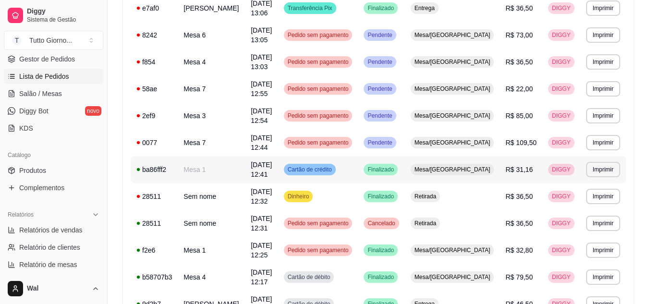
scroll to position [0, 0]
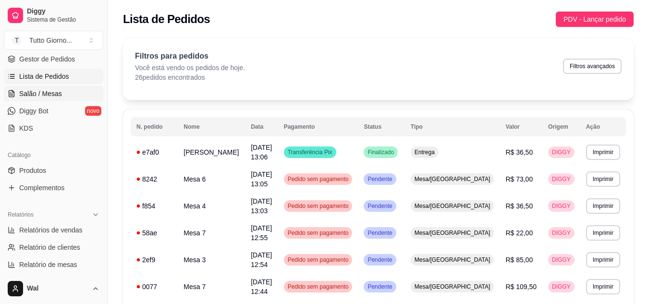
click at [43, 95] on span "Salão / Mesas" at bounding box center [40, 94] width 43 height 10
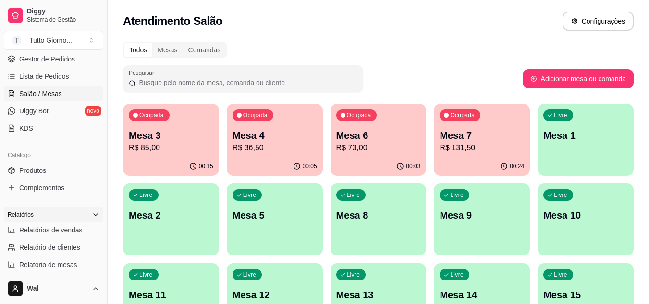
scroll to position [192, 0]
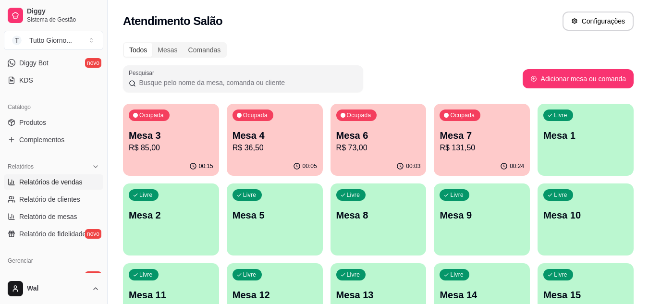
click at [59, 183] on span "Relatórios de vendas" at bounding box center [50, 182] width 63 height 10
select select "ALL"
select select "0"
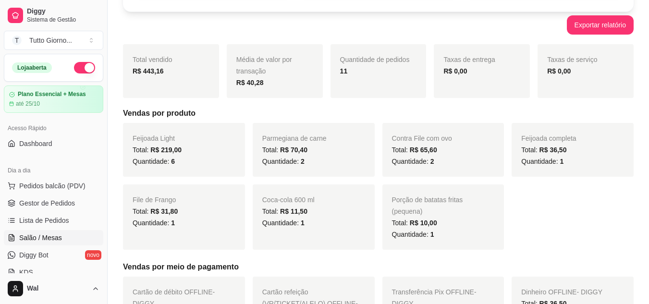
click at [57, 242] on span "Salão / Mesas" at bounding box center [40, 238] width 43 height 10
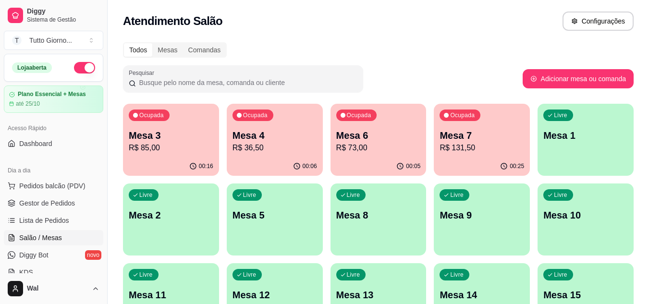
click at [470, 151] on p "R$ 131,50" at bounding box center [482, 148] width 85 height 12
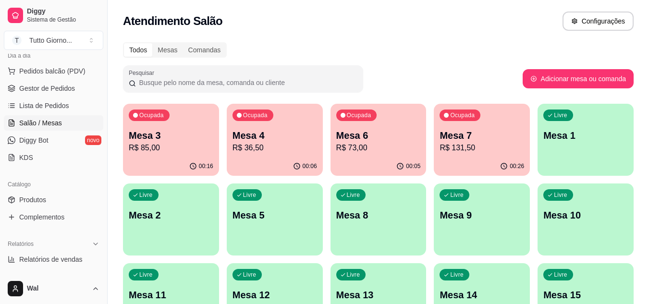
scroll to position [144, 0]
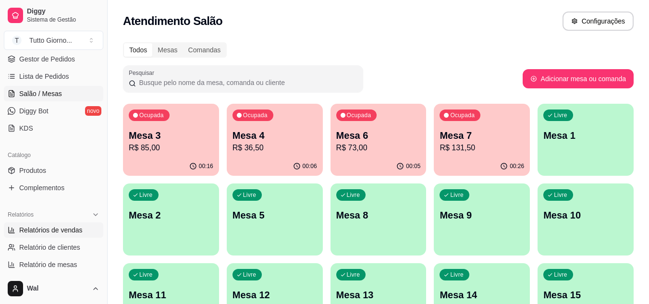
click at [51, 229] on span "Relatórios de vendas" at bounding box center [50, 230] width 63 height 10
select select "ALL"
select select "0"
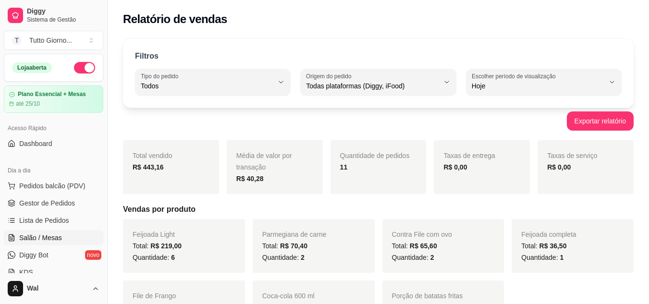
click at [31, 235] on span "Salão / Mesas" at bounding box center [40, 238] width 43 height 10
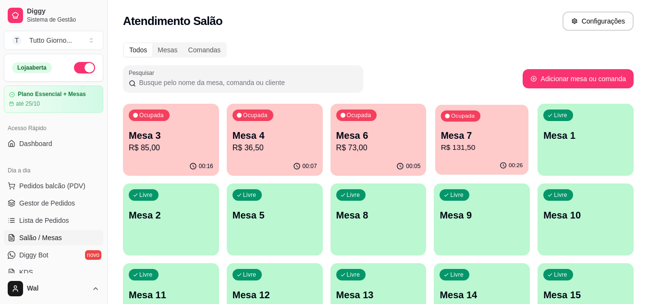
click at [474, 151] on p "R$ 131,50" at bounding box center [482, 147] width 82 height 11
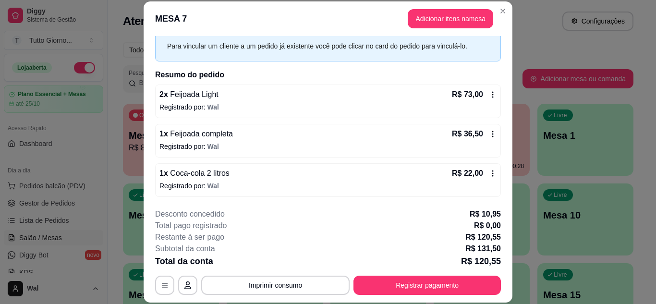
scroll to position [29, 0]
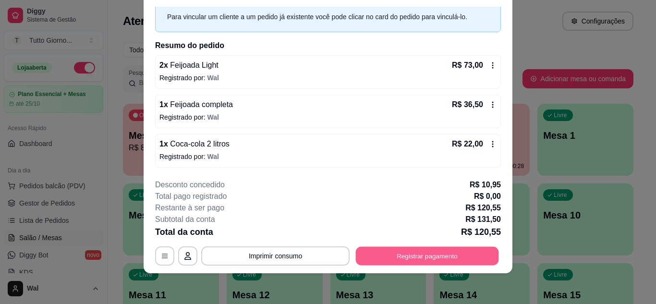
click at [403, 253] on button "Registrar pagamento" at bounding box center [427, 255] width 143 height 19
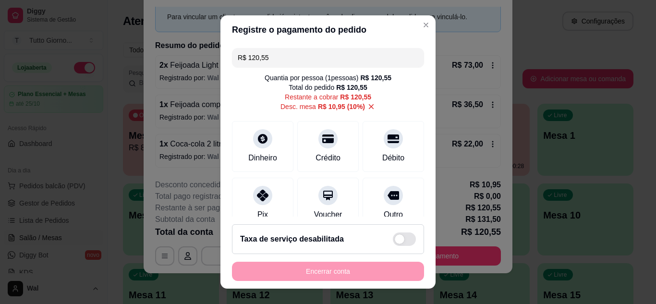
scroll to position [84, 0]
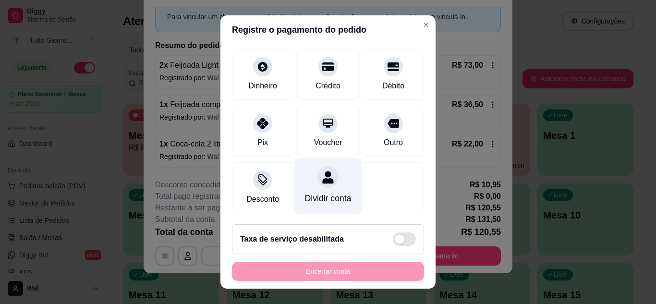
click at [322, 171] on icon at bounding box center [327, 177] width 11 height 12
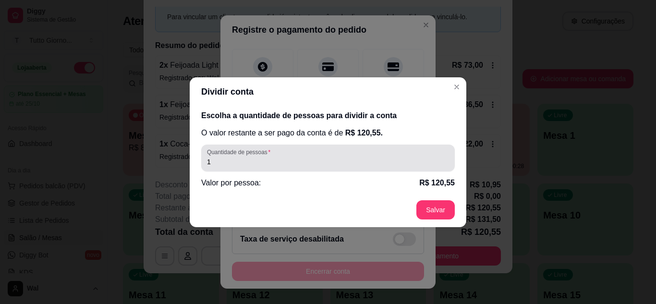
drag, startPoint x: 225, startPoint y: 169, endPoint x: 286, endPoint y: 169, distance: 61.0
click at [235, 169] on div "Quantidade de pessoas 1" at bounding box center [328, 158] width 254 height 27
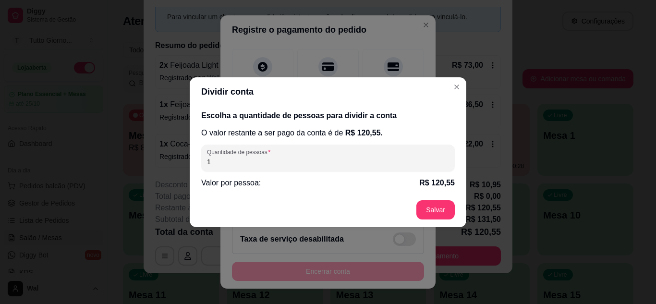
click at [241, 164] on input "1" at bounding box center [328, 162] width 242 height 10
drag, startPoint x: 241, startPoint y: 164, endPoint x: 233, endPoint y: 170, distance: 10.4
click at [222, 169] on div "Quantidade de pessoas 1" at bounding box center [328, 158] width 254 height 27
click at [198, 164] on div "Dividir conta Escolha a quantidade de pessoas para dividir a conta O valor rest…" at bounding box center [328, 152] width 656 height 304
click at [243, 157] on input "3" at bounding box center [328, 162] width 242 height 10
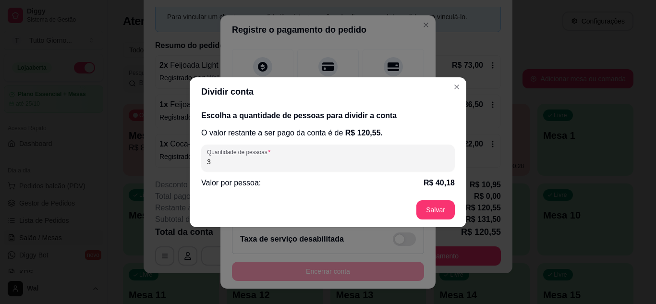
drag, startPoint x: 200, startPoint y: 162, endPoint x: 202, endPoint y: 170, distance: 8.3
click at [193, 166] on div "Escolha a quantidade de pessoas para dividir a conta O valor restante a ser pag…" at bounding box center [328, 149] width 277 height 86
click at [231, 164] on input "3" at bounding box center [328, 162] width 242 height 10
type input "1"
click at [456, 209] on footer "Salvar" at bounding box center [328, 210] width 277 height 35
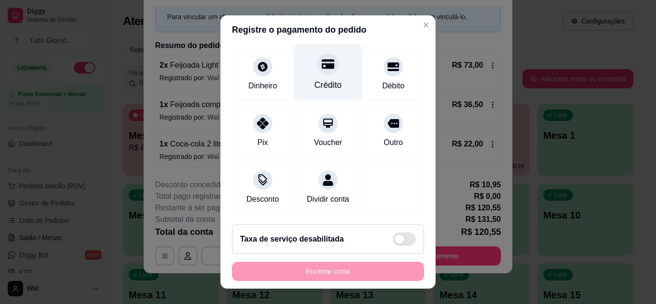
click at [324, 59] on div at bounding box center [328, 63] width 21 height 21
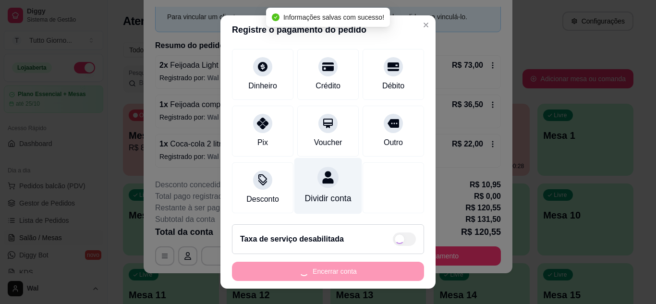
type input "R$ 0,00"
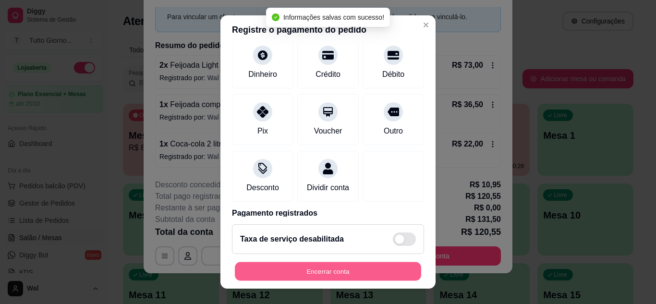
click at [318, 271] on button "Encerrar conta" at bounding box center [328, 271] width 186 height 19
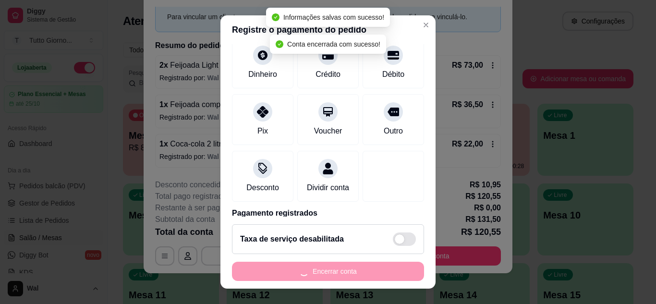
scroll to position [0, 0]
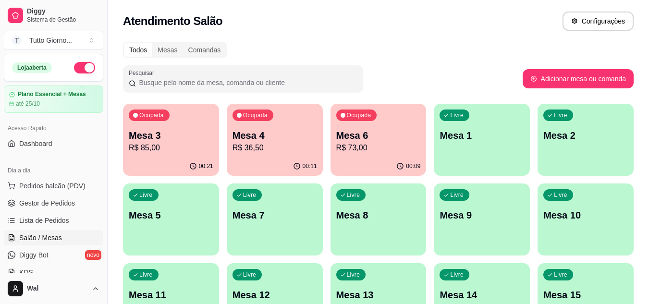
click at [361, 154] on div "Ocupada Mesa 6 R$ 73,00" at bounding box center [379, 130] width 96 height 53
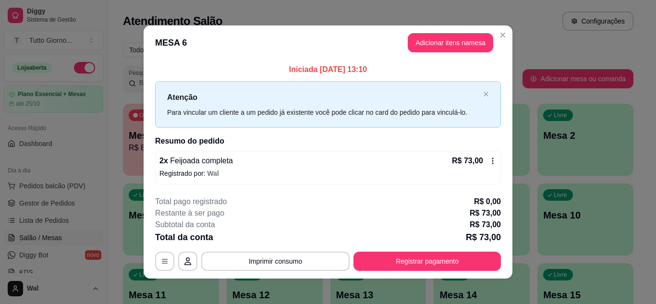
scroll to position [5, 0]
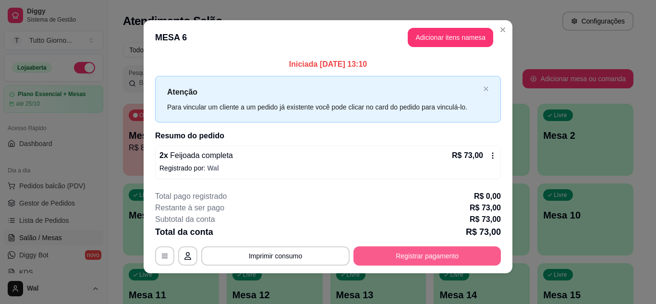
click at [424, 252] on button "Registrar pagamento" at bounding box center [427, 255] width 147 height 19
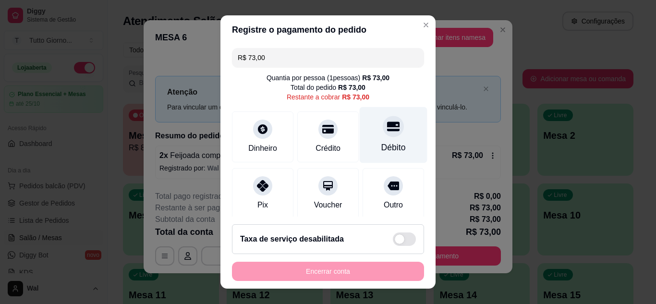
click at [387, 133] on icon at bounding box center [393, 126] width 12 height 12
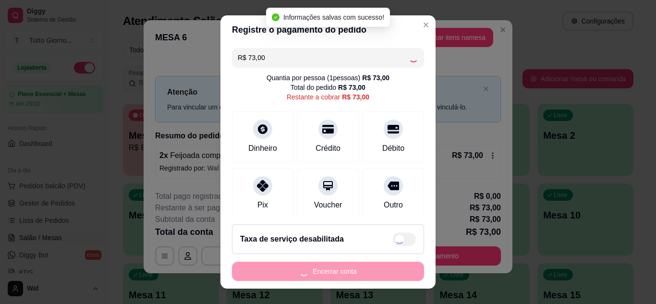
type input "R$ 0,00"
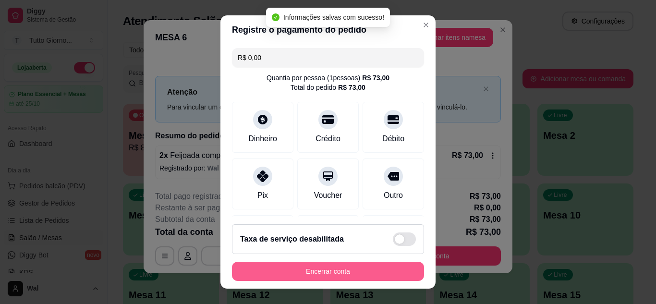
click at [325, 274] on button "Encerrar conta" at bounding box center [328, 271] width 192 height 19
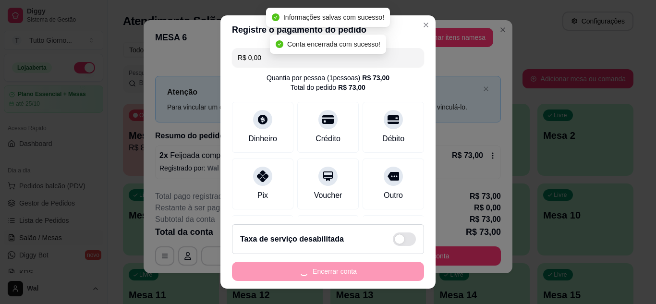
scroll to position [0, 0]
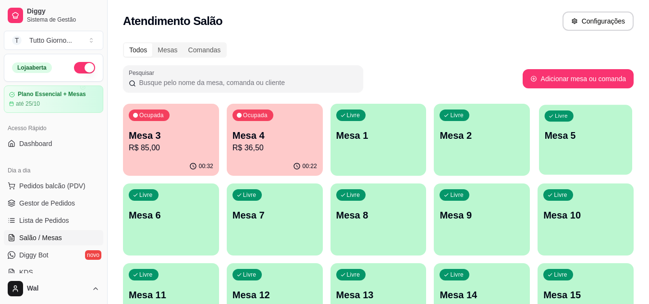
click at [559, 147] on div "Livre Mesa 5" at bounding box center [585, 134] width 93 height 59
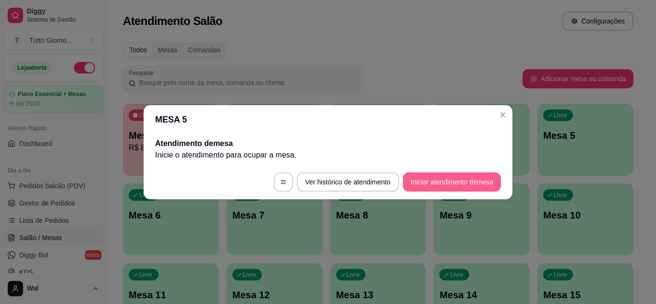
click at [437, 182] on button "Iniciar atendimento de mesa" at bounding box center [452, 181] width 98 height 19
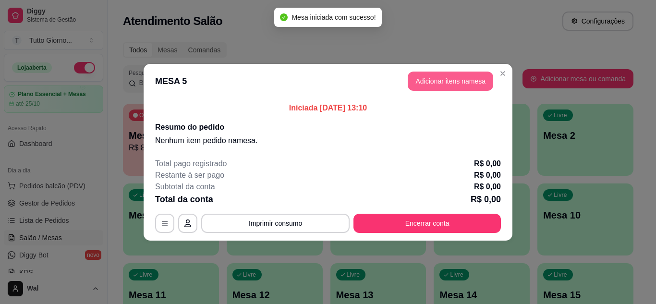
click at [443, 77] on button "Adicionar itens na mesa" at bounding box center [451, 81] width 86 height 19
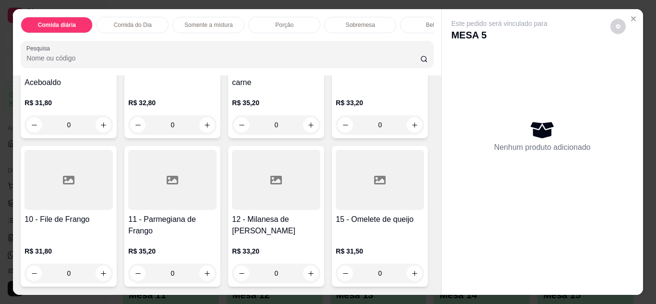
scroll to position [144, 0]
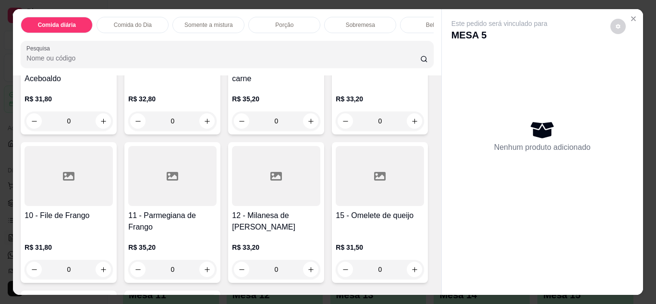
click at [113, 201] on div at bounding box center [68, 176] width 88 height 60
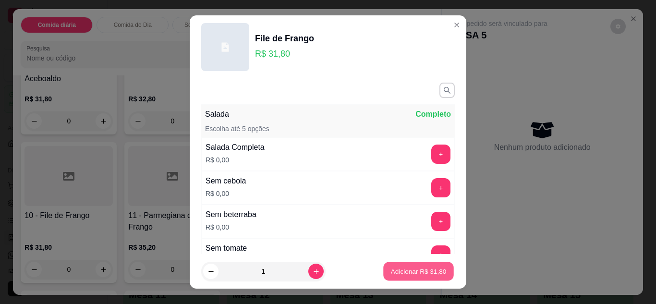
click at [399, 270] on p "Adicionar R$ 31,80" at bounding box center [419, 271] width 56 height 9
type input "1"
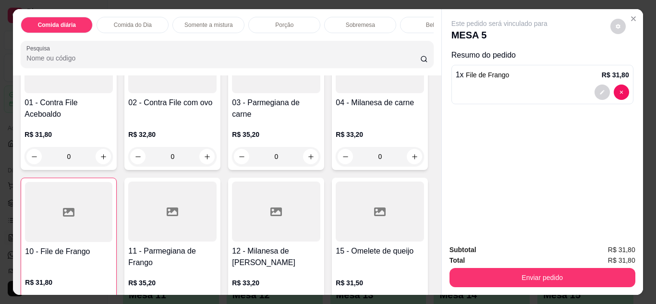
scroll to position [48, 0]
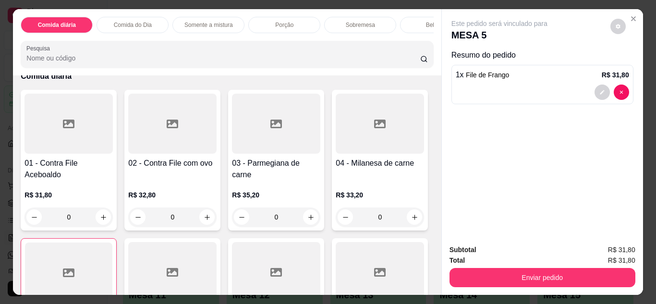
click at [173, 181] on div "02 - Contra File com ovo" at bounding box center [172, 169] width 88 height 23
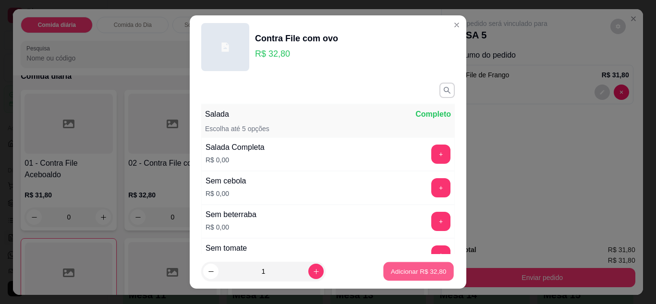
click at [408, 273] on p "Adicionar R$ 32,80" at bounding box center [419, 271] width 56 height 9
type input "1"
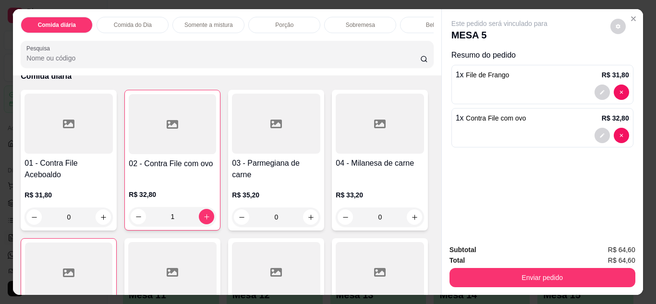
click at [426, 21] on p "Bebidas" at bounding box center [436, 25] width 21 height 8
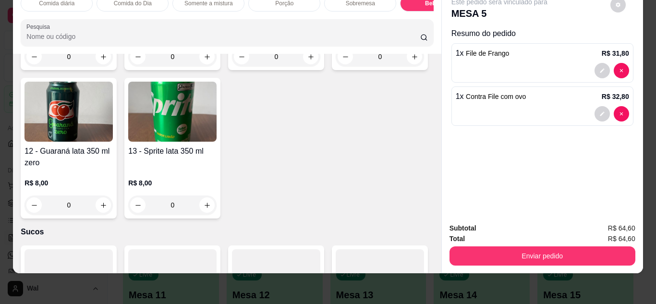
scroll to position [1870, 0]
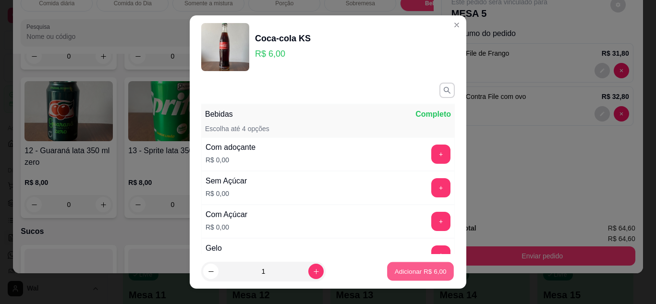
click at [396, 277] on button "Adicionar R$ 6,00" at bounding box center [420, 271] width 67 height 19
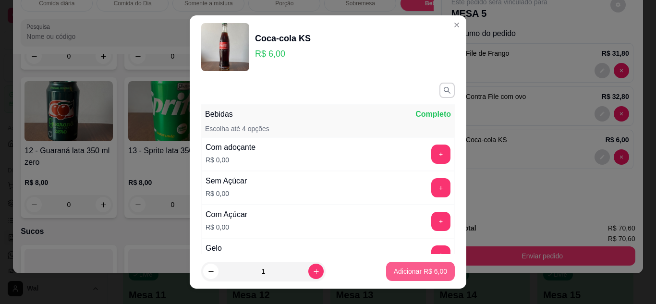
click at [408, 273] on p "Adicionar R$ 6,00" at bounding box center [420, 272] width 53 height 10
type input "2"
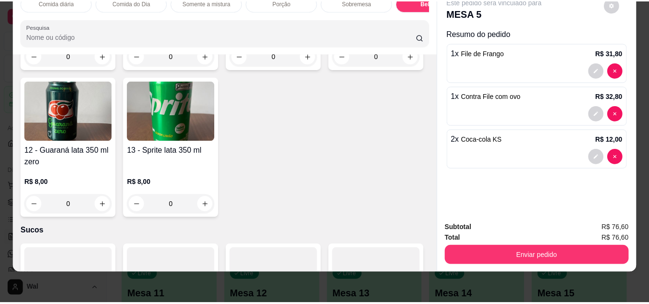
scroll to position [25, 0]
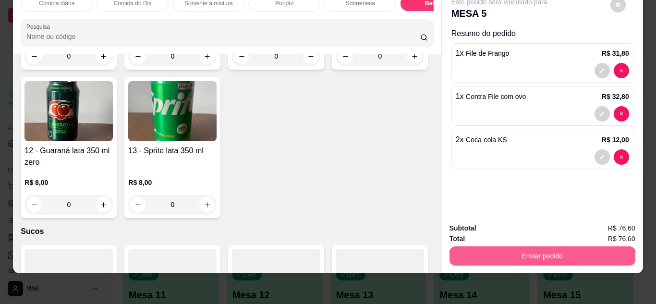
click at [526, 255] on button "Enviar pedido" at bounding box center [543, 255] width 186 height 19
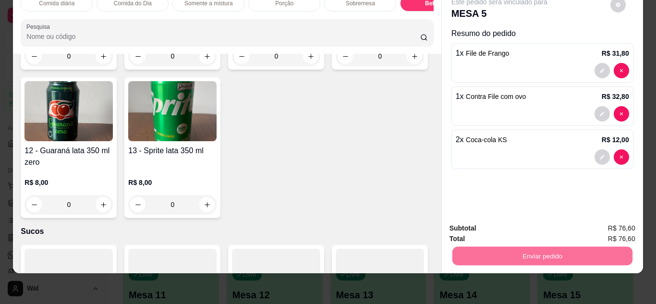
click at [610, 226] on button "Enviar pedido" at bounding box center [610, 225] width 54 height 18
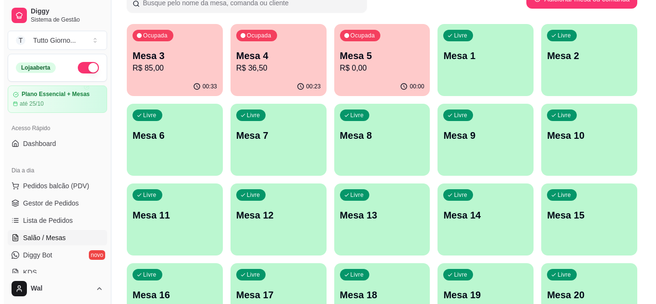
scroll to position [144, 0]
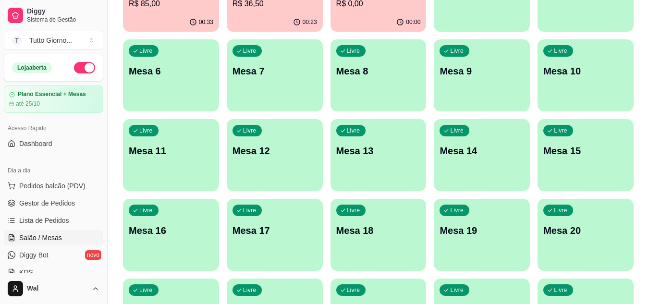
click at [589, 231] on p "Mesa 20" at bounding box center [585, 230] width 85 height 13
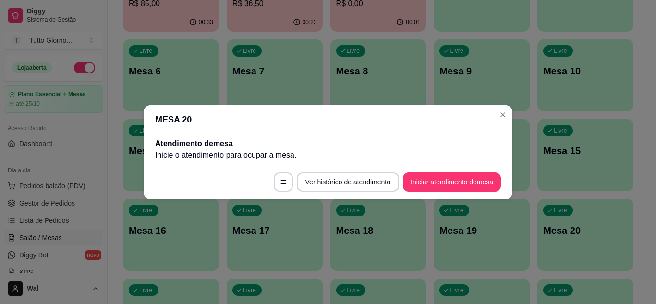
click at [450, 192] on footer "Ver histórico de atendimento Iniciar atendimento de mesa" at bounding box center [328, 182] width 369 height 35
click at [450, 189] on button "Iniciar atendimento de mesa" at bounding box center [452, 181] width 98 height 19
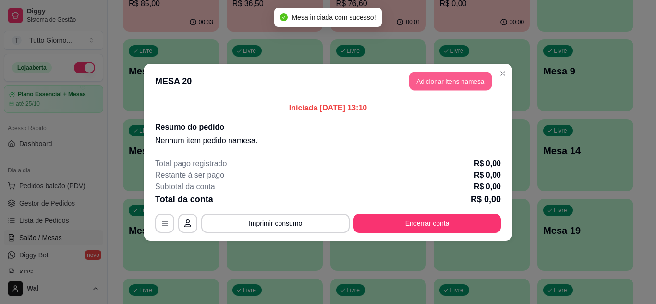
click at [462, 78] on button "Adicionar itens na mesa" at bounding box center [450, 81] width 83 height 19
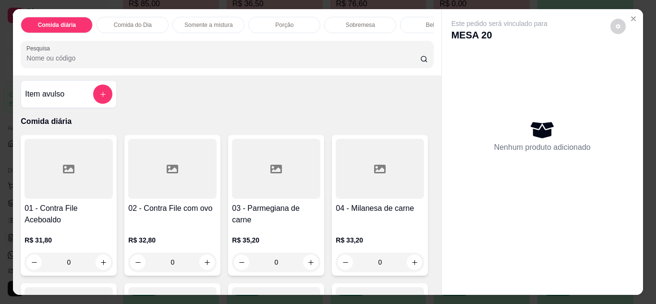
scroll to position [0, 0]
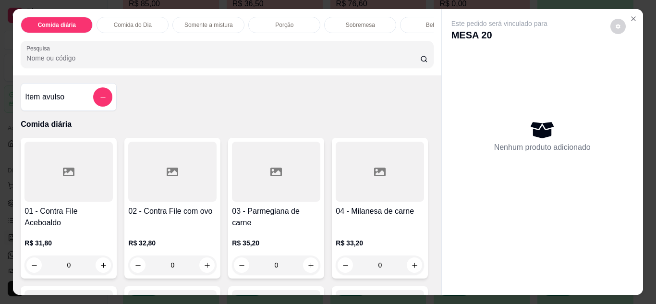
click at [220, 24] on p "Somente a mistura" at bounding box center [208, 25] width 49 height 8
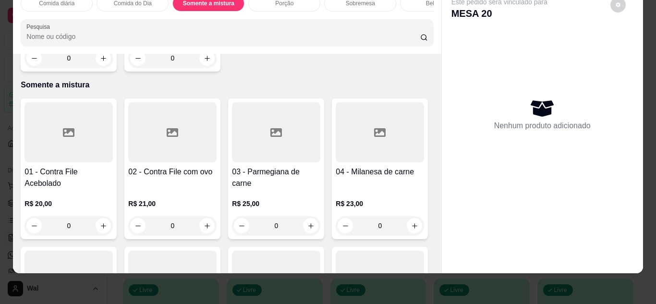
scroll to position [645, 0]
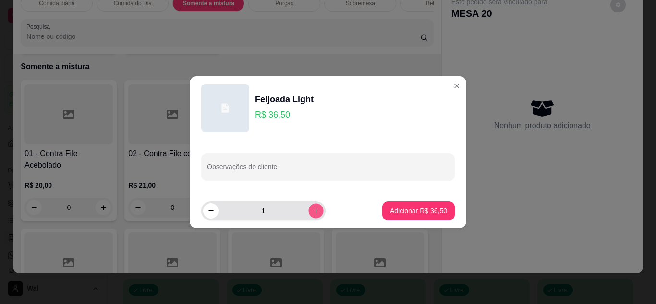
click at [313, 214] on icon "increase-product-quantity" at bounding box center [316, 210] width 7 height 7
type input "3"
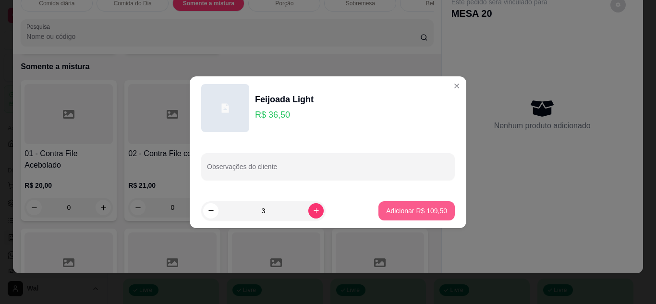
click at [415, 208] on p "Adicionar R$ 109,50" at bounding box center [416, 211] width 61 height 10
type input "3"
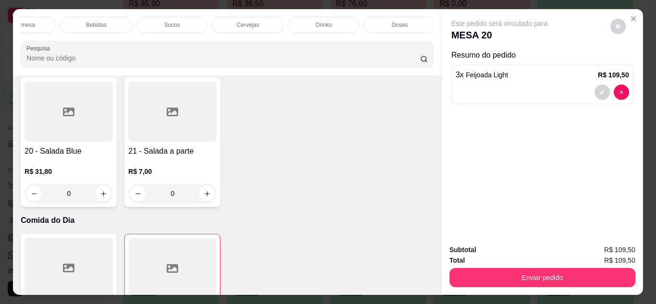
scroll to position [0, 343]
click at [239, 22] on p "Cervejas" at bounding box center [245, 25] width 23 height 8
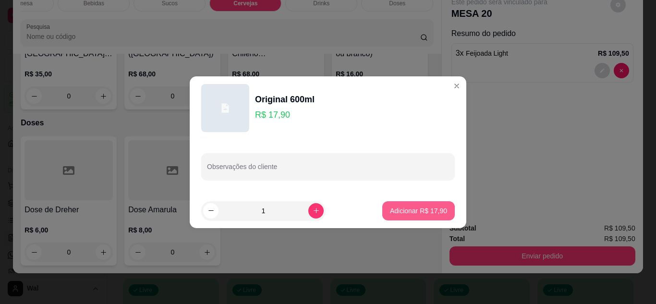
click at [405, 212] on p "Adicionar R$ 17,90" at bounding box center [418, 211] width 57 height 10
type input "1"
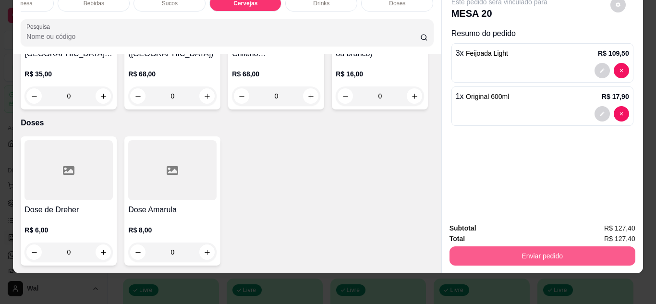
click at [518, 247] on button "Enviar pedido" at bounding box center [543, 255] width 186 height 19
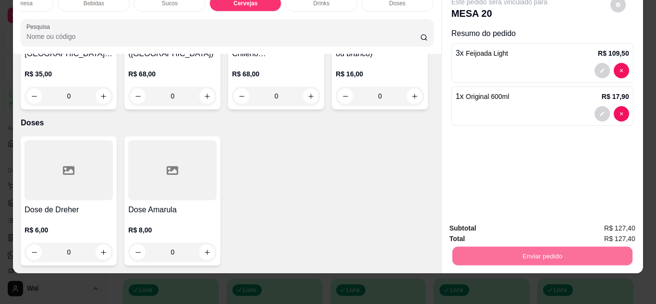
click at [604, 225] on button "Enviar pedido" at bounding box center [610, 225] width 54 height 18
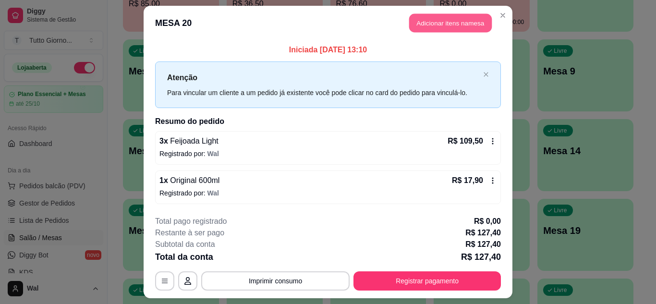
click at [422, 23] on button "Adicionar itens na mesa" at bounding box center [450, 23] width 83 height 19
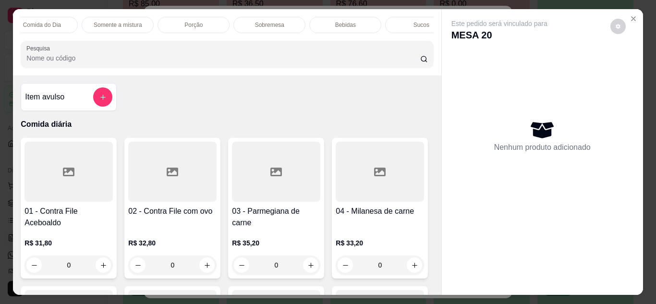
scroll to position [0, 115]
drag, startPoint x: 396, startPoint y: 25, endPoint x: 390, endPoint y: 28, distance: 6.9
click at [396, 24] on p "Sucos" at bounding box center [397, 25] width 16 height 8
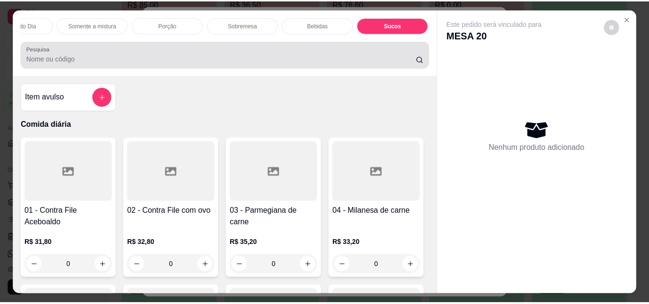
scroll to position [25, 0]
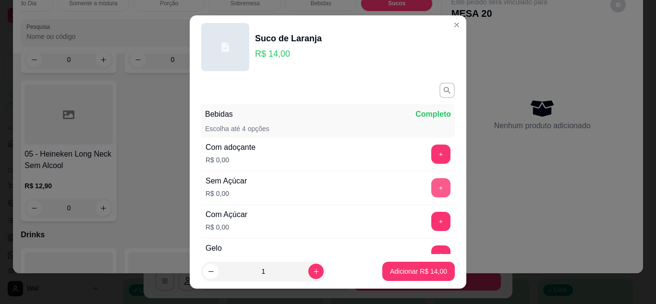
click at [431, 183] on button "+" at bounding box center [440, 187] width 19 height 19
click at [406, 277] on button "Adicionar R$ 14,00" at bounding box center [418, 271] width 73 height 19
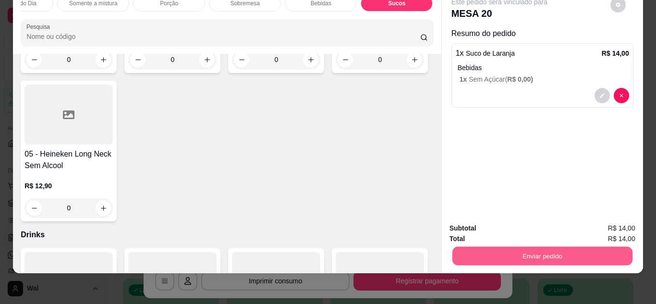
click at [539, 252] on button "Enviar pedido" at bounding box center [542, 256] width 180 height 19
click at [601, 222] on button "Enviar pedido" at bounding box center [610, 225] width 54 height 18
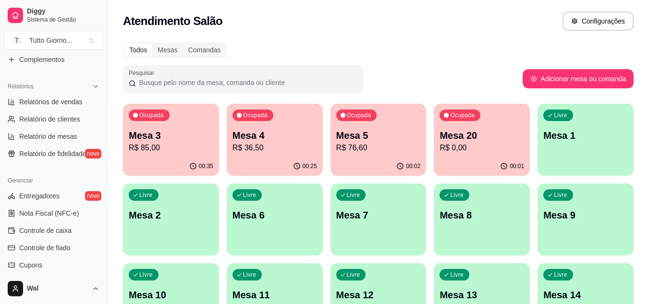
scroll to position [336, 0]
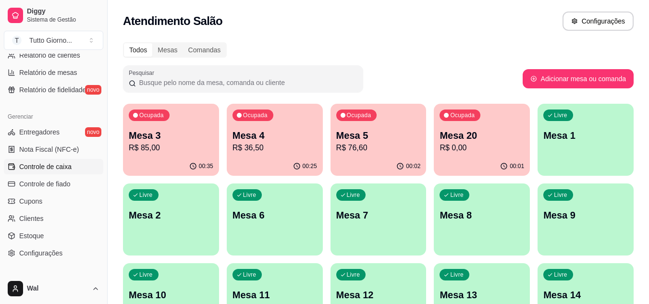
click at [48, 171] on span "Controle de caixa" at bounding box center [45, 167] width 52 height 10
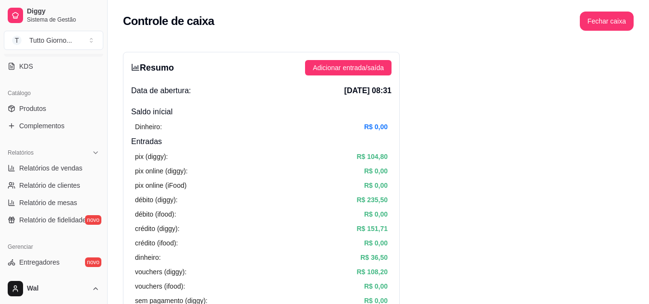
scroll to position [240, 0]
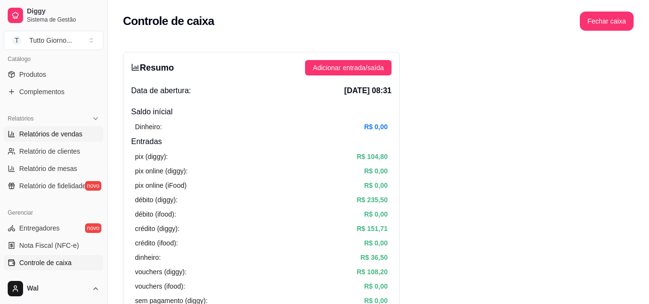
click at [46, 135] on span "Relatórios de vendas" at bounding box center [50, 134] width 63 height 10
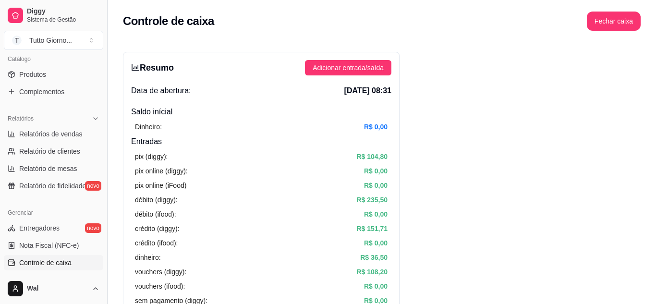
select select "ALL"
select select "0"
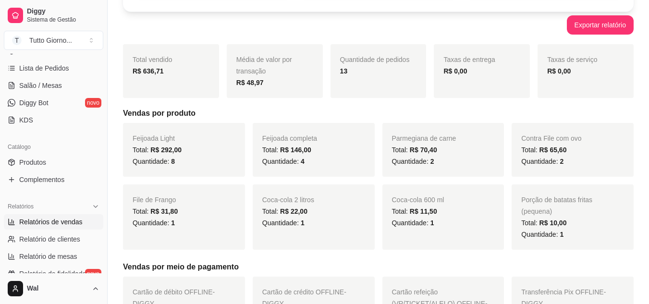
scroll to position [192, 0]
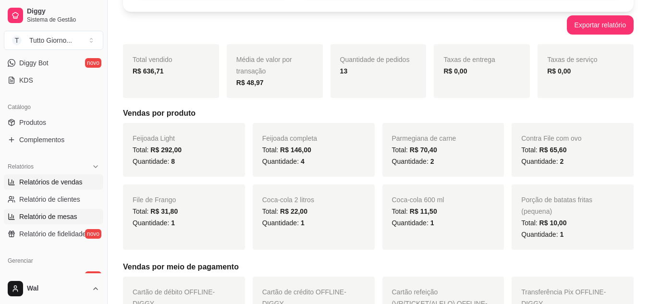
click at [56, 216] on span "Relatório de mesas" at bounding box center [48, 217] width 58 height 10
select select "TOTAL_OF_ORDERS"
select select "7"
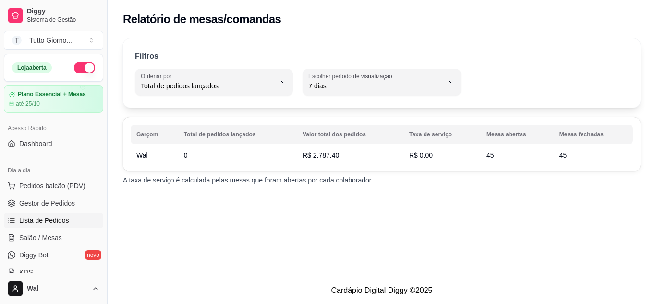
click at [45, 216] on span "Lista de Pedidos" at bounding box center [44, 221] width 50 height 10
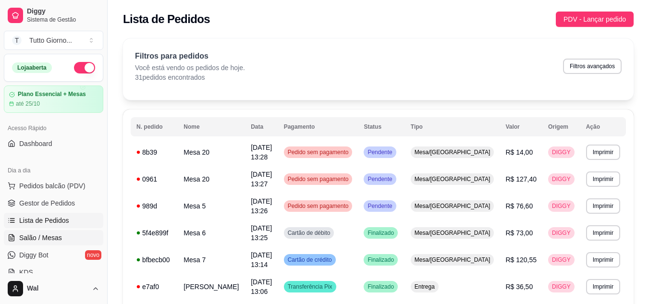
click at [37, 237] on span "Salão / Mesas" at bounding box center [40, 238] width 43 height 10
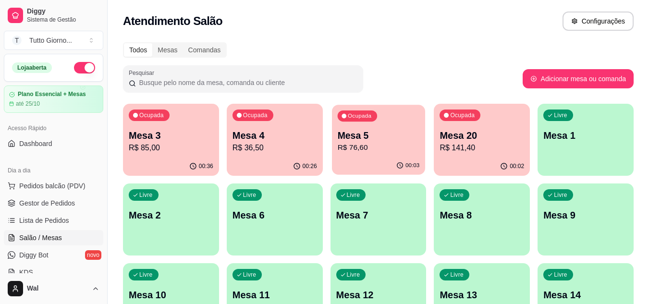
click at [378, 149] on p "R$ 76,60" at bounding box center [378, 147] width 82 height 11
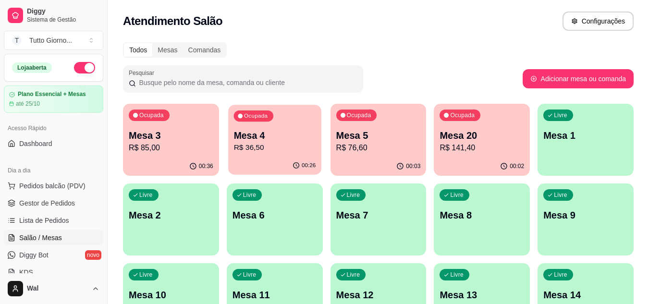
click at [248, 153] on p "R$ 36,50" at bounding box center [274, 147] width 82 height 11
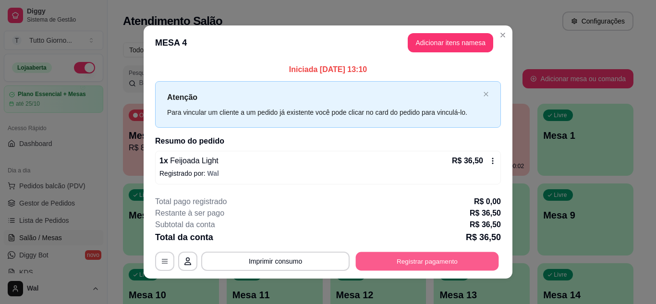
click at [421, 259] on button "Registrar pagamento" at bounding box center [427, 261] width 143 height 19
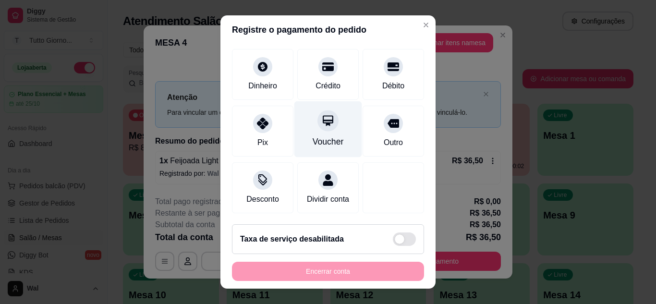
scroll to position [74, 0]
click at [313, 122] on div "Voucher" at bounding box center [328, 129] width 68 height 56
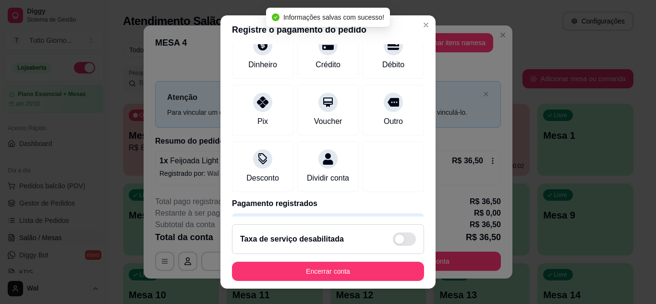
type input "R$ 0,00"
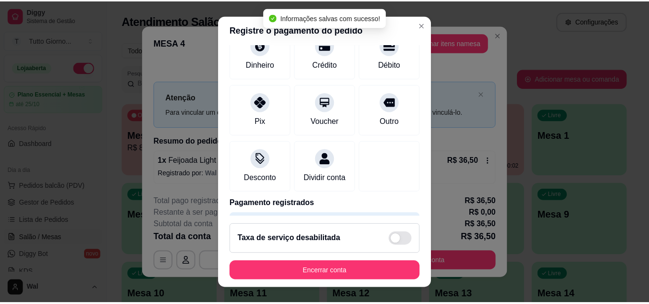
scroll to position [64, 0]
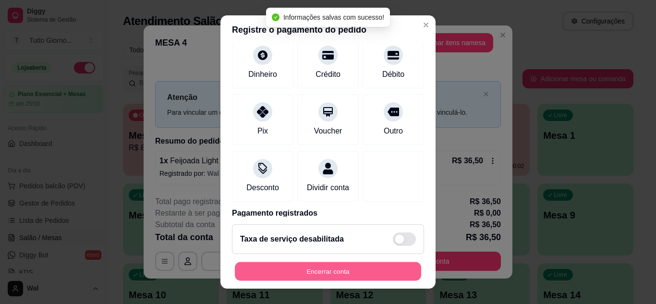
click at [321, 276] on button "Encerrar conta" at bounding box center [328, 271] width 186 height 19
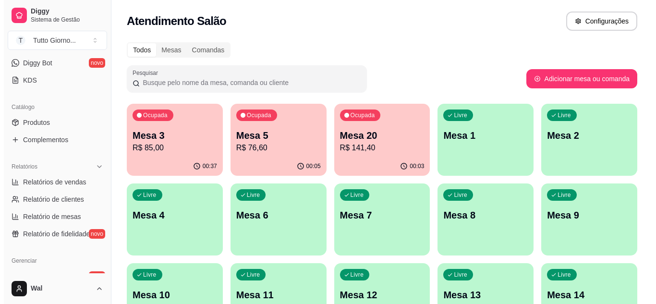
scroll to position [0, 0]
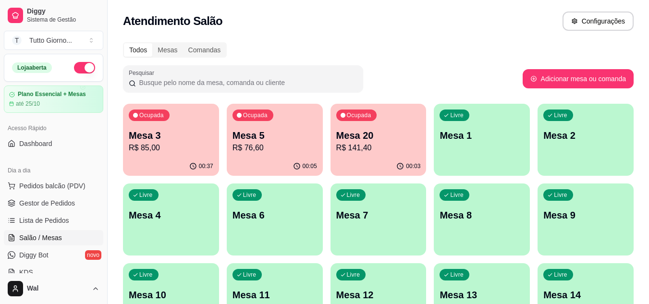
click at [391, 138] on p "Mesa 20" at bounding box center [378, 135] width 85 height 13
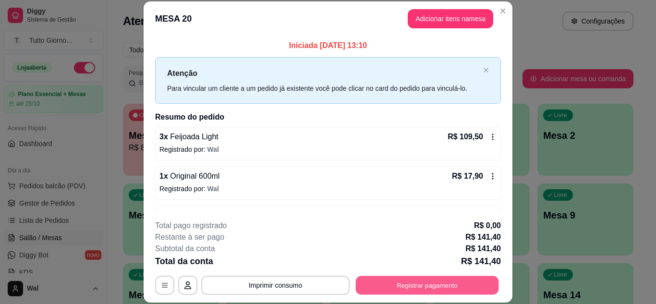
click at [429, 286] on button "Registrar pagamento" at bounding box center [427, 285] width 143 height 19
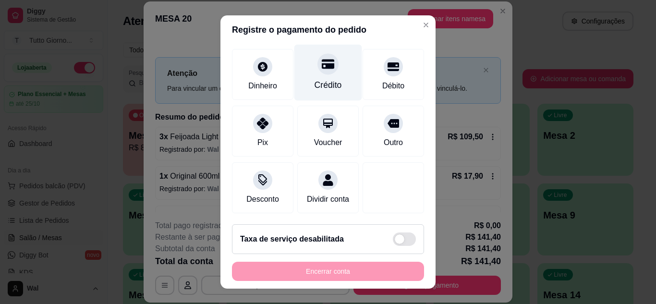
scroll to position [74, 0]
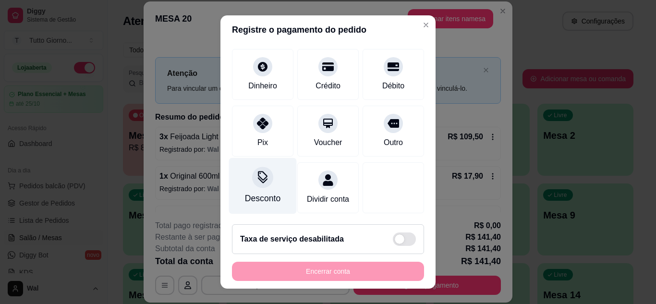
click at [252, 175] on div "Desconto" at bounding box center [263, 186] width 68 height 56
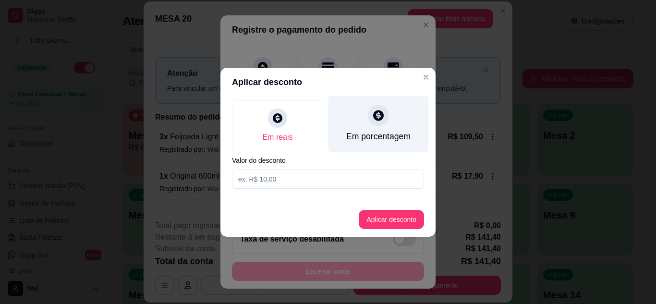
click at [385, 112] on div at bounding box center [378, 115] width 21 height 21
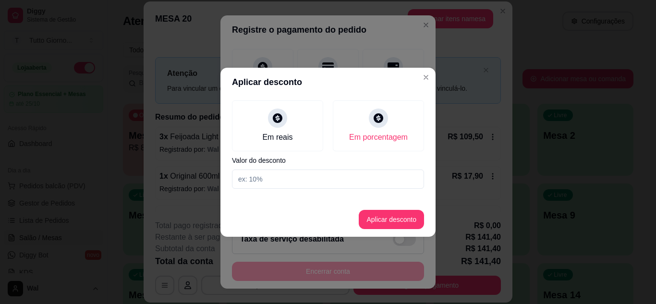
click at [259, 182] on input at bounding box center [328, 179] width 192 height 19
type input "10"
click at [372, 214] on button "Aplicar desconto" at bounding box center [391, 219] width 63 height 19
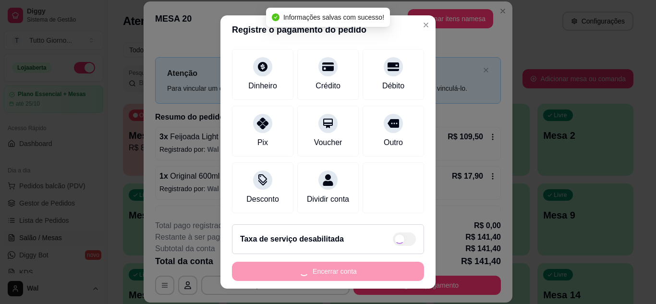
type input "R$ 127,26"
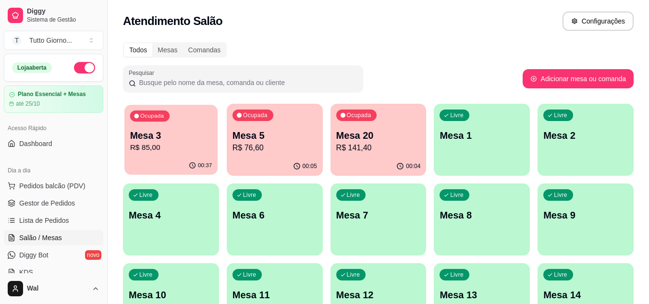
click at [178, 142] on p "R$ 85,00" at bounding box center [171, 147] width 82 height 11
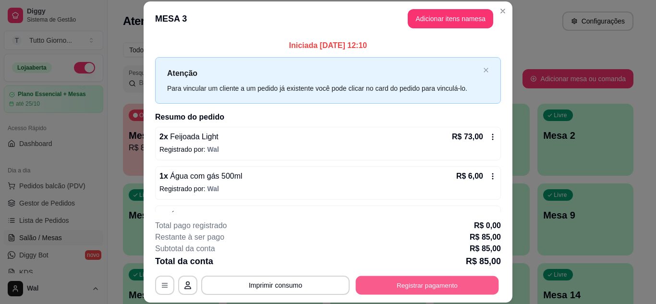
click at [420, 291] on button "Registrar pagamento" at bounding box center [427, 285] width 143 height 19
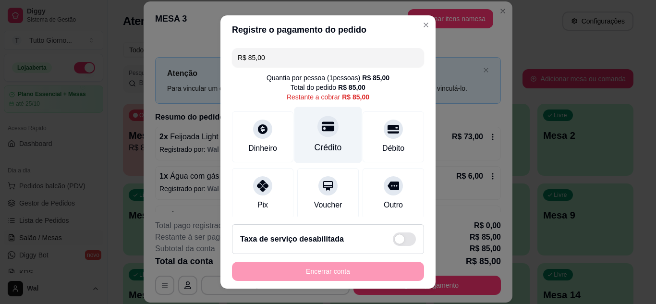
click at [314, 138] on div "Crédito" at bounding box center [328, 135] width 68 height 56
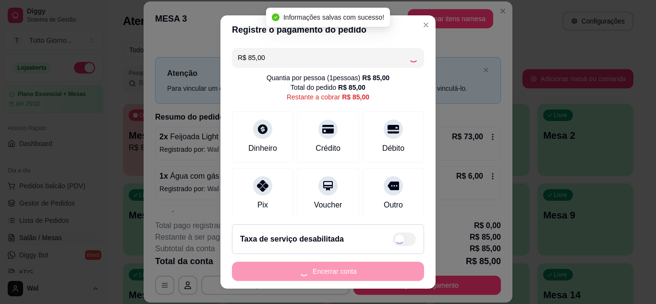
type input "R$ 0,00"
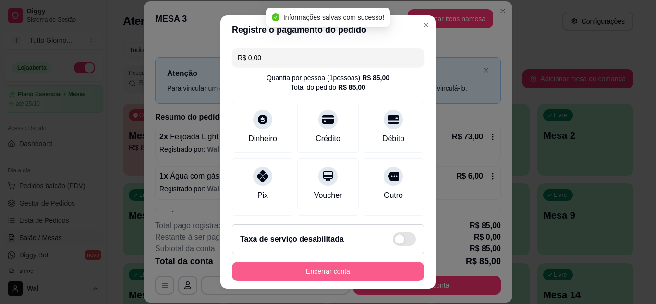
click at [326, 273] on button "Encerrar conta" at bounding box center [328, 271] width 192 height 19
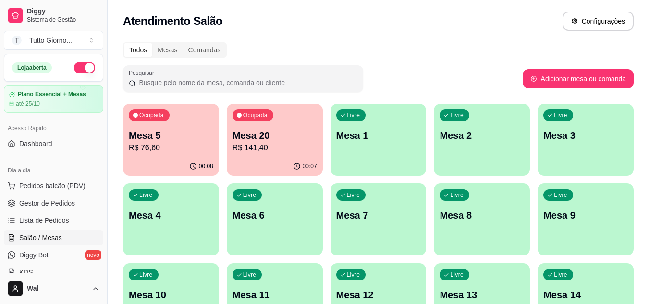
click at [266, 159] on div "00:07" at bounding box center [275, 166] width 96 height 19
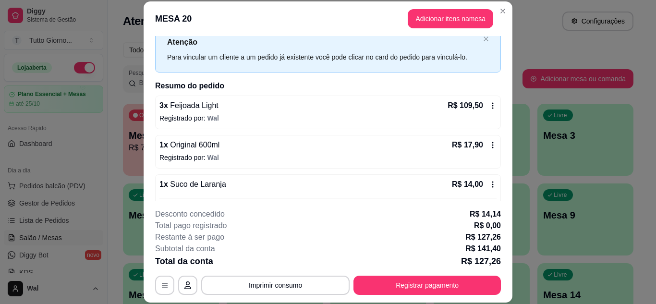
scroll to position [96, 0]
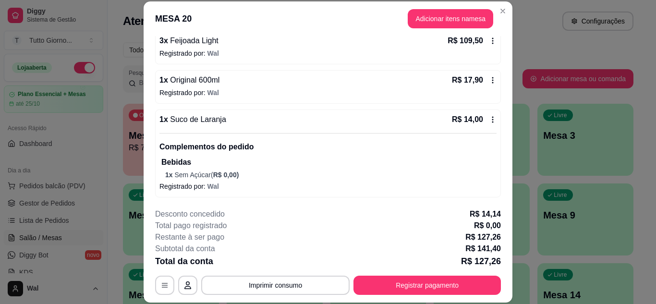
click at [489, 83] on icon at bounding box center [493, 80] width 8 height 8
click at [456, 19] on button "Adicionar itens na mesa" at bounding box center [450, 19] width 83 height 19
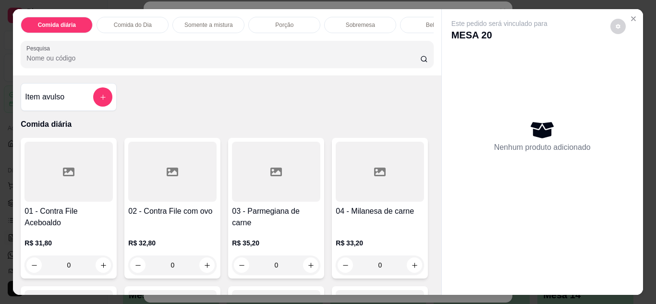
click at [422, 22] on div "Bebidas" at bounding box center [436, 25] width 72 height 16
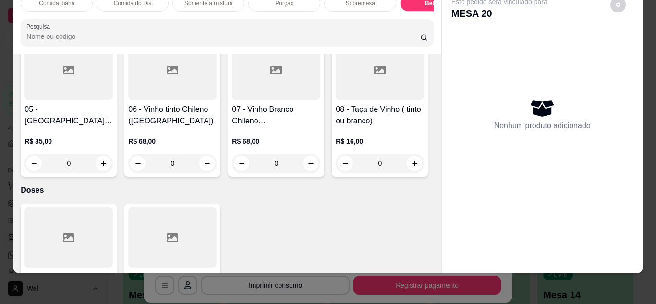
scroll to position [2831, 0]
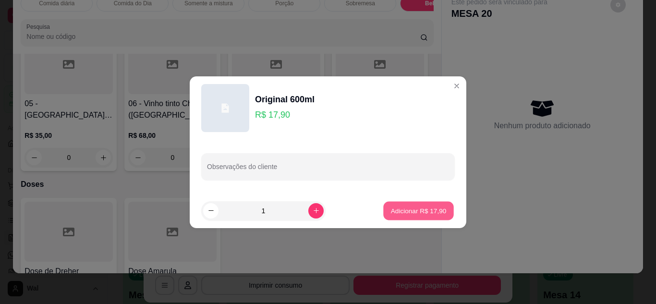
click at [408, 210] on p "Adicionar R$ 17,90" at bounding box center [419, 210] width 56 height 9
type input "1"
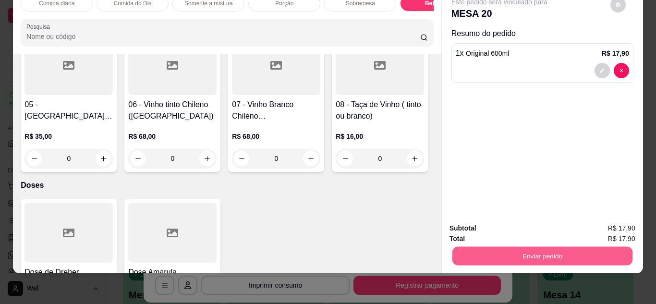
click at [542, 249] on button "Enviar pedido" at bounding box center [542, 256] width 180 height 19
click at [615, 222] on button "Enviar pedido" at bounding box center [610, 225] width 54 height 18
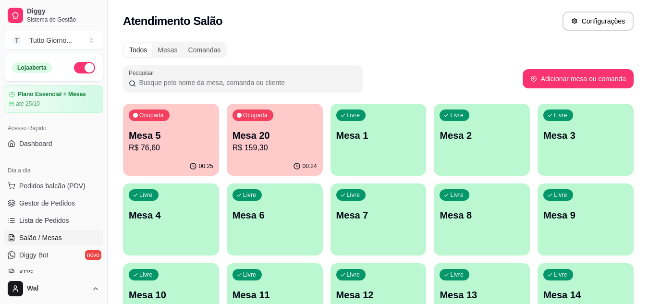
click at [504, 30] on div "Atendimento Salão Configurações" at bounding box center [378, 21] width 511 height 19
click at [54, 192] on button "Pedidos balcão (PDV)" at bounding box center [53, 185] width 99 height 15
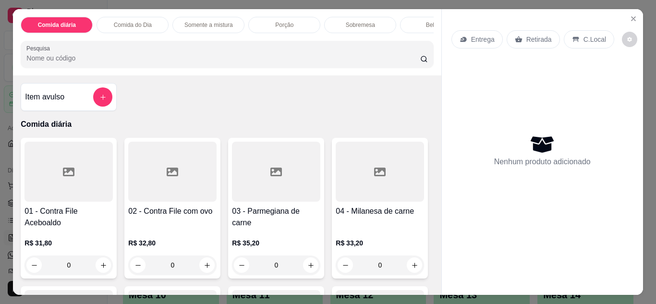
click at [479, 37] on p "Entrega" at bounding box center [483, 40] width 24 height 10
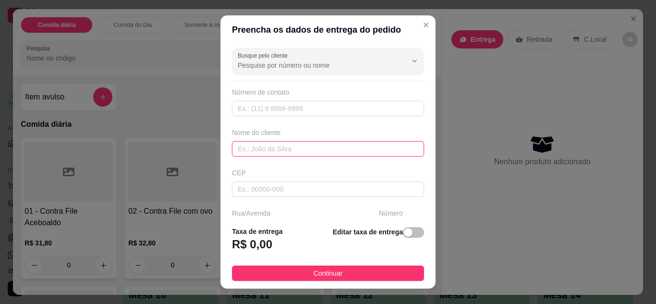
click at [243, 150] on input "text" at bounding box center [328, 148] width 192 height 15
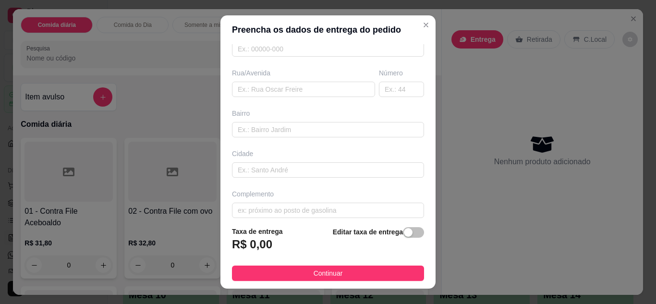
scroll to position [144, 0]
type input "Simone"
click at [242, 83] on input "text" at bounding box center [303, 85] width 143 height 15
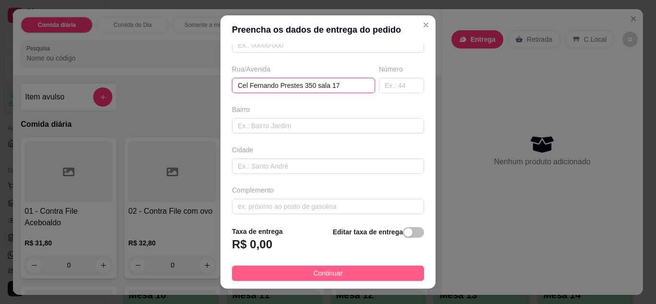
type input "Cel Fernando Prestes 350 sala 17"
click at [326, 275] on span "Continuar" at bounding box center [328, 273] width 29 height 11
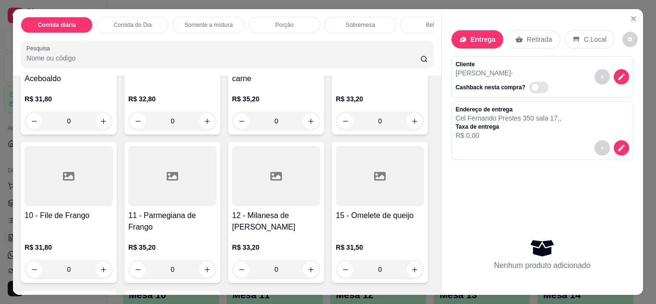
click at [336, 58] on div at bounding box center [380, 28] width 88 height 60
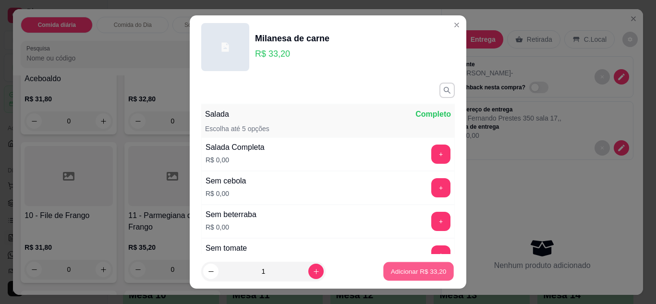
click at [416, 279] on button "Adicionar R$ 33,20" at bounding box center [418, 271] width 71 height 19
type input "1"
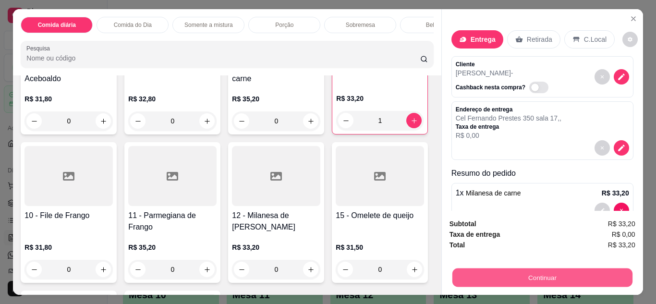
click at [531, 275] on button "Continuar" at bounding box center [542, 278] width 180 height 19
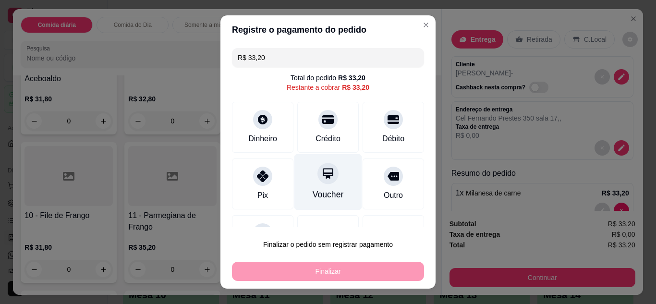
click at [322, 178] on icon at bounding box center [328, 173] width 12 height 12
type input "R$ 0,00"
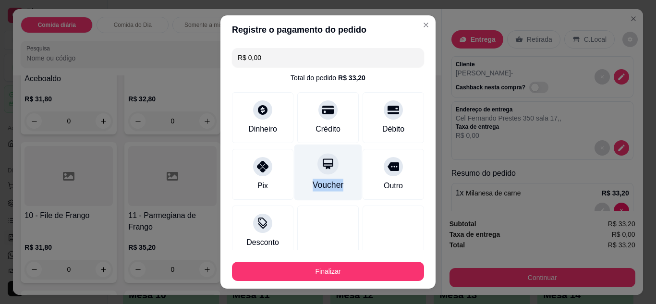
click at [312, 178] on div "Voucher" at bounding box center [328, 172] width 68 height 56
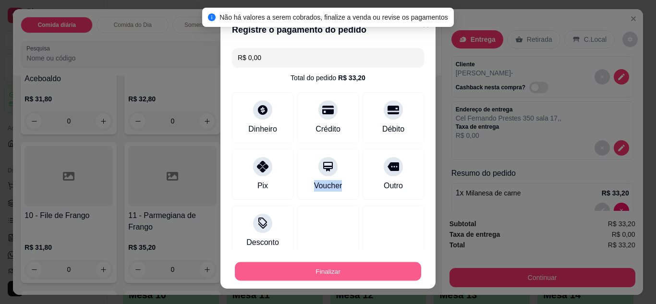
click at [326, 270] on button "Finalizar" at bounding box center [328, 271] width 186 height 19
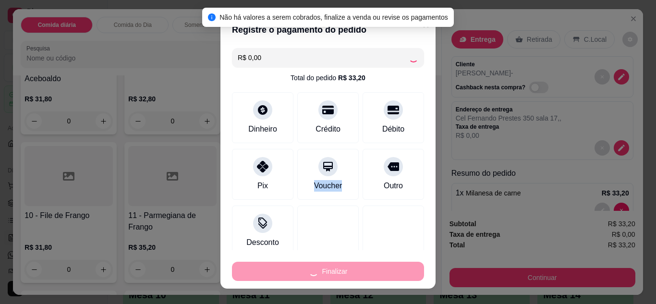
type input "0"
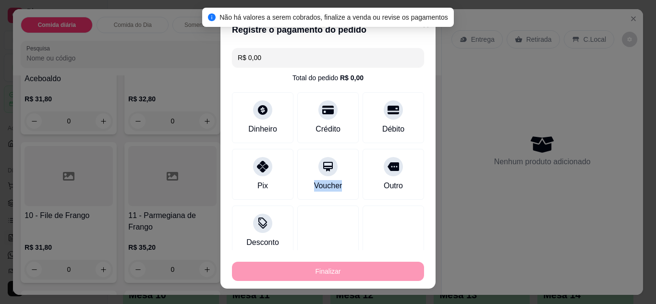
type input "-R$ 33,20"
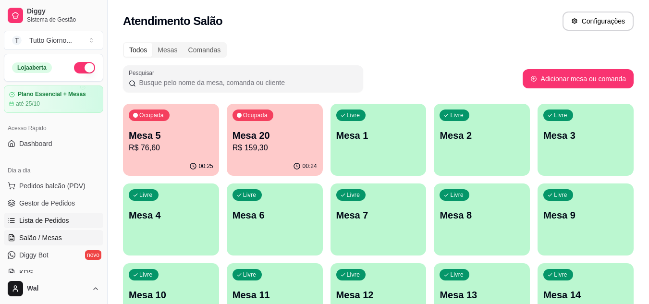
click at [45, 220] on span "Lista de Pedidos" at bounding box center [44, 221] width 50 height 10
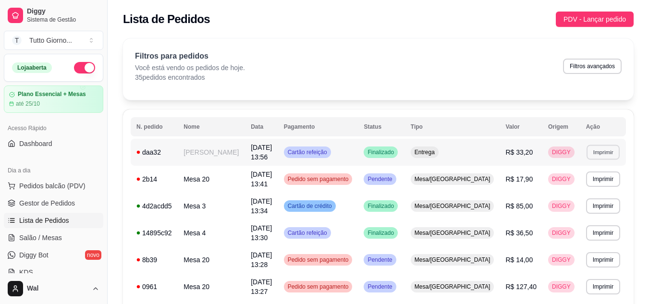
click at [605, 150] on button "Imprimir" at bounding box center [603, 152] width 33 height 15
click at [573, 189] on button "IMPRESSORA CAIXA" at bounding box center [585, 185] width 71 height 15
click at [42, 243] on link "Salão / Mesas" at bounding box center [53, 237] width 99 height 15
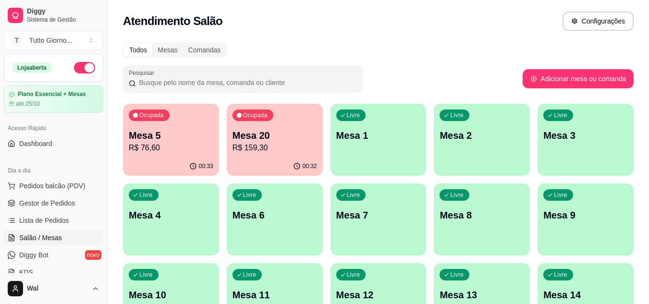
click at [165, 141] on p "Mesa 5" at bounding box center [171, 135] width 85 height 13
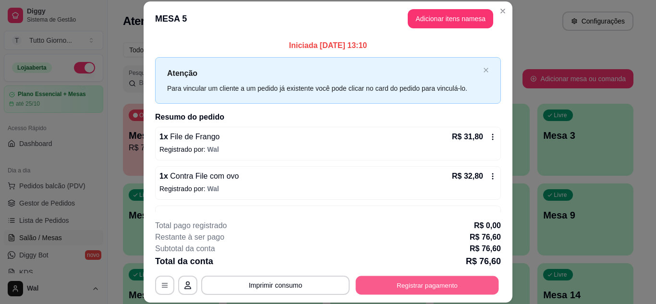
click at [431, 285] on button "Registrar pagamento" at bounding box center [427, 285] width 143 height 19
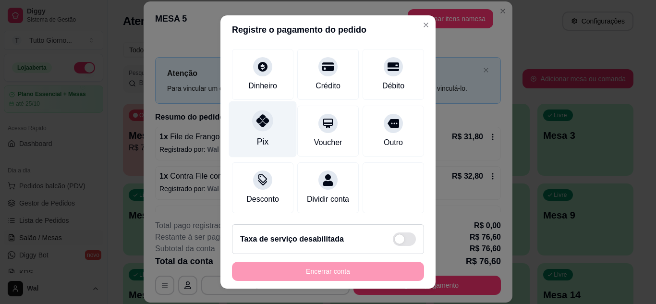
scroll to position [74, 0]
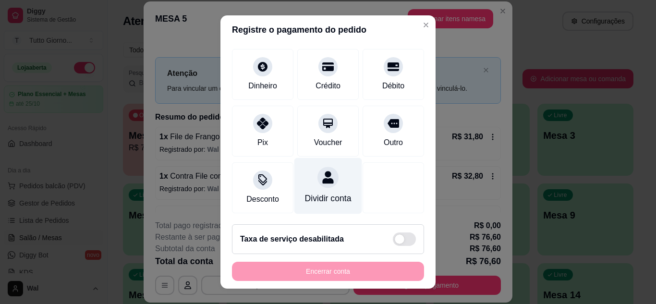
click at [319, 178] on div "Dividir conta" at bounding box center [328, 186] width 68 height 56
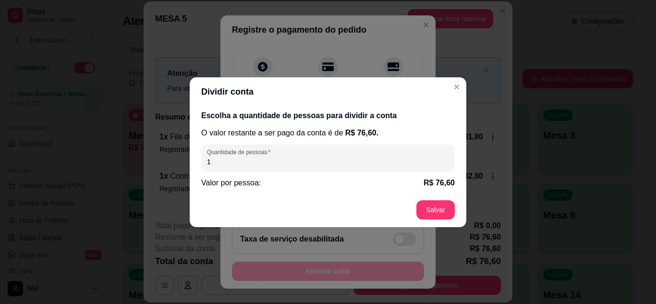
drag, startPoint x: 220, startPoint y: 160, endPoint x: 165, endPoint y: 166, distance: 55.6
click at [166, 166] on div "Dividir conta Escolha a quantidade de pessoas para dividir a conta O valor rest…" at bounding box center [328, 152] width 656 height 304
type input "2"
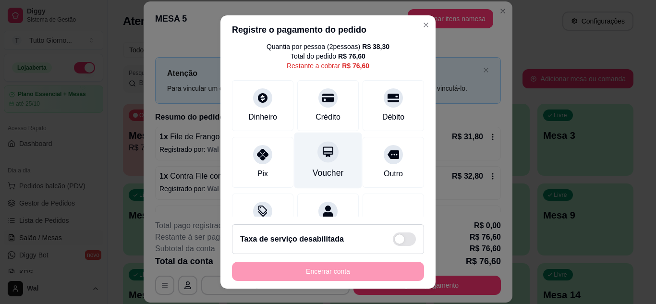
scroll to position [0, 0]
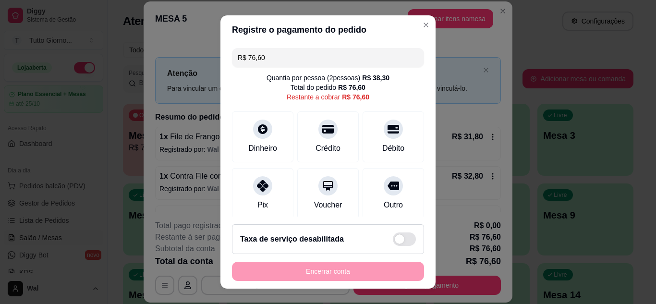
drag, startPoint x: 268, startPoint y: 54, endPoint x: 192, endPoint y: 61, distance: 76.3
click at [192, 61] on div "Registre o pagamento do pedido R$ 76,60 Quantia por pessoa ( 2 pessoas) R$ 38,3…" at bounding box center [328, 152] width 656 height 304
click at [262, 185] on icon at bounding box center [263, 183] width 12 height 12
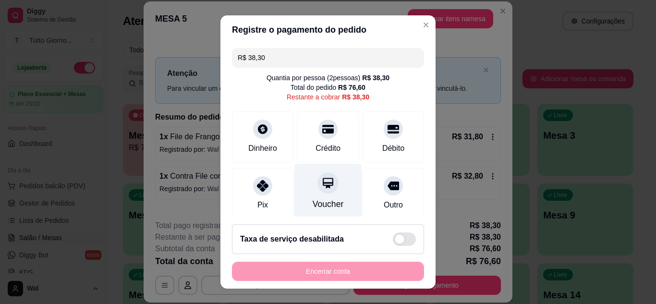
click at [318, 191] on div at bounding box center [328, 182] width 21 height 21
type input "R$ 0,00"
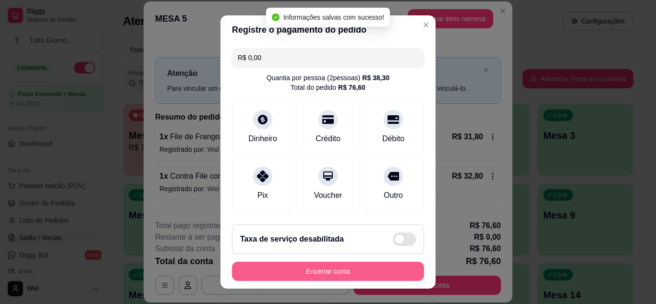
click at [323, 275] on button "Encerrar conta" at bounding box center [328, 271] width 192 height 19
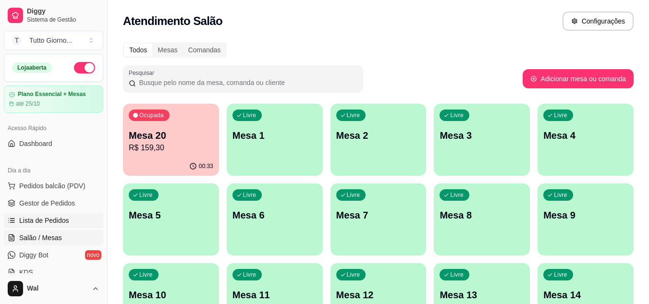
click at [47, 223] on span "Lista de Pedidos" at bounding box center [44, 221] width 50 height 10
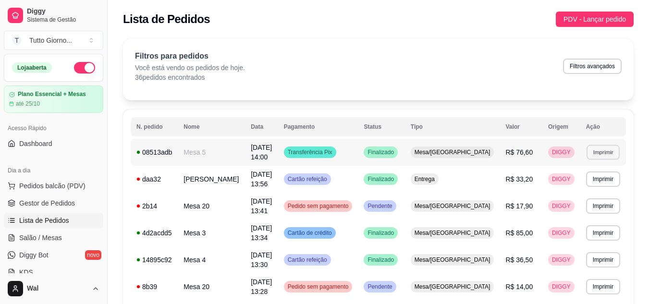
click at [606, 156] on button "Imprimir" at bounding box center [603, 152] width 33 height 15
click at [571, 187] on button "IMPRESSORA CAIXA" at bounding box center [585, 185] width 71 height 15
click at [42, 240] on span "Salão / Mesas" at bounding box center [40, 238] width 43 height 10
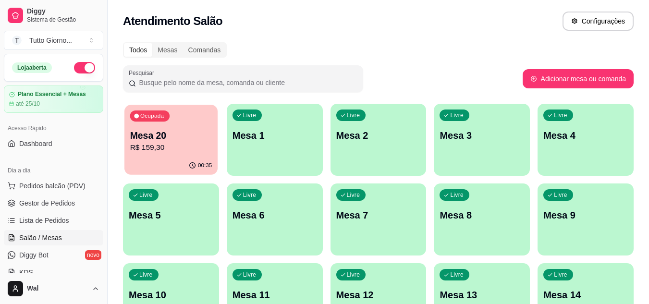
click at [171, 158] on div "00:35" at bounding box center [170, 166] width 93 height 18
click at [152, 141] on p "Mesa 20" at bounding box center [171, 135] width 85 height 13
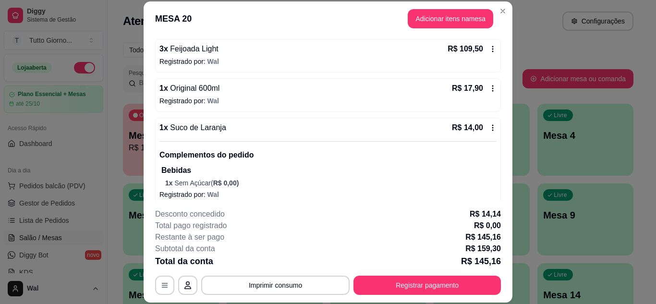
scroll to position [40, 0]
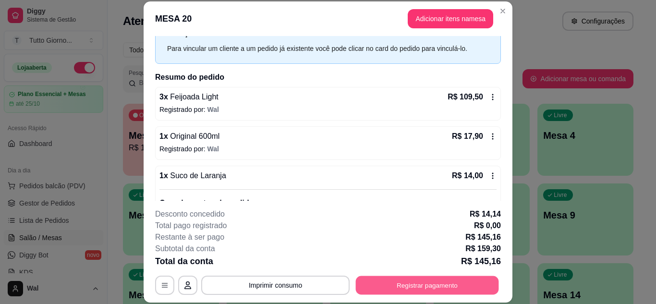
click at [412, 282] on button "Registrar pagamento" at bounding box center [427, 285] width 143 height 19
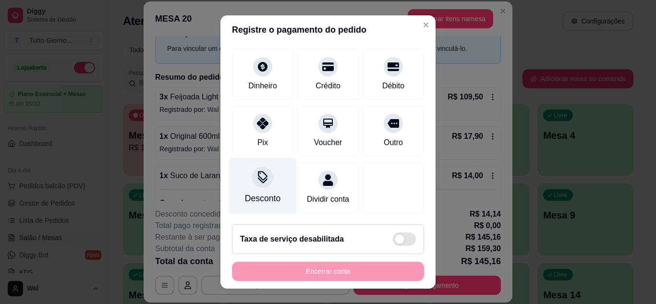
scroll to position [84, 0]
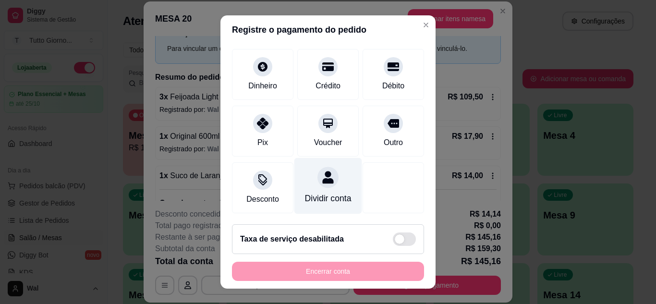
click at [305, 179] on div "Dividir conta" at bounding box center [328, 186] width 68 height 56
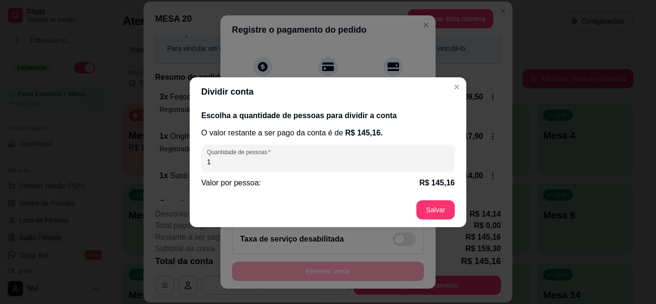
drag, startPoint x: 212, startPoint y: 157, endPoint x: 195, endPoint y: 162, distance: 18.1
click at [195, 162] on div "Escolha a quantidade de pessoas para dividir a conta O valor restante a ser pag…" at bounding box center [328, 149] width 277 height 86
type input "3"
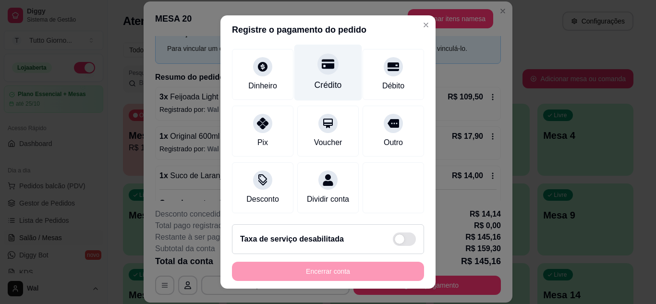
click at [310, 61] on div "Crédito" at bounding box center [328, 72] width 68 height 56
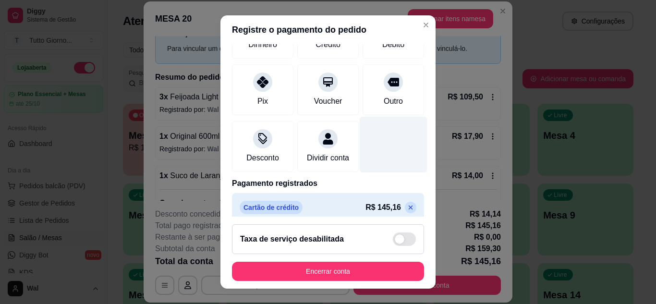
scroll to position [124, 0]
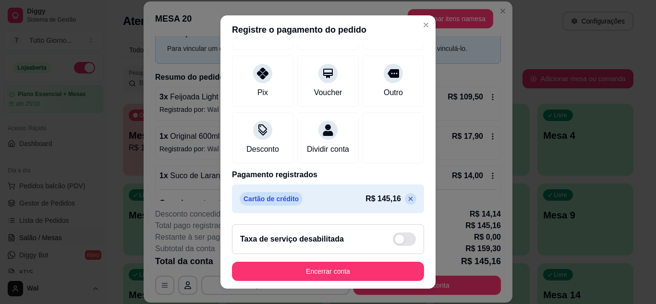
click at [407, 197] on icon at bounding box center [411, 199] width 8 height 8
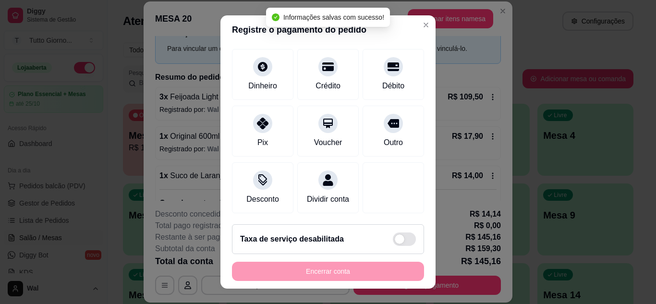
scroll to position [0, 0]
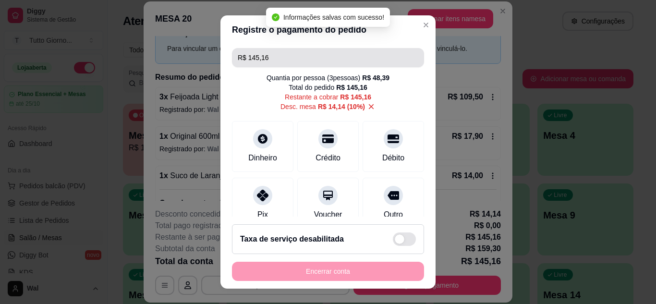
click at [274, 54] on input "R$ 145,16" at bounding box center [328, 57] width 181 height 19
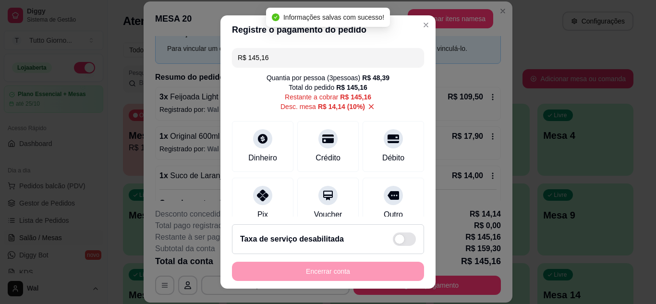
drag, startPoint x: 274, startPoint y: 54, endPoint x: 275, endPoint y: 70, distance: 15.4
click at [104, 58] on div "Registre o pagamento do pedido R$ 145,16 Quantia por pessoa ( 3 pessoas) R$ 48,…" at bounding box center [328, 152] width 656 height 304
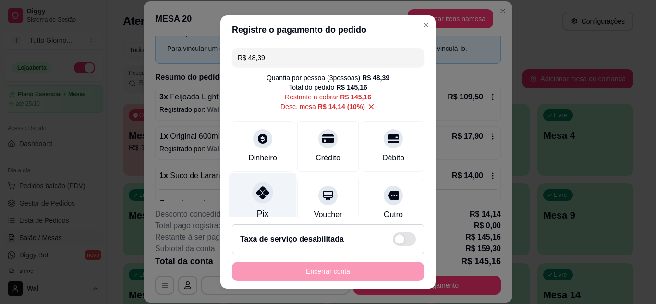
click at [262, 193] on icon at bounding box center [263, 192] width 12 height 12
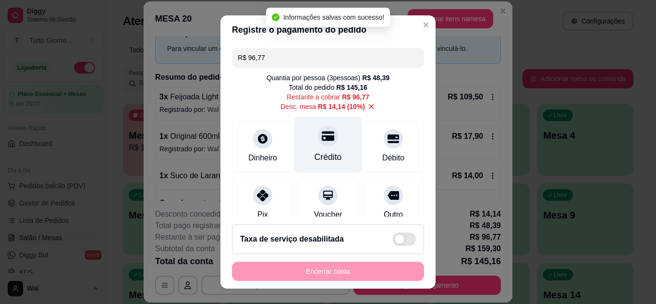
click at [322, 142] on icon at bounding box center [328, 136] width 12 height 12
type input "R$ 0,00"
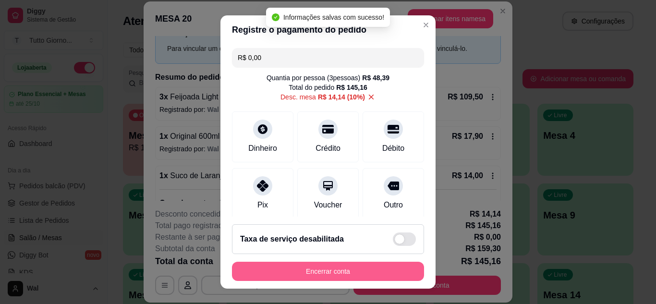
click at [327, 277] on button "Encerrar conta" at bounding box center [328, 271] width 192 height 19
